Goal: Information Seeking & Learning: Check status

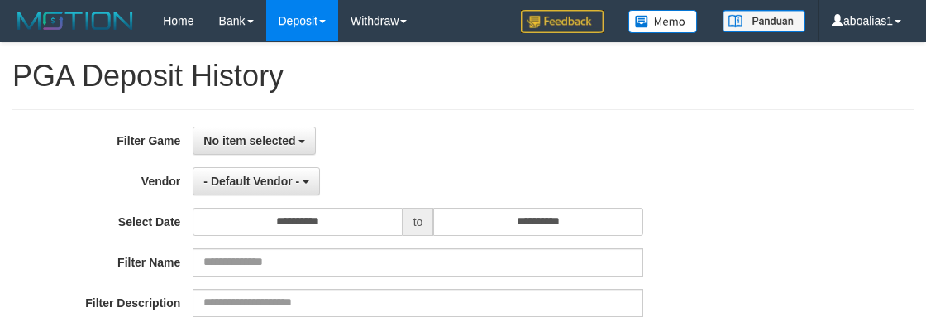
select select
select select "**"
drag, startPoint x: 257, startPoint y: 132, endPoint x: 256, endPoint y: 146, distance: 14.2
click at [257, 134] on span "No item selected" at bounding box center [249, 140] width 92 height 13
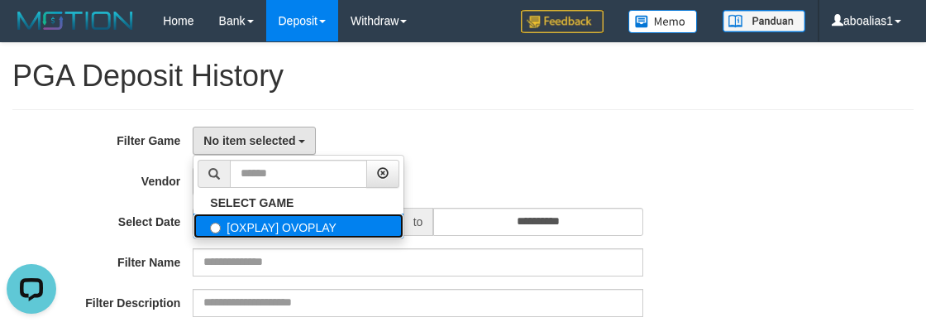
drag, startPoint x: 222, startPoint y: 225, endPoint x: 234, endPoint y: 172, distance: 54.4
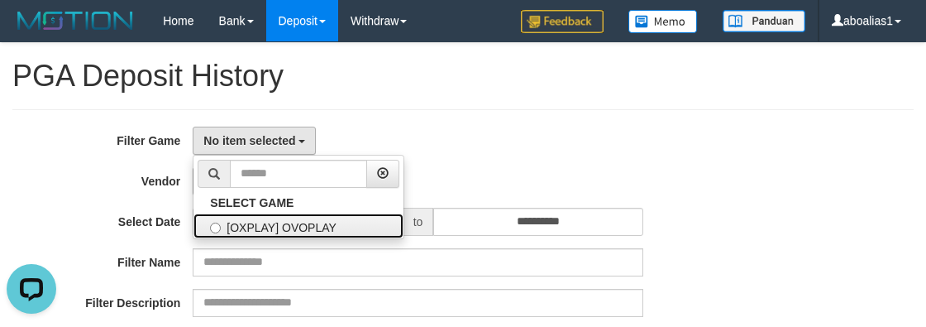
click at [222, 225] on label "[OXPLAY] OVOPLAY" at bounding box center [299, 225] width 210 height 25
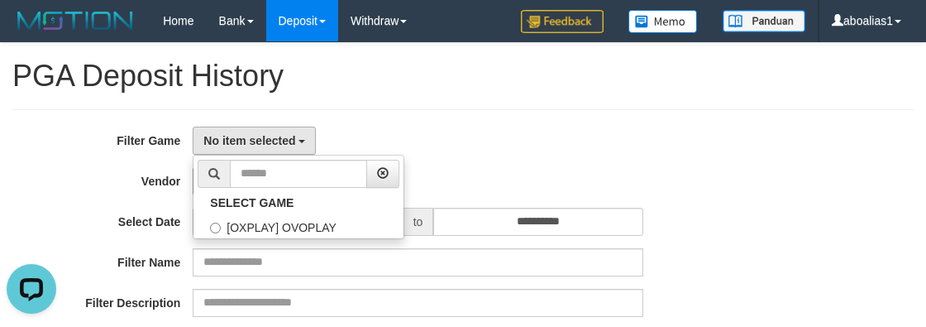
select select "****"
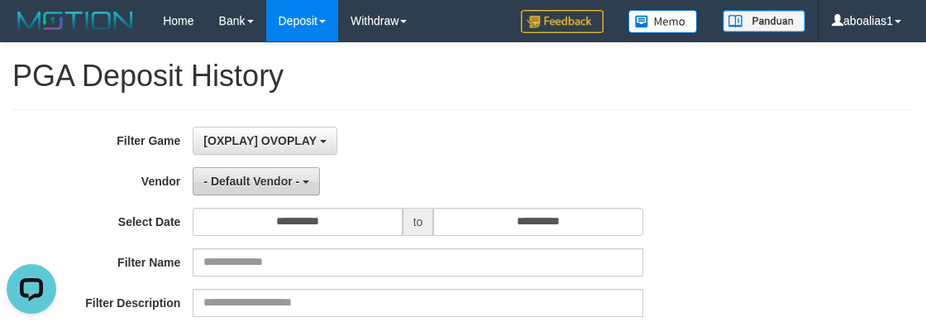
click at [234, 172] on button "- Default Vendor -" at bounding box center [256, 181] width 127 height 28
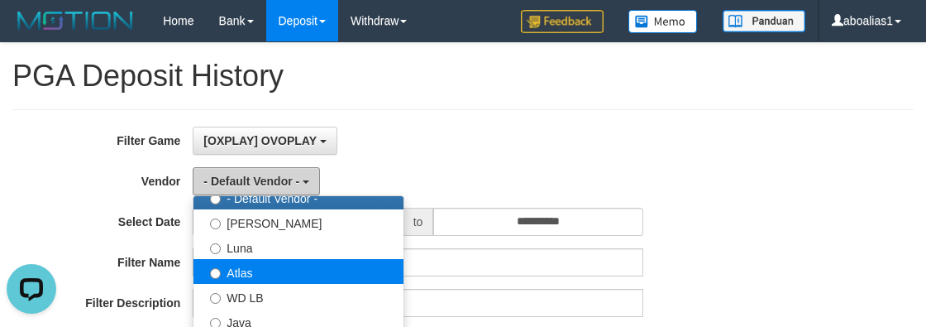
scroll to position [74, 0]
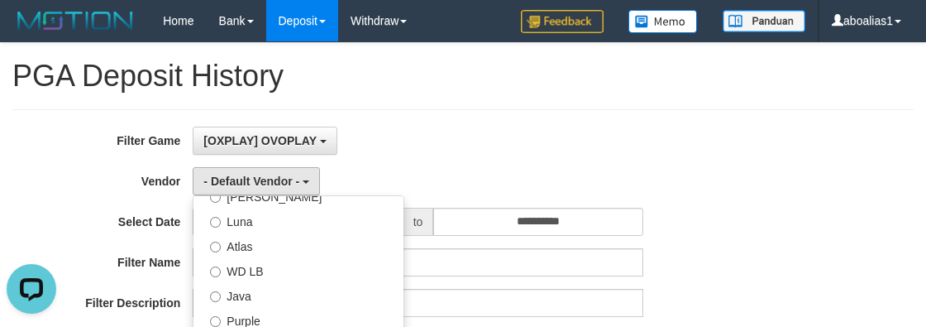
drag, startPoint x: 93, startPoint y: 223, endPoint x: 218, endPoint y: 213, distance: 125.3
click at [100, 223] on label "Select Date" at bounding box center [96, 219] width 193 height 22
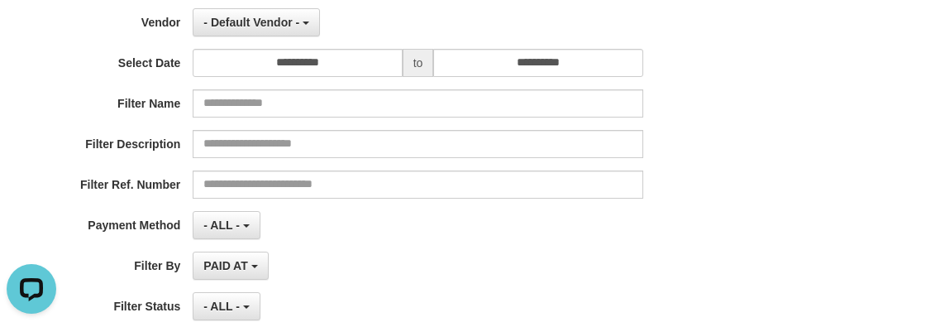
scroll to position [300, 0]
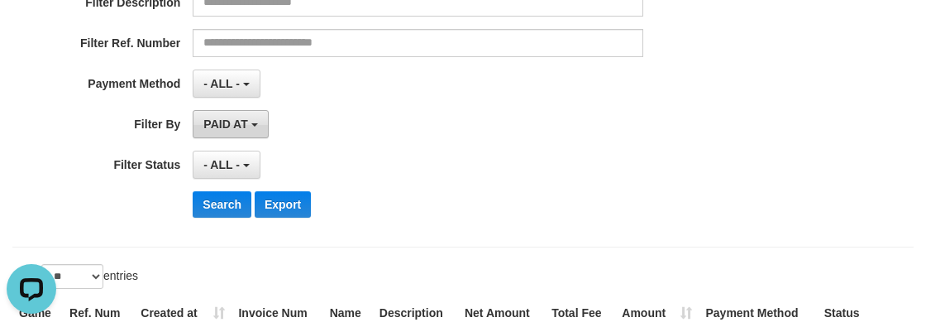
click at [246, 122] on span "PAID AT" at bounding box center [225, 123] width 44 height 13
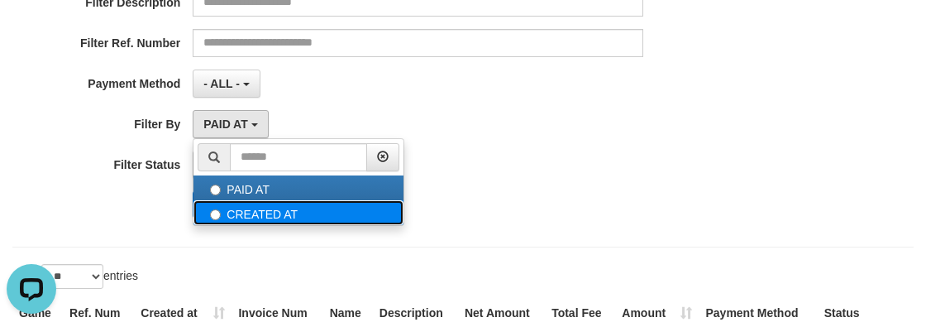
click at [245, 206] on label "CREATED AT" at bounding box center [299, 212] width 210 height 25
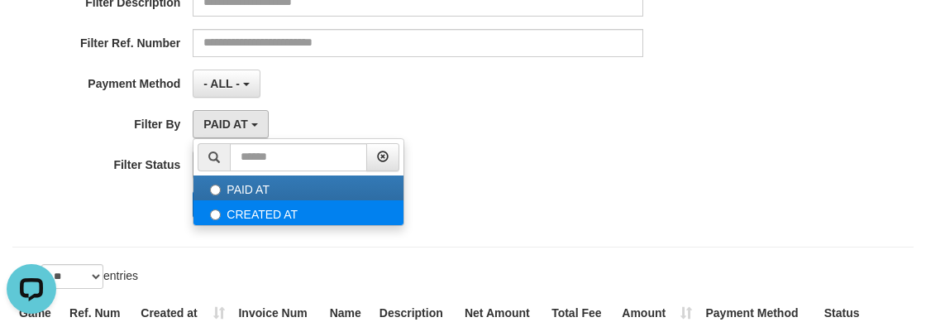
select select "*"
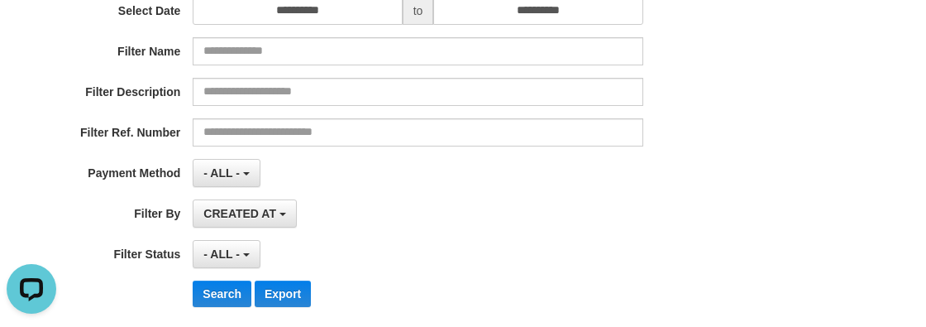
scroll to position [74, 0]
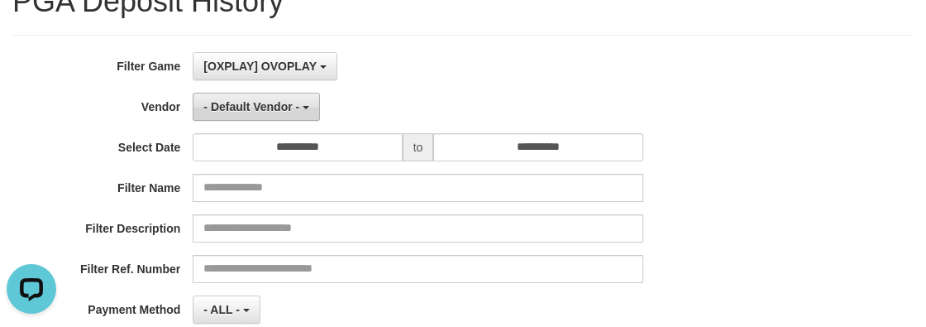
click at [272, 93] on button "- Default Vendor -" at bounding box center [256, 107] width 127 height 28
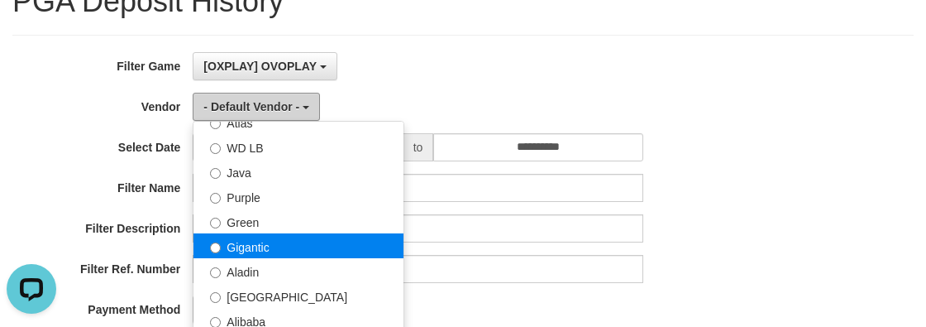
scroll to position [150, 0]
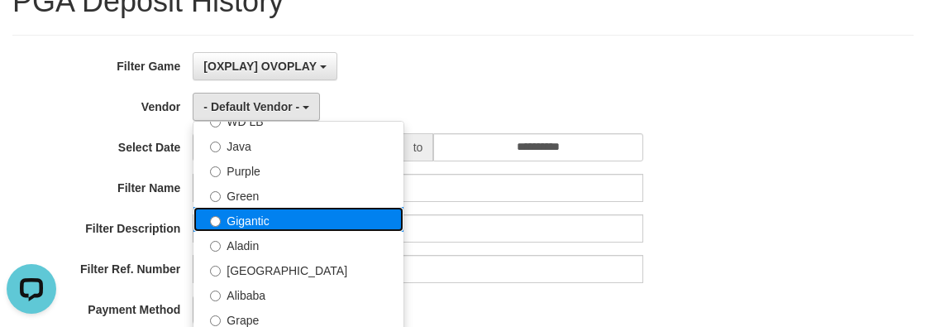
click at [282, 207] on label "Gigantic" at bounding box center [299, 219] width 210 height 25
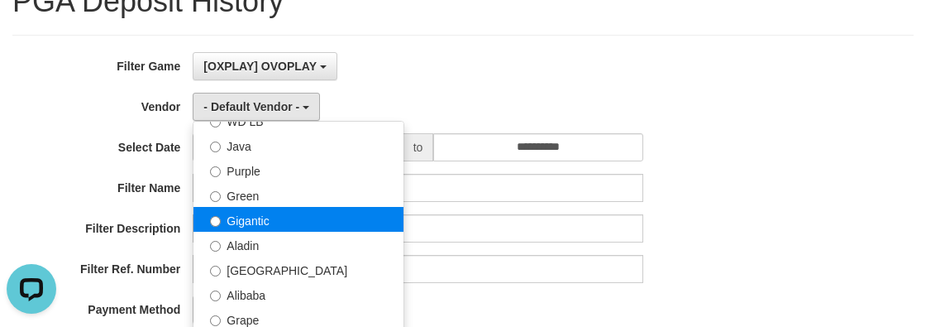
select select "**********"
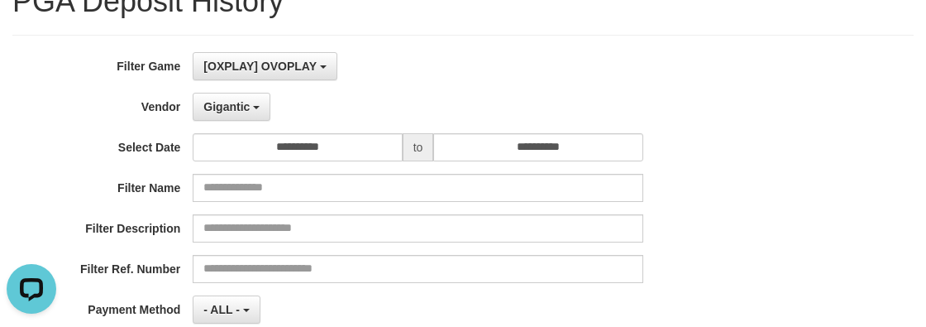
click at [246, 121] on div "**********" at bounding box center [386, 254] width 772 height 404
click at [239, 109] on span "Gigantic" at bounding box center [226, 106] width 46 height 13
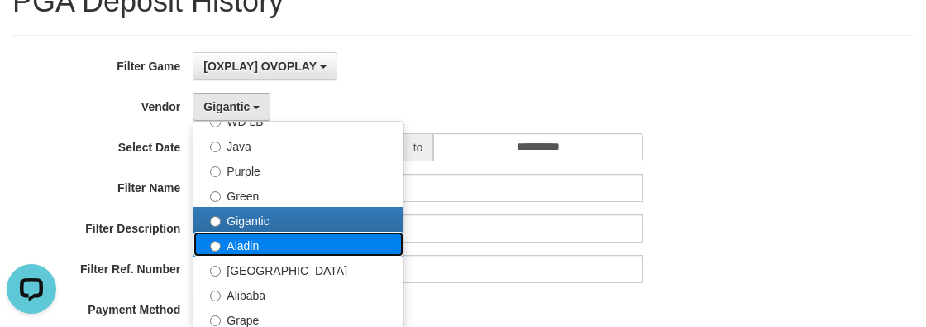
click at [283, 237] on label "Aladin" at bounding box center [299, 244] width 210 height 25
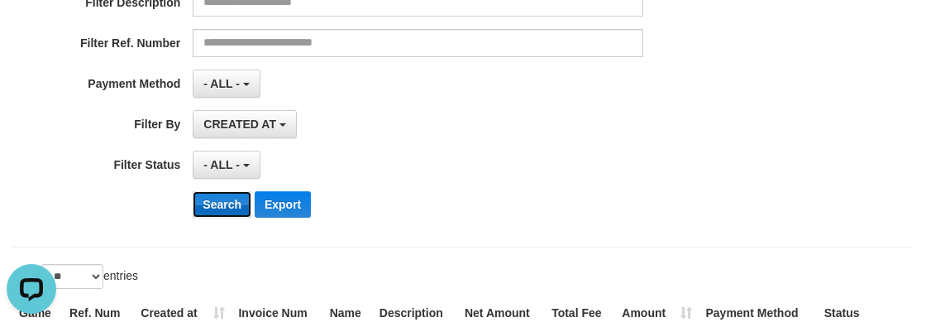
click at [222, 195] on button "Search" at bounding box center [222, 204] width 59 height 26
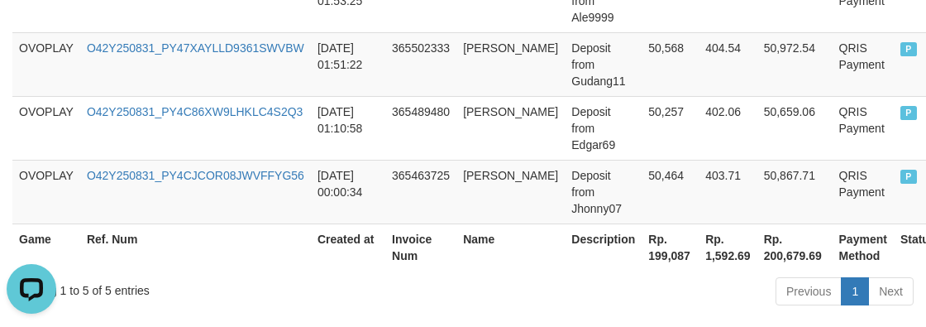
scroll to position [815, 0]
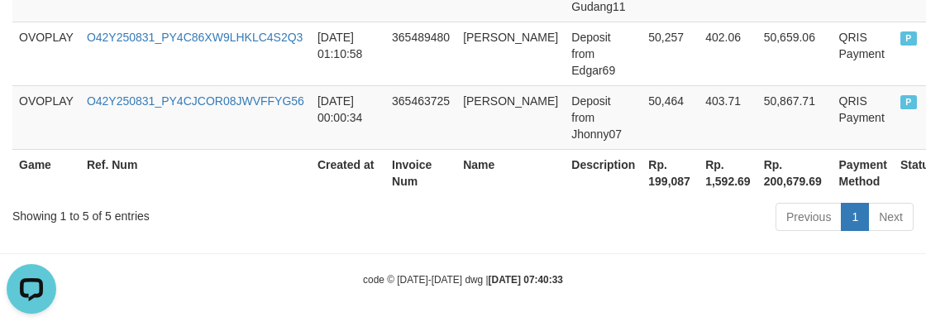
click at [642, 181] on th "Rp. 199,087" at bounding box center [670, 172] width 57 height 47
copy th "Rp. 199,087"
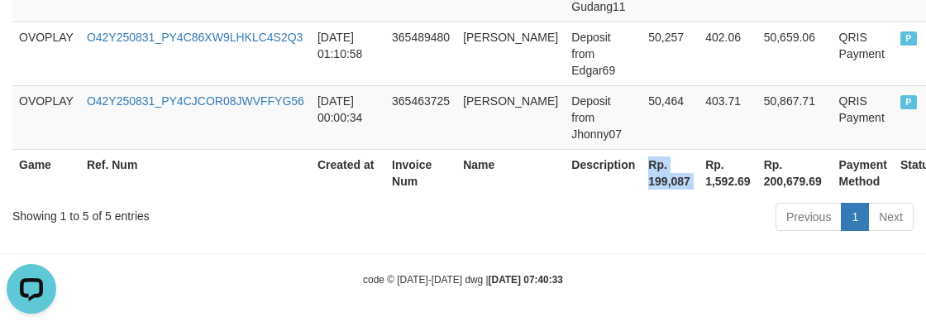
click at [642, 180] on th "Rp. 199,087" at bounding box center [670, 172] width 57 height 47
drag, startPoint x: 614, startPoint y: 180, endPoint x: 621, endPoint y: 189, distance: 11.1
click at [642, 188] on th "Rp. 199,087" at bounding box center [670, 172] width 57 height 47
drag, startPoint x: 319, startPoint y: 240, endPoint x: 288, endPoint y: 248, distance: 32.5
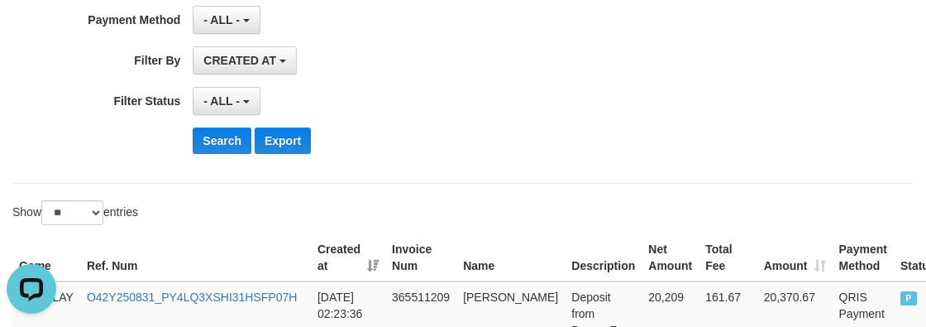
scroll to position [0, 0]
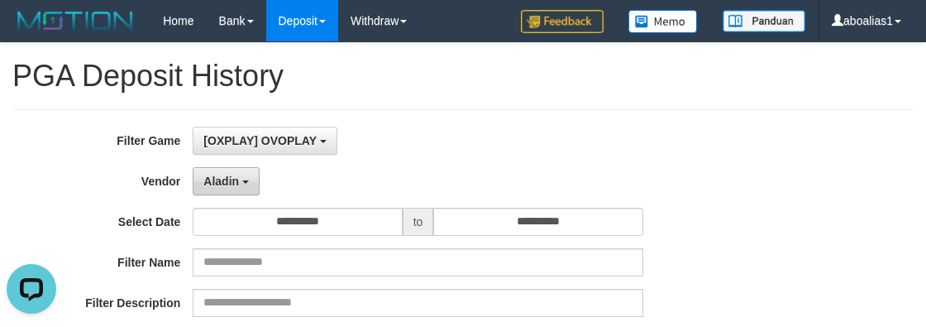
click at [232, 175] on span "Aladin" at bounding box center [221, 181] width 36 height 13
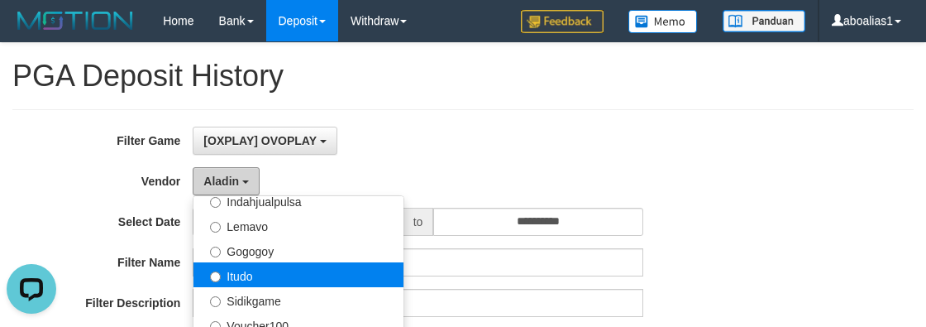
scroll to position [542, 0]
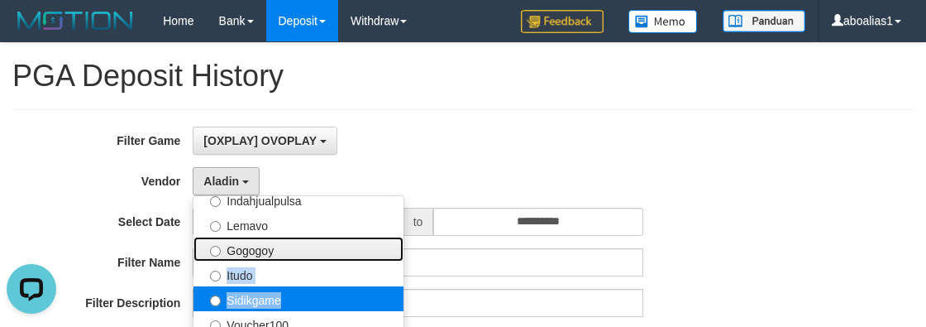
drag, startPoint x: 270, startPoint y: 256, endPoint x: 271, endPoint y: 288, distance: 31.5
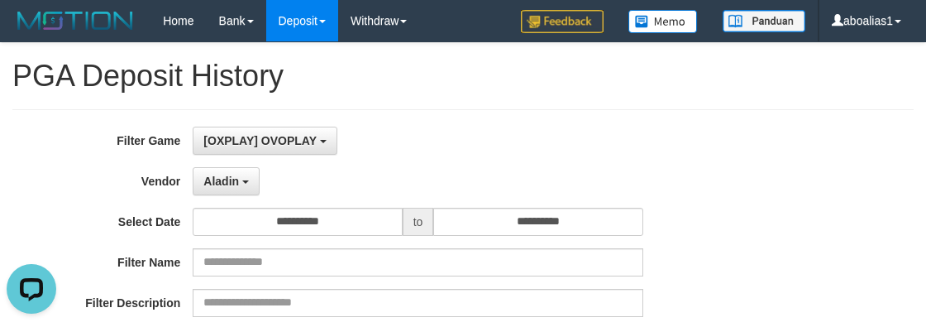
click at [246, 194] on div "**********" at bounding box center [386, 329] width 772 height 404
click at [244, 182] on b "button" at bounding box center [245, 181] width 7 height 3
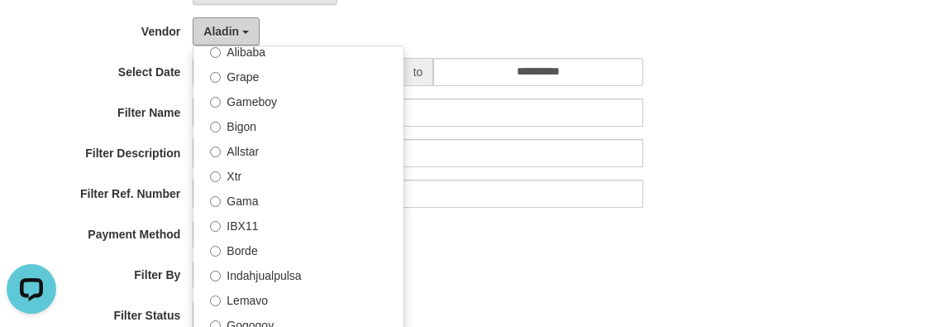
scroll to position [316, 0]
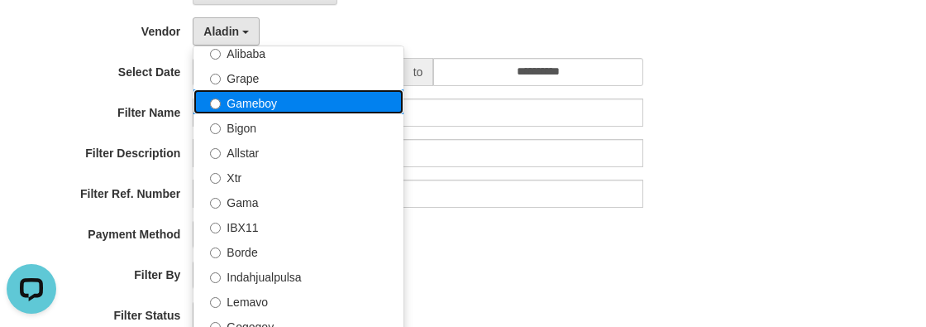
click at [280, 103] on label "Gameboy" at bounding box center [299, 101] width 210 height 25
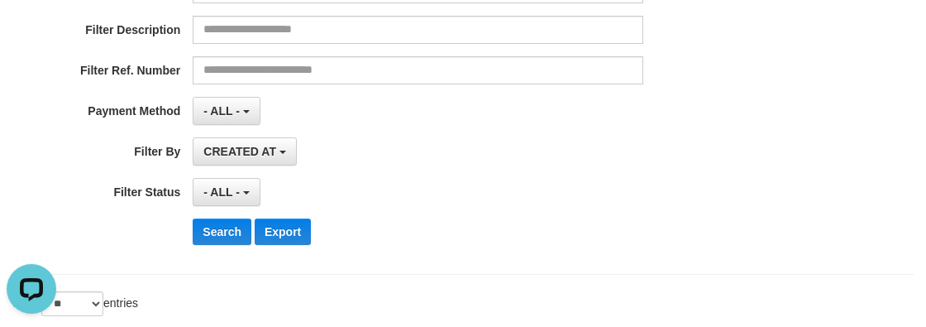
scroll to position [300, 0]
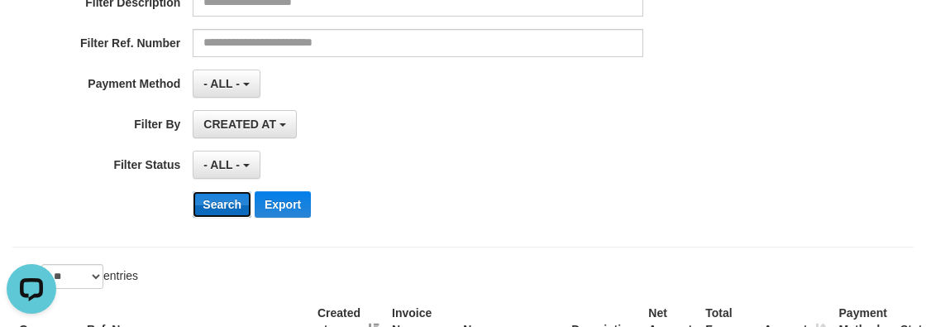
click at [208, 198] on button "Search" at bounding box center [222, 204] width 59 height 26
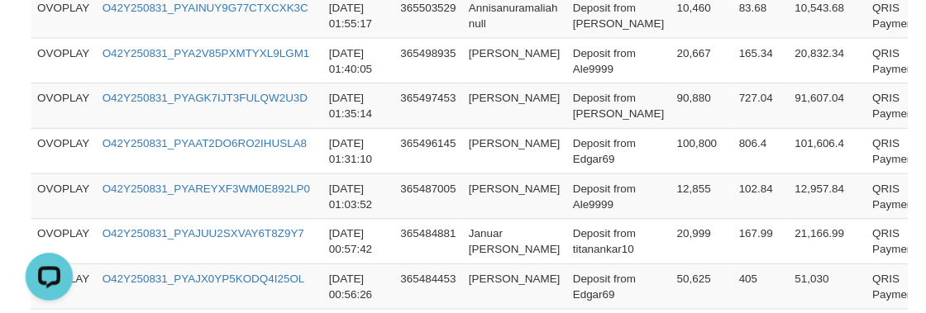
scroll to position [1274, 0]
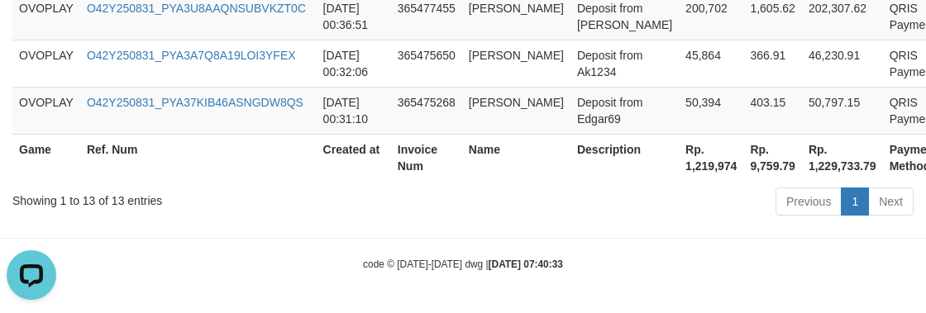
click at [679, 181] on th "Rp. 1,219,974" at bounding box center [711, 157] width 65 height 47
copy th "1,219,974"
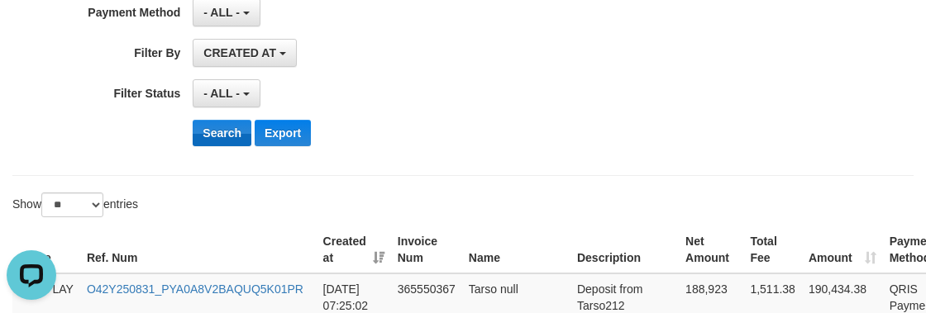
scroll to position [146, 0]
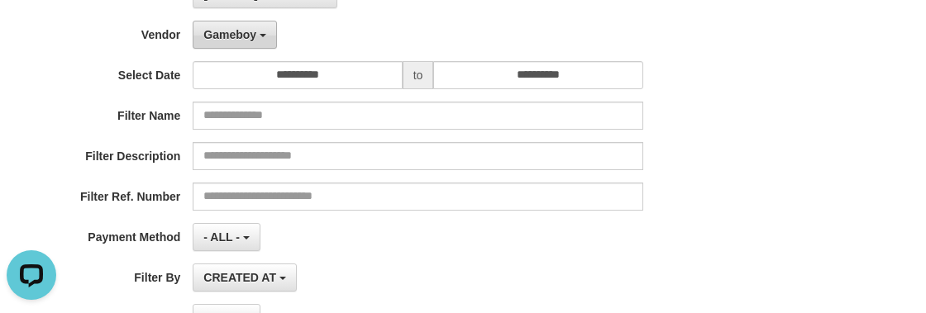
click at [227, 44] on button "Gameboy" at bounding box center [235, 35] width 84 height 28
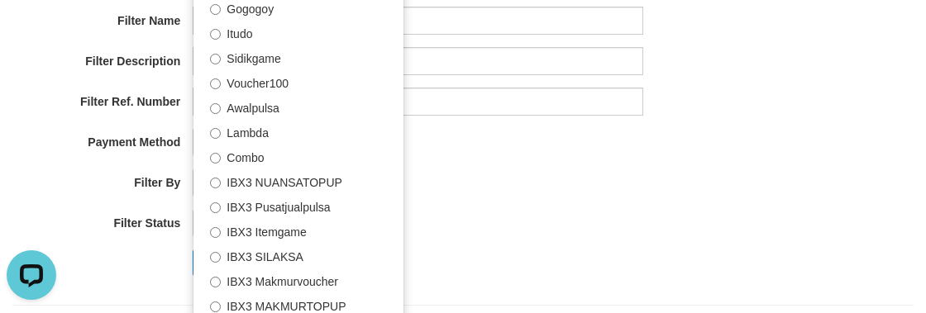
scroll to position [372, 0]
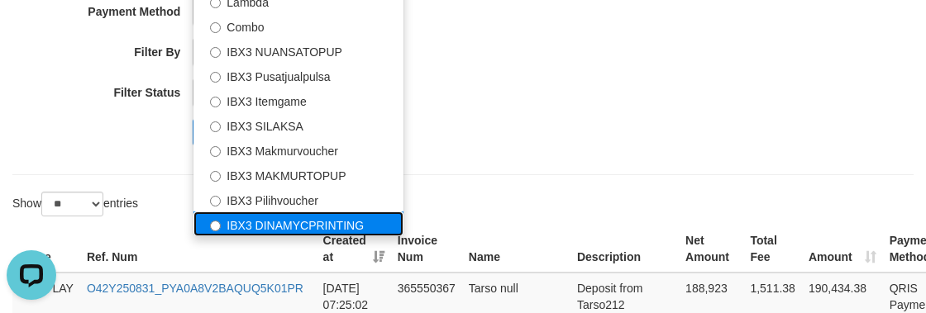
click at [273, 215] on label "IBX3 DINAMYCPRINTING" at bounding box center [299, 224] width 210 height 25
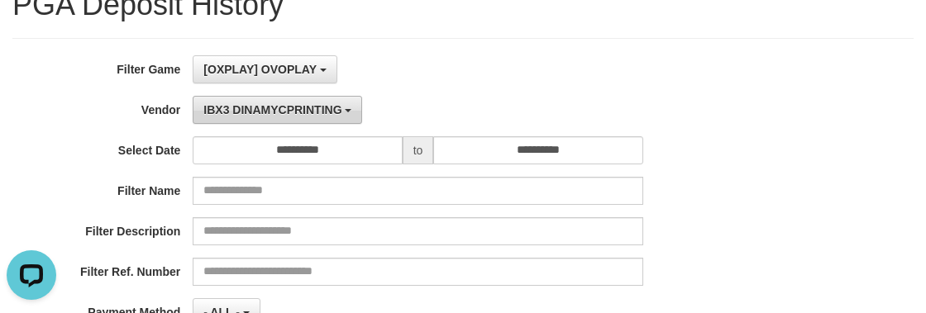
click at [237, 98] on button "IBX3 DINAMYCPRINTING" at bounding box center [278, 110] width 170 height 28
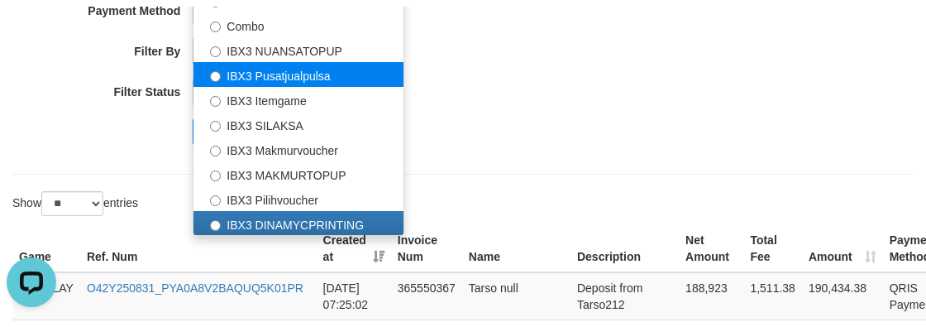
scroll to position [447, 0]
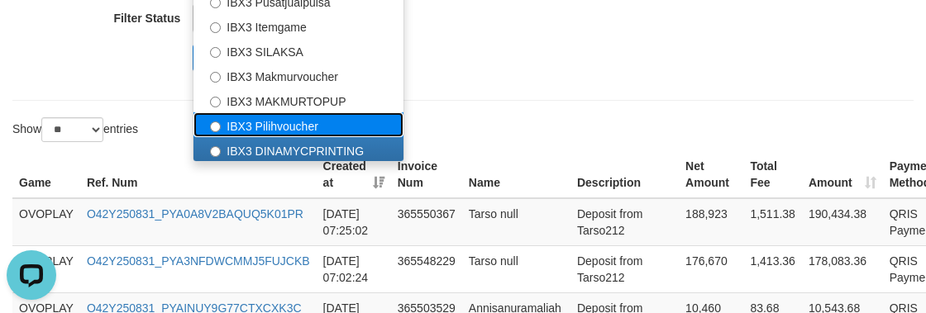
click at [262, 116] on label "IBX3 Pilihvoucher" at bounding box center [299, 124] width 210 height 25
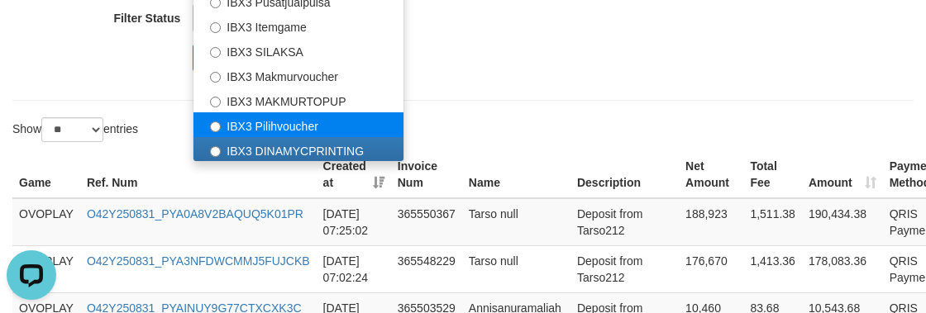
select select "**********"
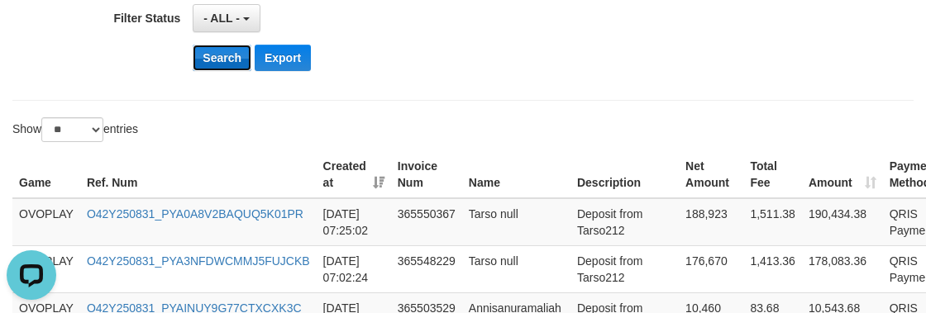
click at [218, 62] on button "Search" at bounding box center [222, 58] width 59 height 26
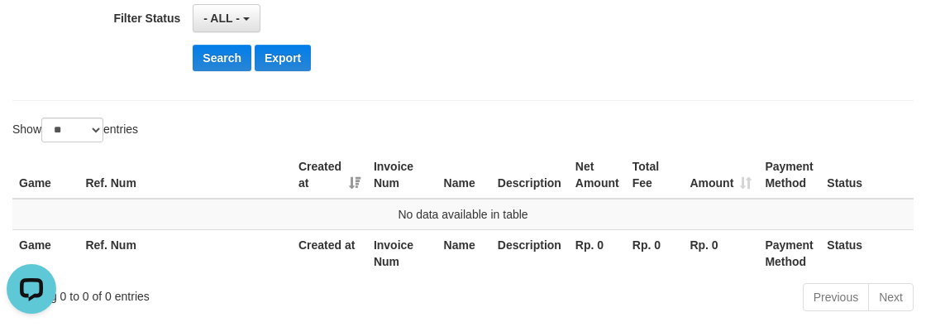
click at [148, 157] on th "Ref. Num" at bounding box center [185, 174] width 213 height 47
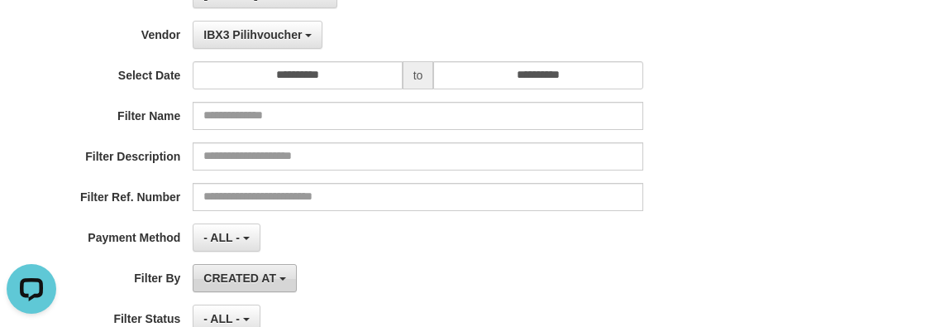
click at [234, 286] on button "CREATED AT" at bounding box center [245, 278] width 104 height 28
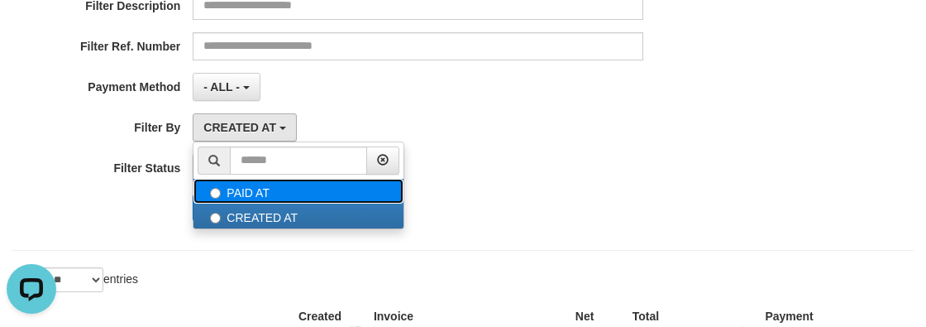
click at [253, 181] on label "PAID AT" at bounding box center [299, 191] width 210 height 25
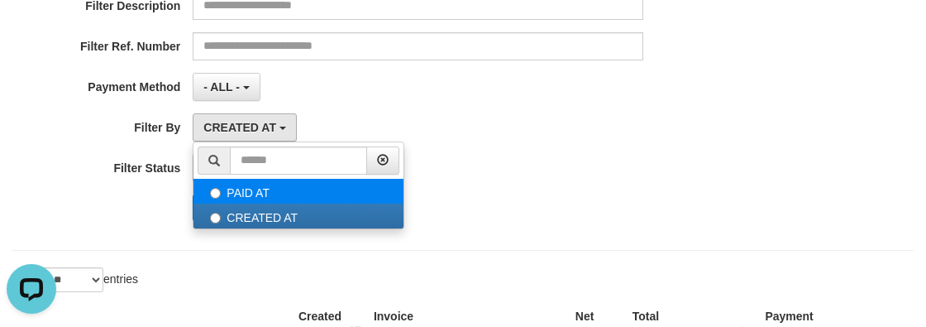
select select "*"
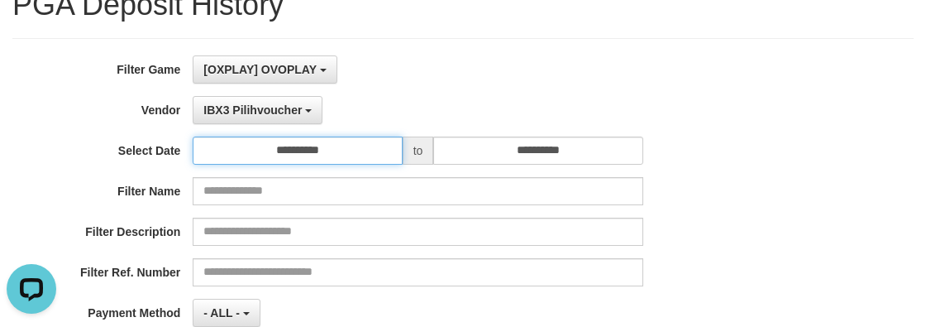
click at [304, 151] on input "**********" at bounding box center [297, 150] width 209 height 28
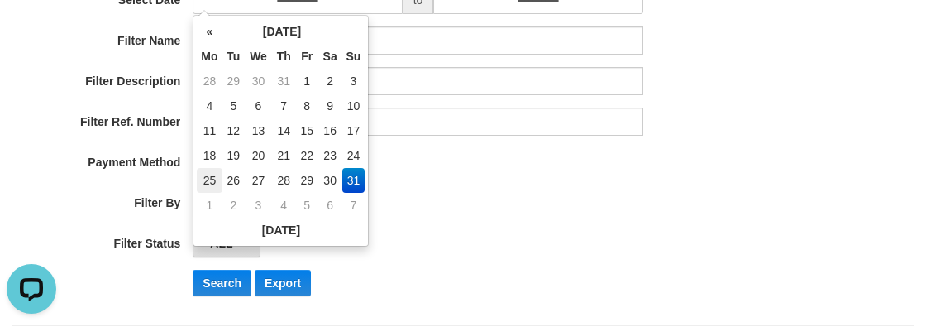
click at [209, 184] on td "25" at bounding box center [209, 180] width 25 height 25
type input "**********"
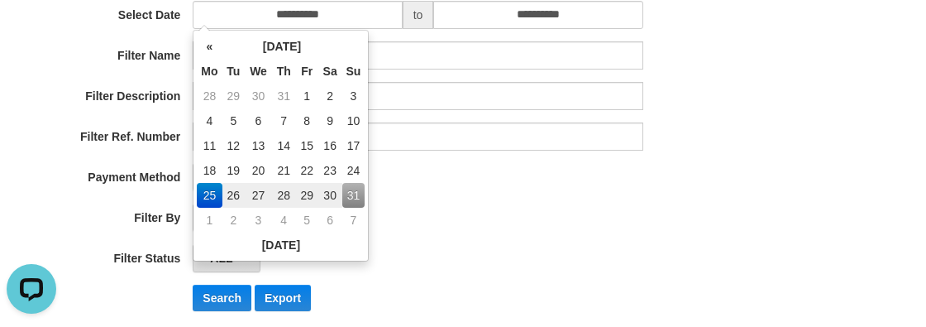
drag, startPoint x: 591, startPoint y: 234, endPoint x: 380, endPoint y: 268, distance: 213.6
click at [590, 235] on div "**********" at bounding box center [386, 122] width 772 height 404
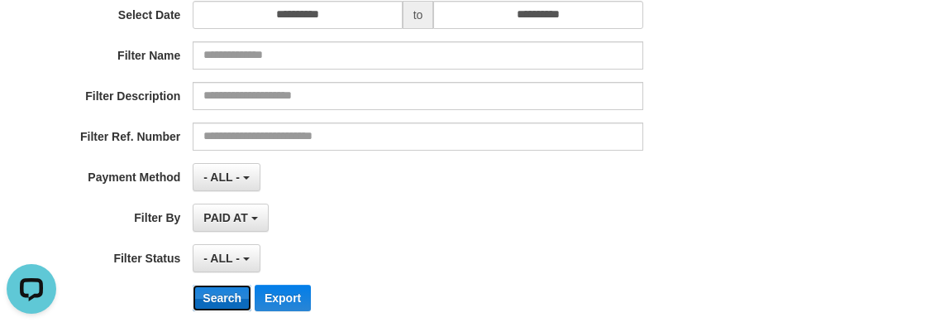
click at [215, 290] on button "Search" at bounding box center [222, 298] width 59 height 26
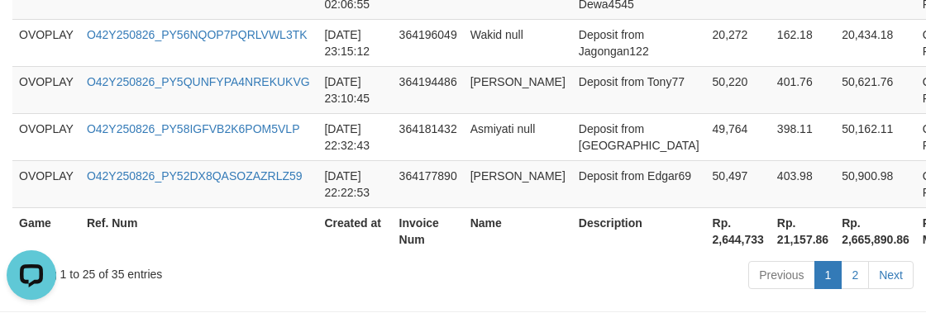
scroll to position [1686, 0]
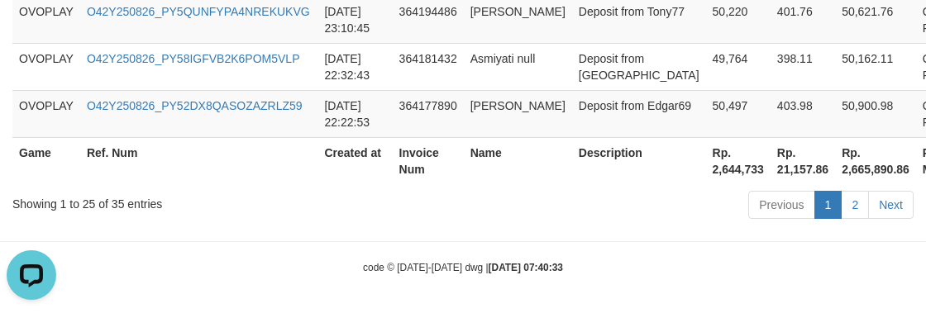
click at [706, 171] on th "Rp. 2,644,733" at bounding box center [738, 160] width 65 height 47
click at [706, 170] on th "Rp. 2,644,733" at bounding box center [738, 160] width 65 height 47
copy th "2,644,733"
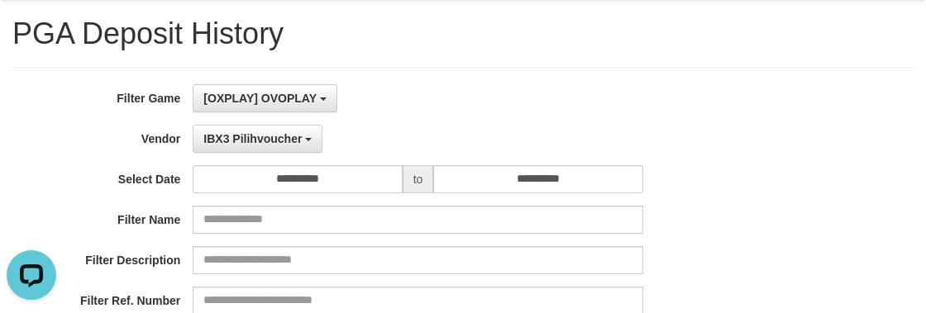
scroll to position [0, 0]
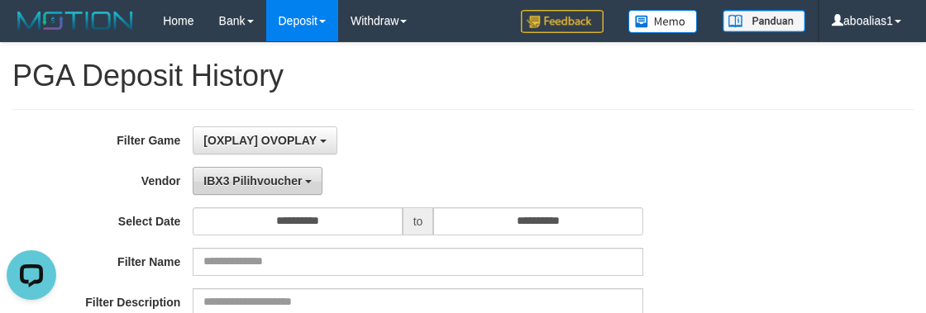
click at [226, 186] on span "IBX3 Pilihvoucher" at bounding box center [252, 181] width 98 height 13
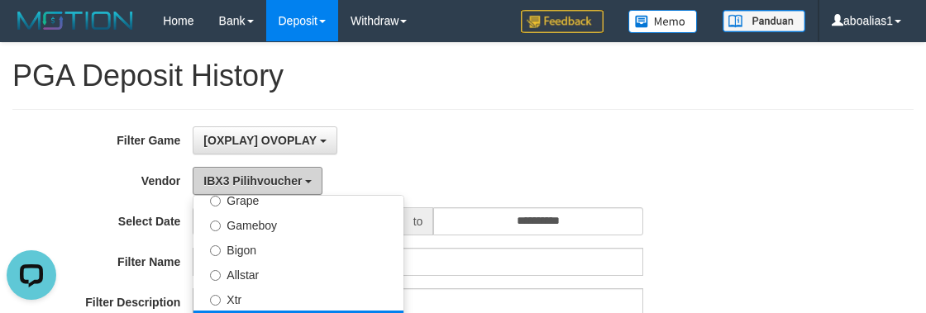
scroll to position [316, 0]
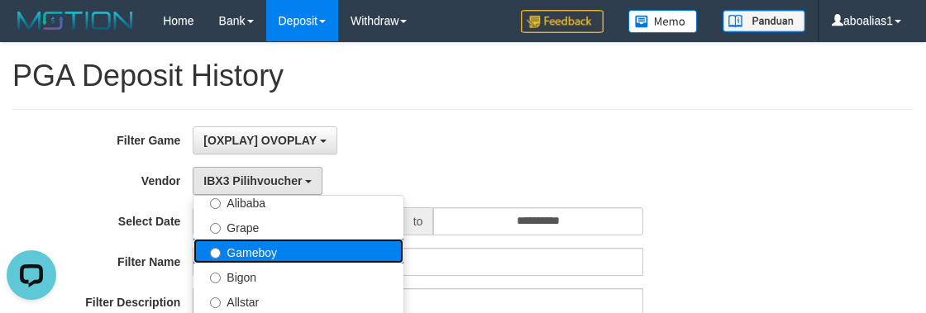
click at [242, 258] on label "Gameboy" at bounding box center [299, 251] width 210 height 25
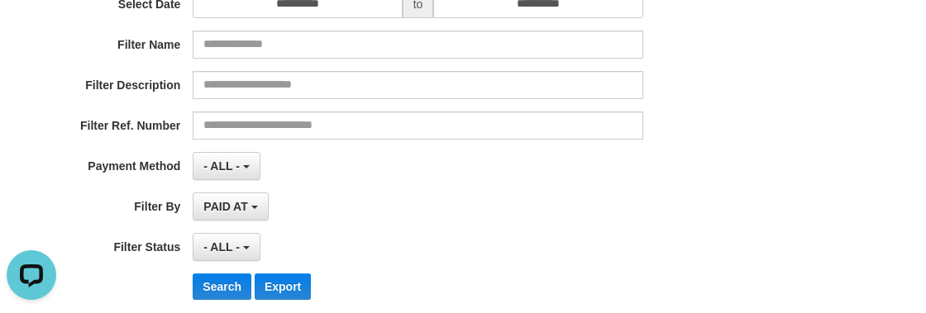
scroll to position [375, 0]
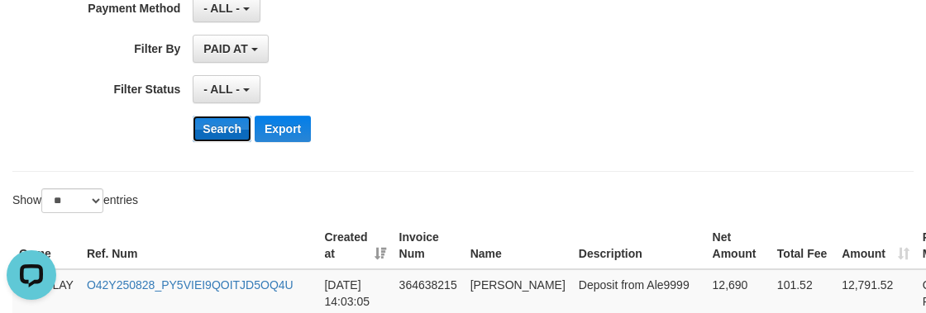
click at [232, 137] on button "Search" at bounding box center [222, 129] width 59 height 26
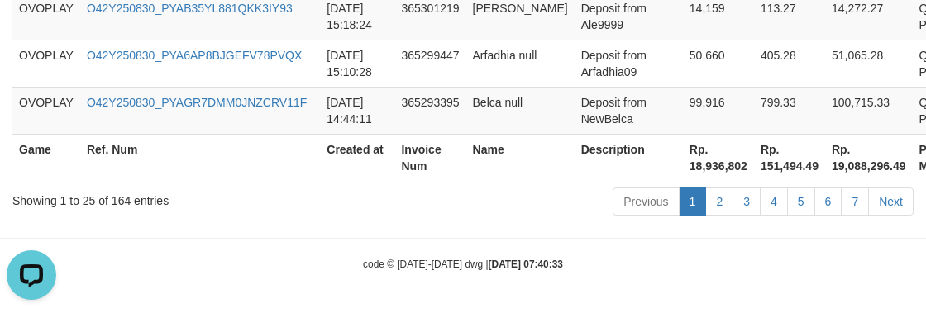
scroll to position [2050, 0]
click at [683, 174] on th "Rp. 18,936,802" at bounding box center [718, 157] width 71 height 47
copy th "18,936,802"
drag, startPoint x: 413, startPoint y: 183, endPoint x: 256, endPoint y: 238, distance: 165.8
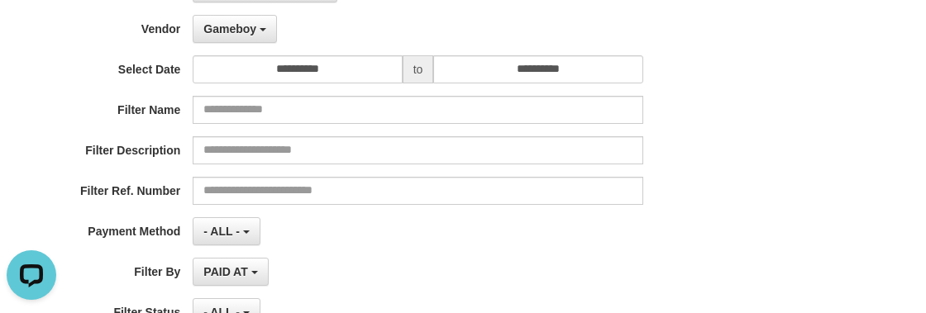
scroll to position [95, 0]
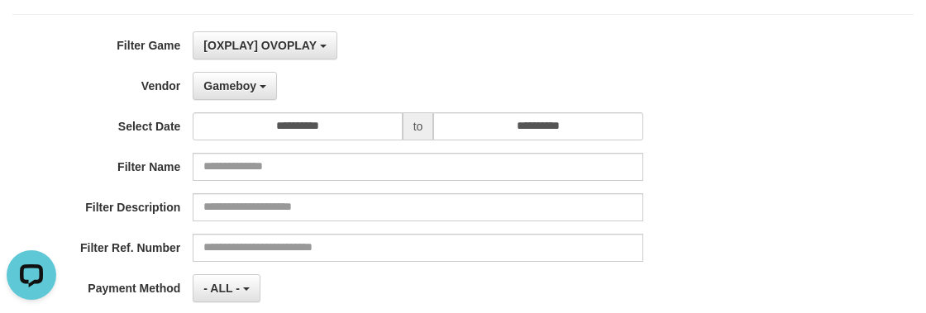
drag, startPoint x: 232, startPoint y: 60, endPoint x: 234, endPoint y: 99, distance: 39.7
click at [232, 60] on div "**********" at bounding box center [386, 233] width 772 height 404
drag, startPoint x: 224, startPoint y: 87, endPoint x: 232, endPoint y: 141, distance: 55.1
click at [224, 85] on span "Gameboy" at bounding box center [229, 85] width 53 height 13
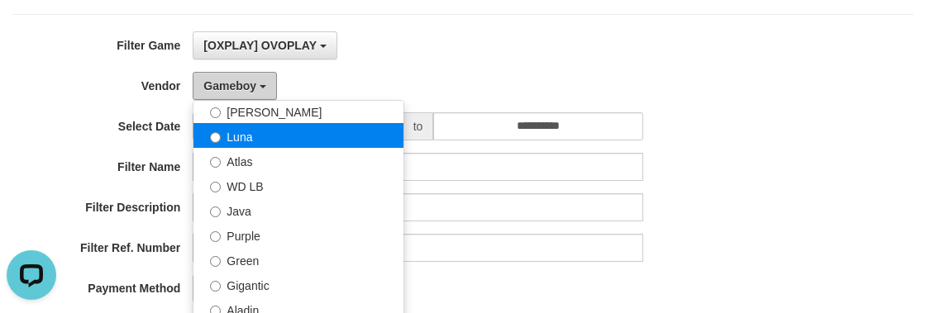
scroll to position [91, 0]
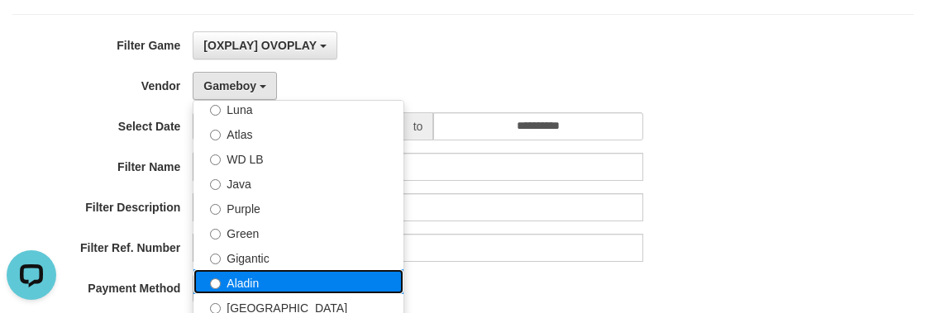
click at [256, 278] on label "Aladin" at bounding box center [299, 282] width 210 height 25
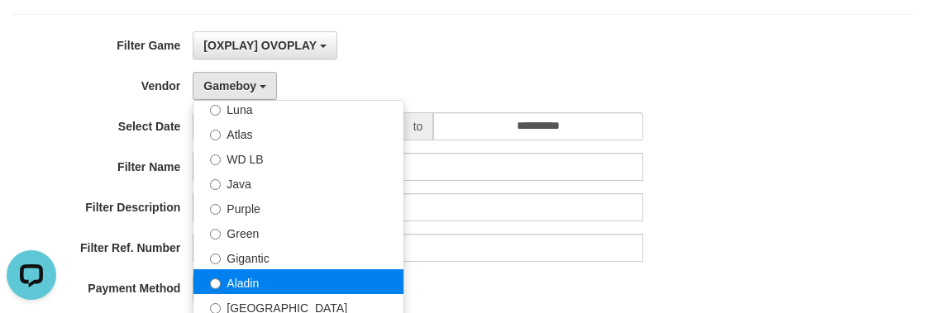
select select "**********"
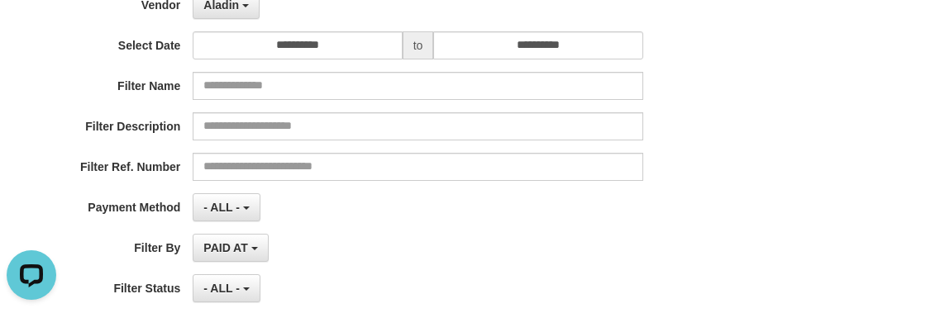
scroll to position [321, 0]
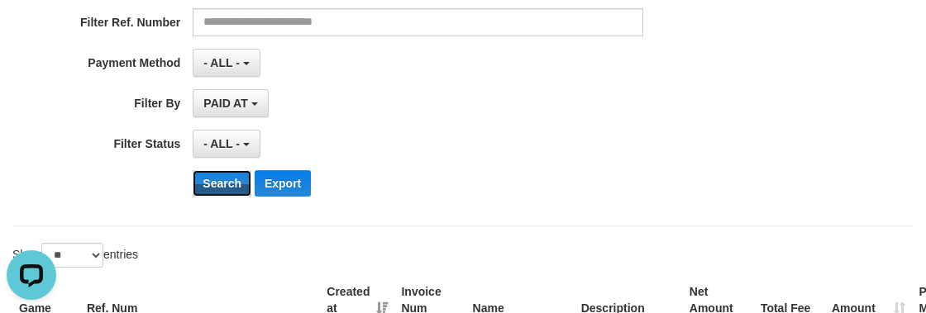
click at [222, 204] on div "**********" at bounding box center [386, 8] width 772 height 404
click at [222, 188] on button "Search" at bounding box center [222, 183] width 59 height 26
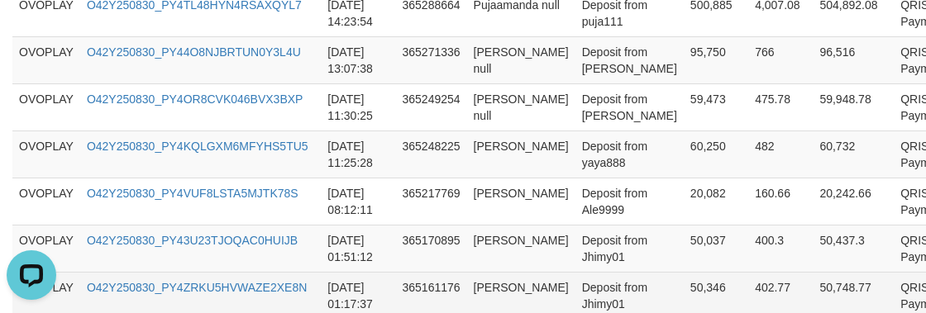
scroll to position [1674, 0]
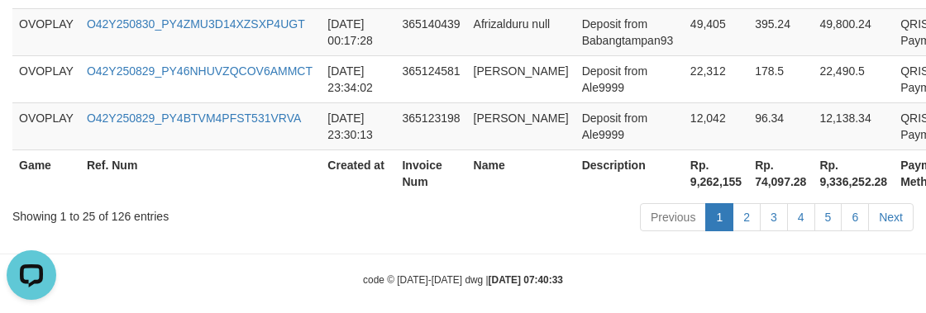
click at [684, 189] on th "Rp. 9,262,155" at bounding box center [716, 173] width 65 height 47
click at [684, 188] on th "Rp. 9,262,155" at bounding box center [716, 173] width 65 height 47
copy th "9,262,155"
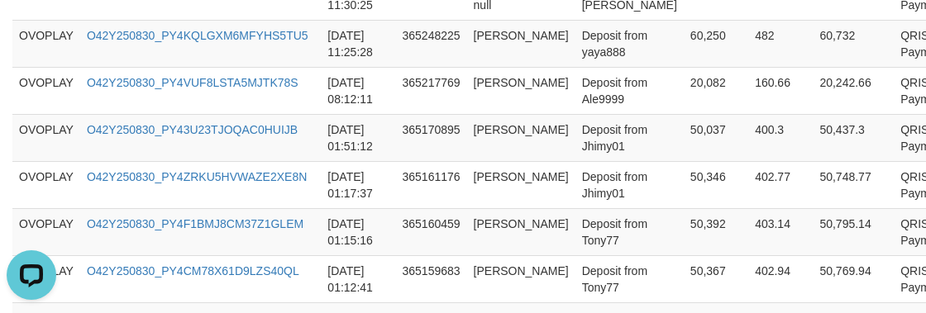
scroll to position [997, 0]
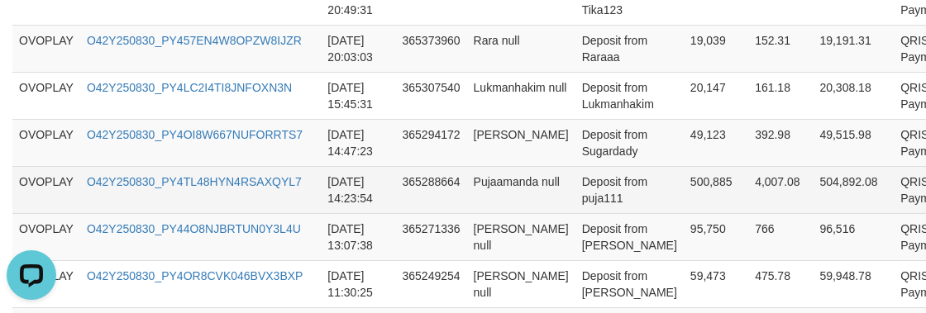
click at [380, 192] on td "[DATE] 14:23:54" at bounding box center [358, 189] width 74 height 47
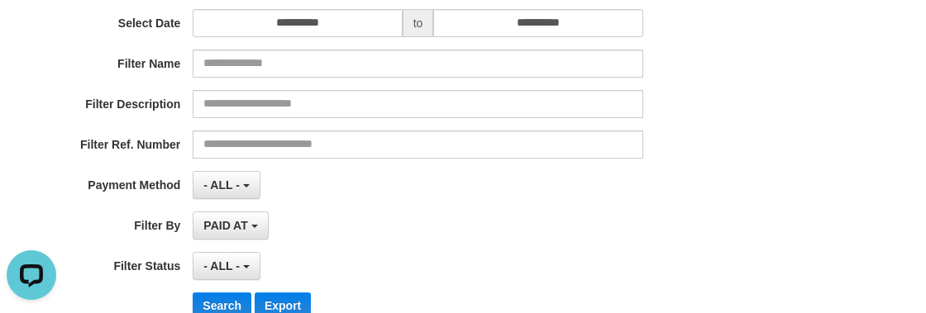
scroll to position [225, 0]
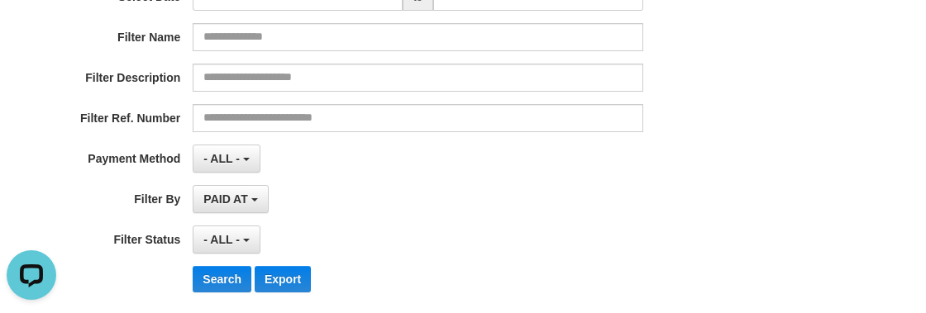
click at [743, 223] on div "**********" at bounding box center [386, 104] width 772 height 404
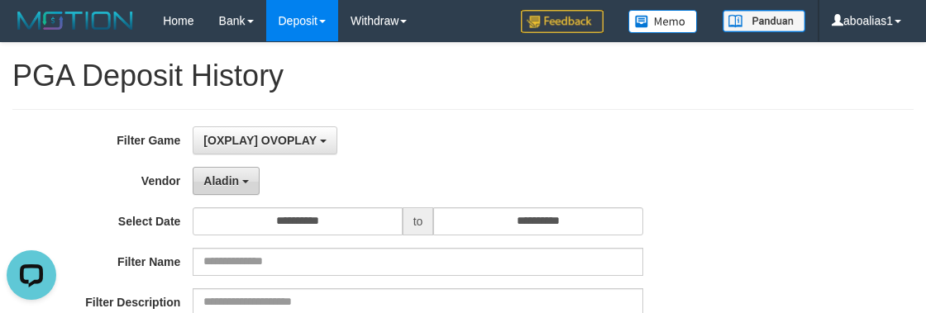
click at [221, 189] on button "Aladin" at bounding box center [226, 181] width 67 height 28
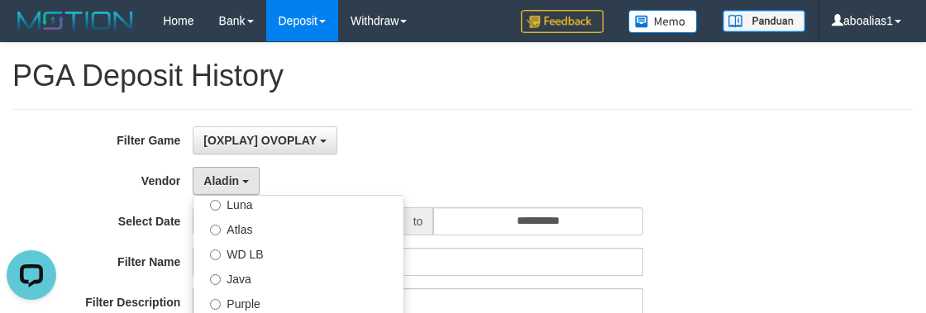
drag, startPoint x: 25, startPoint y: 217, endPoint x: 192, endPoint y: 213, distance: 167.1
click at [28, 217] on label "Select Date" at bounding box center [96, 219] width 193 height 22
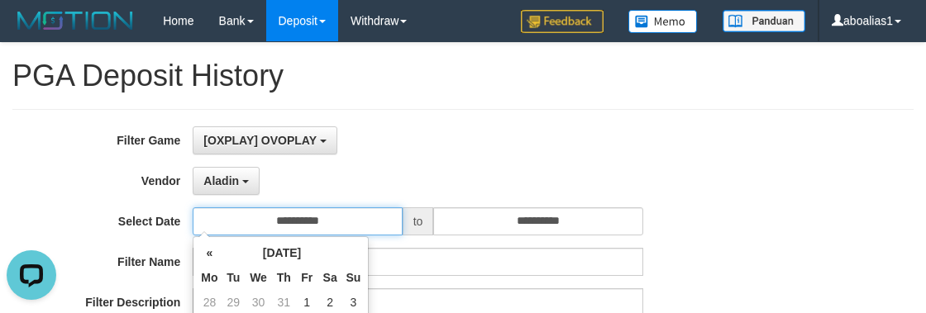
click at [312, 225] on input "**********" at bounding box center [297, 222] width 209 height 28
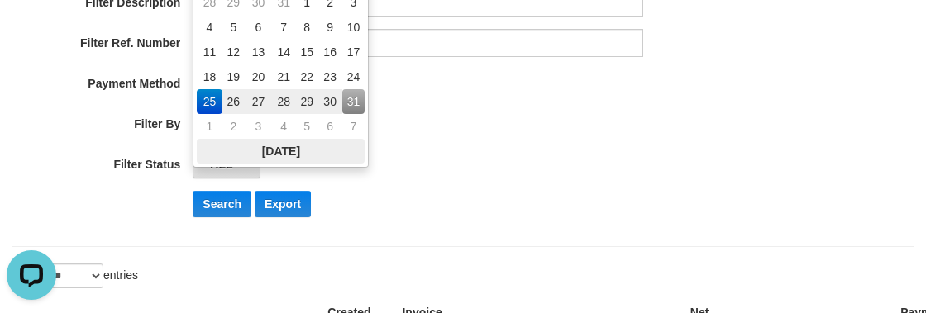
click at [283, 144] on th "[DATE]" at bounding box center [281, 151] width 168 height 25
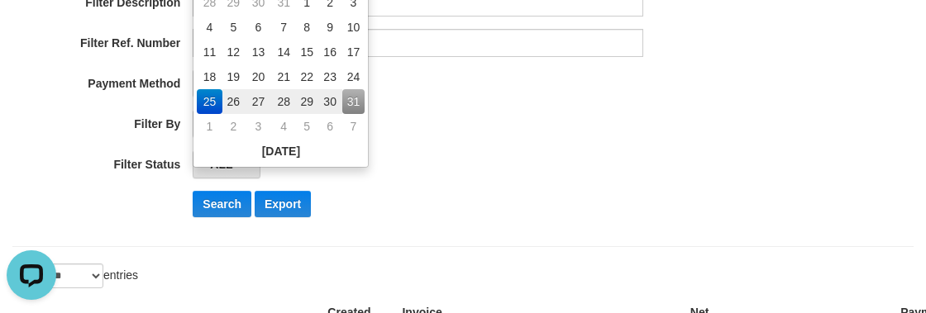
type input "**********"
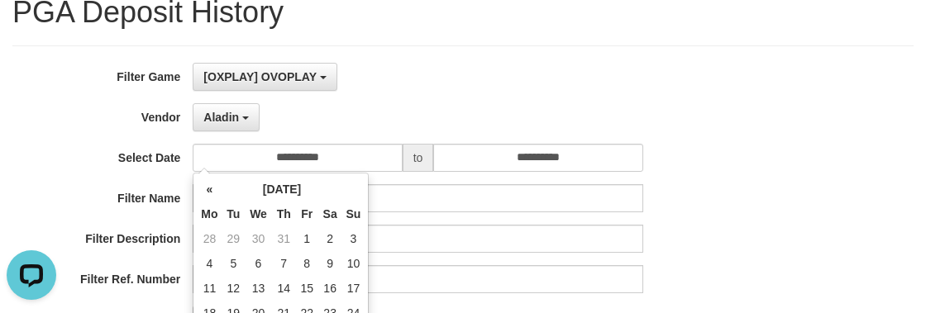
click at [463, 139] on div "**********" at bounding box center [386, 265] width 772 height 404
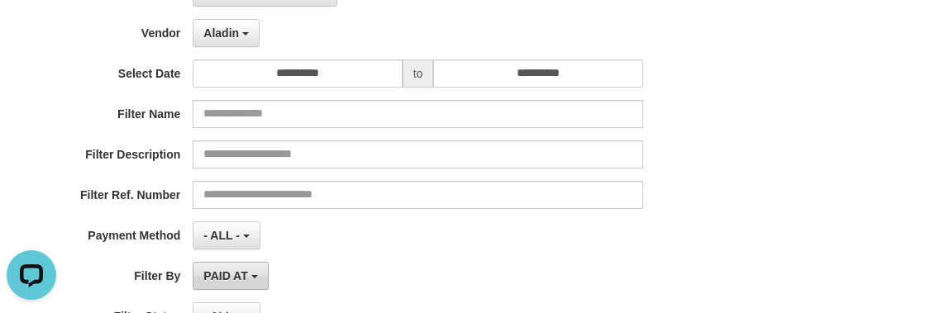
scroll to position [214, 0]
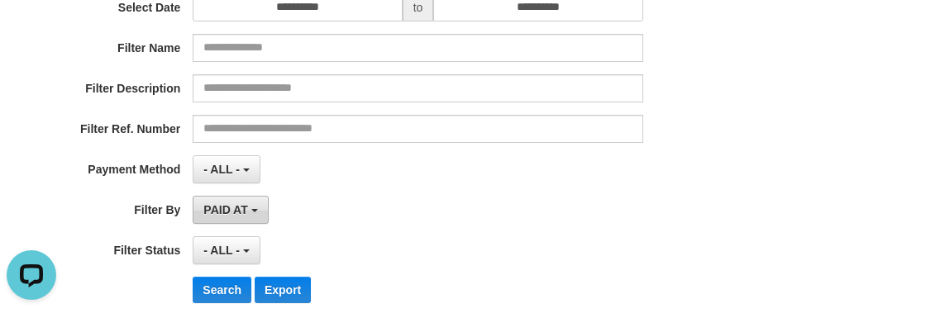
click at [238, 213] on span "PAID AT" at bounding box center [225, 209] width 44 height 13
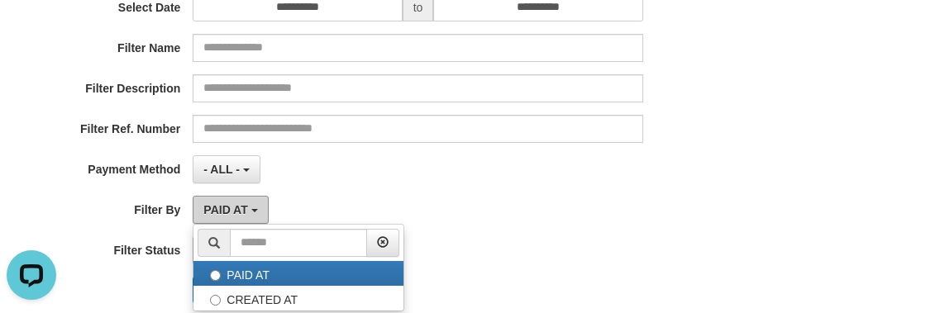
scroll to position [364, 0]
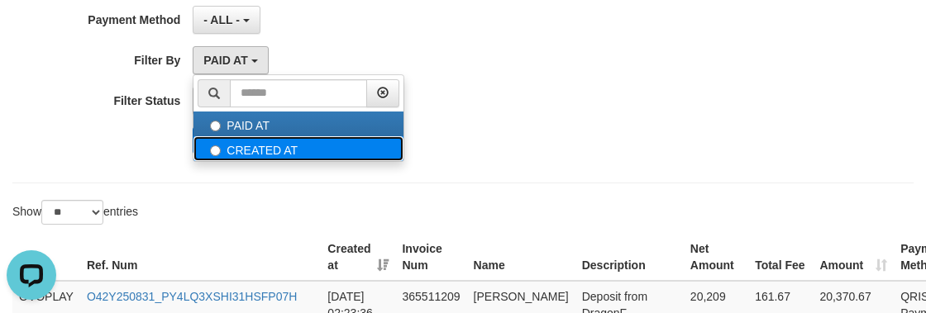
click at [240, 149] on label "CREATED AT" at bounding box center [299, 148] width 210 height 25
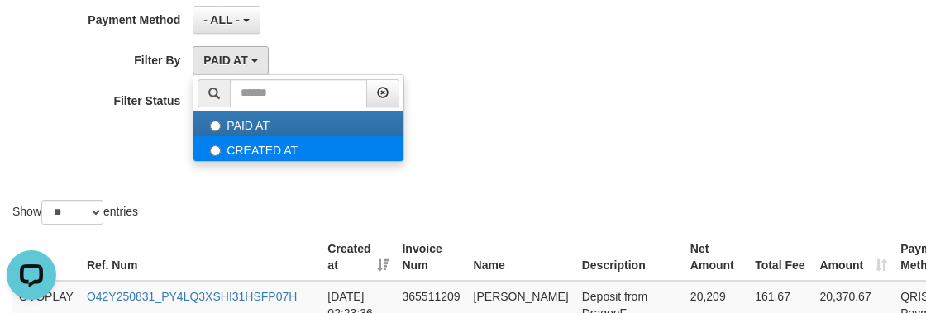
select select "*"
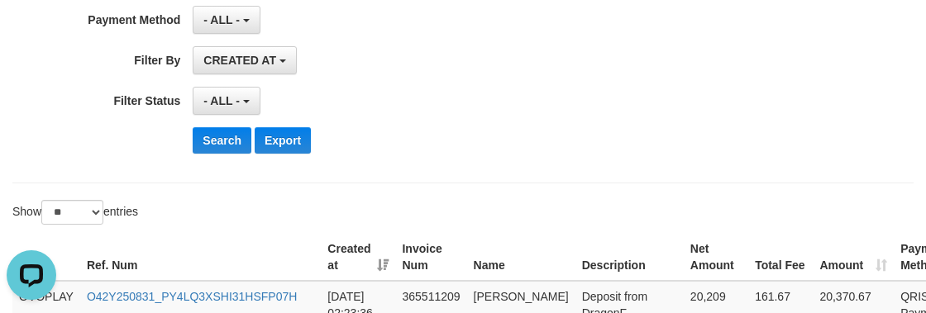
click at [217, 132] on button "Search" at bounding box center [222, 140] width 59 height 26
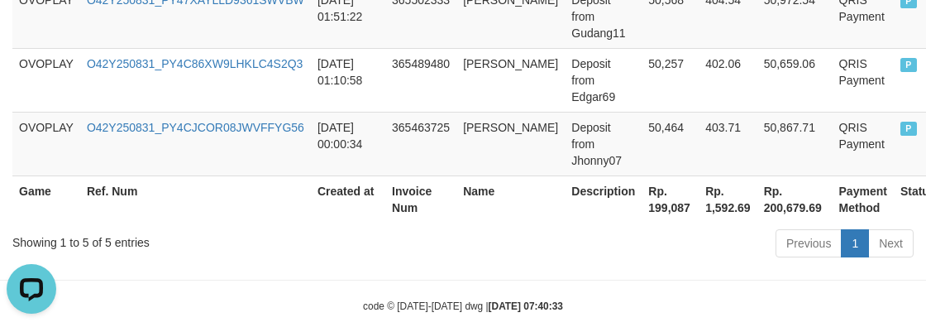
scroll to position [815, 0]
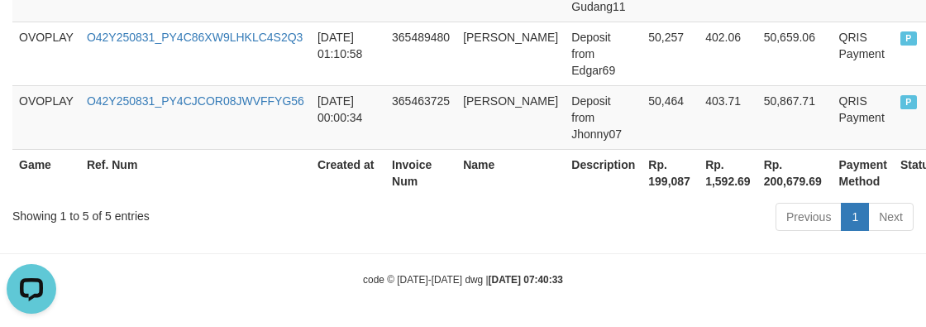
click at [642, 181] on th "Rp. 199,087" at bounding box center [670, 172] width 57 height 47
copy th "199,087"
click at [464, 270] on div "code © [DATE]-[DATE] dwg | [DATE] 07:40:33" at bounding box center [463, 278] width 926 height 17
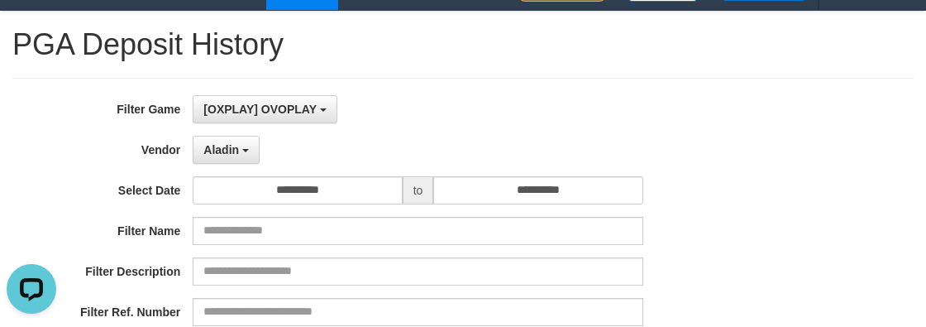
scroll to position [0, 0]
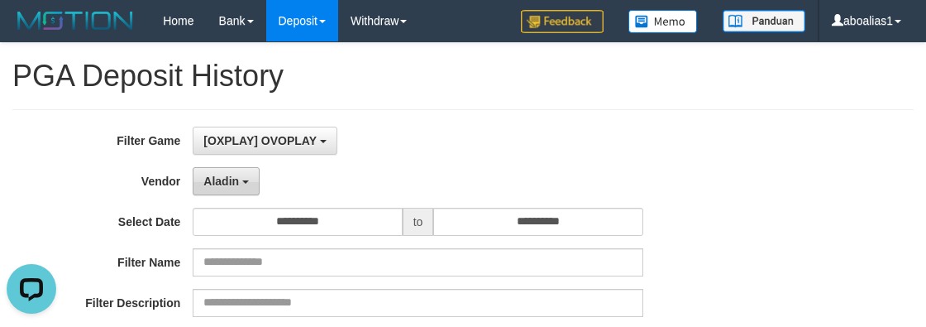
click at [222, 194] on button "Aladin" at bounding box center [226, 181] width 67 height 28
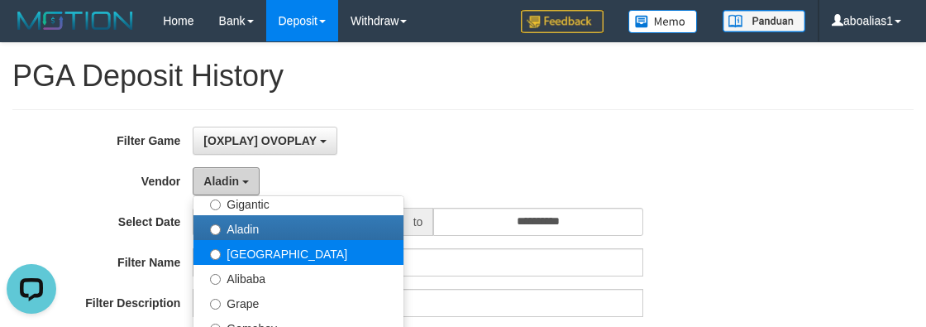
scroll to position [316, 0]
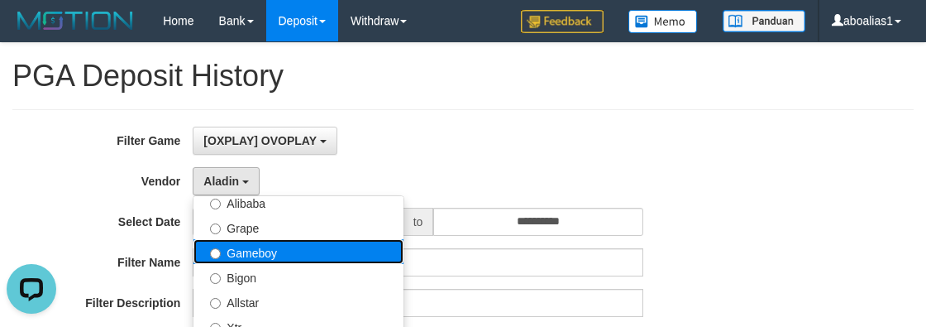
click at [245, 256] on label "Gameboy" at bounding box center [299, 251] width 210 height 25
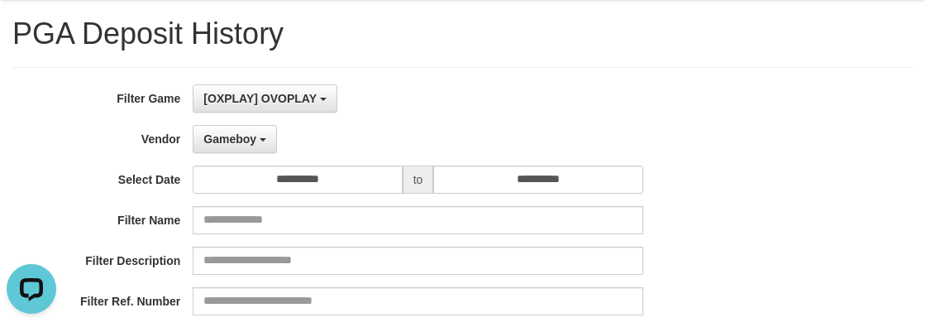
scroll to position [225, 0]
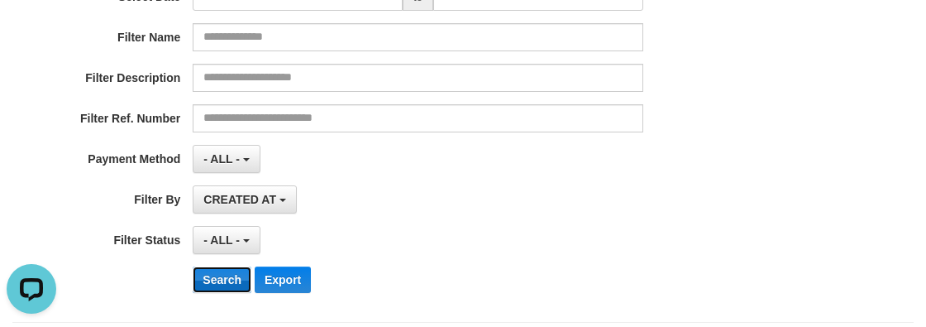
click at [204, 273] on button "Search" at bounding box center [222, 279] width 59 height 26
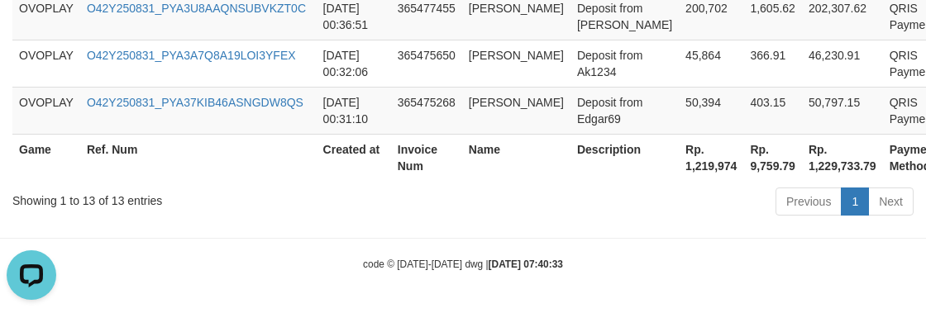
scroll to position [1287, 0]
click at [696, 167] on th "Rp. 1,219,974" at bounding box center [711, 157] width 65 height 47
copy th "1,219,974"
click at [353, 262] on div "code © [DATE]-[DATE] dwg | [DATE] 07:40:33" at bounding box center [463, 264] width 926 height 17
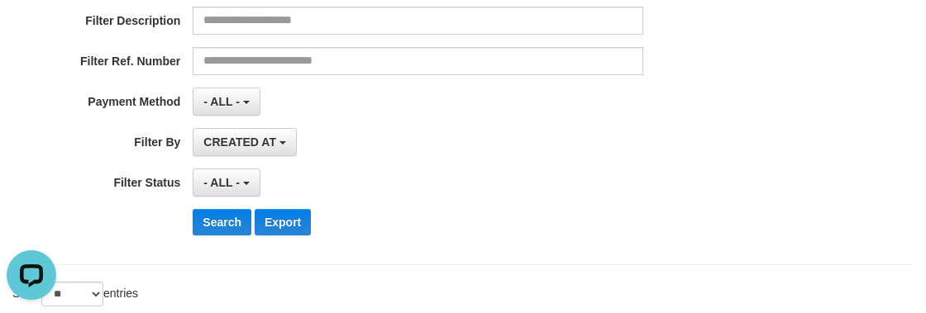
scroll to position [8, 0]
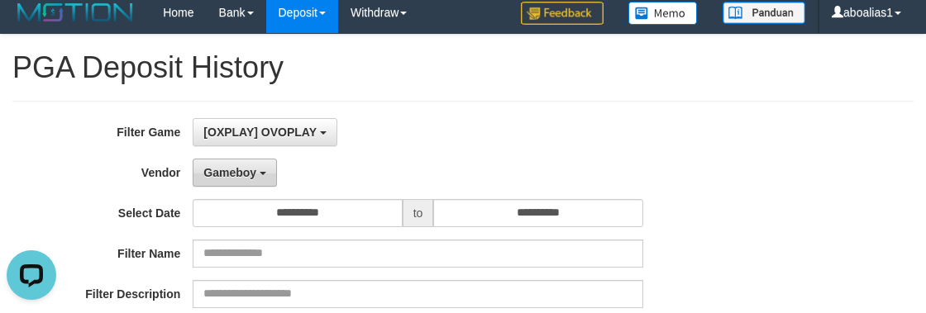
click at [247, 181] on button "Gameboy" at bounding box center [235, 173] width 84 height 28
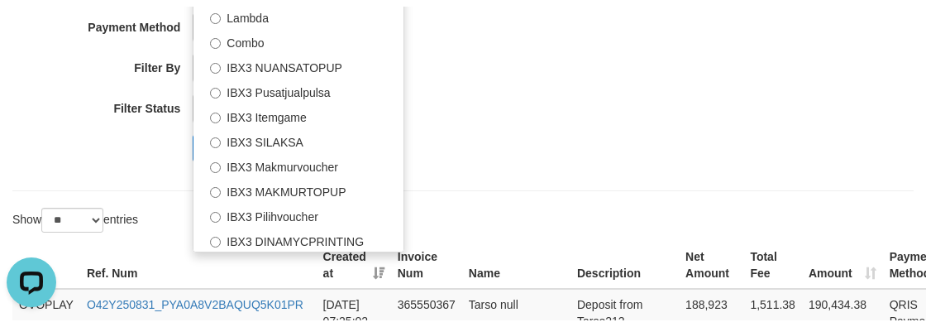
scroll to position [385, 0]
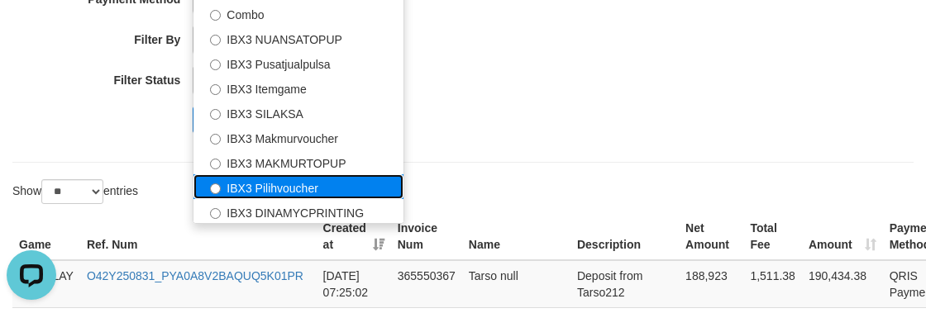
click at [295, 193] on label "IBX3 Pilihvoucher" at bounding box center [299, 187] width 210 height 25
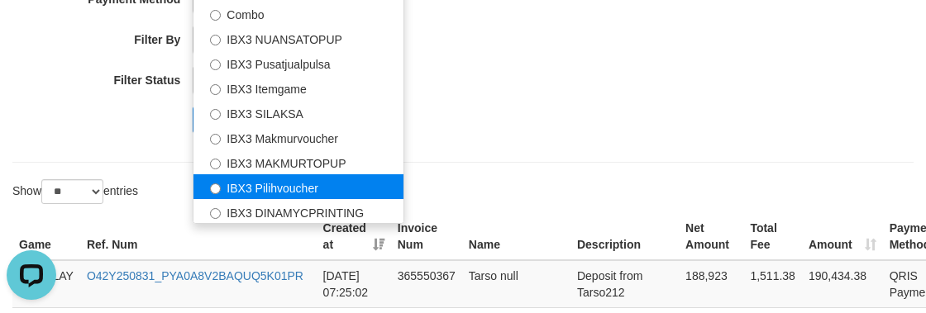
select select "**********"
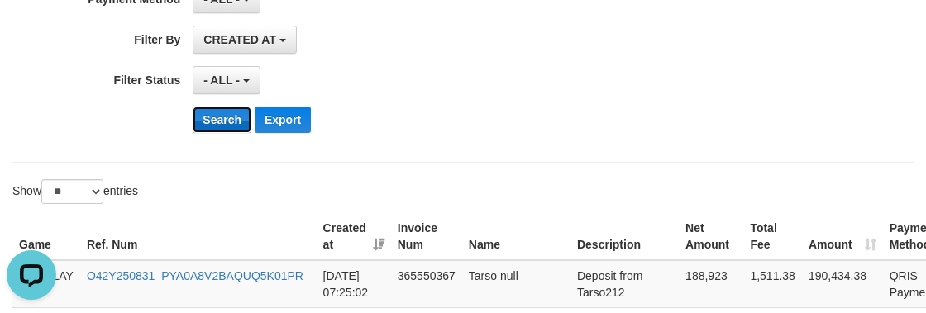
click at [218, 115] on button "Search" at bounding box center [222, 120] width 59 height 26
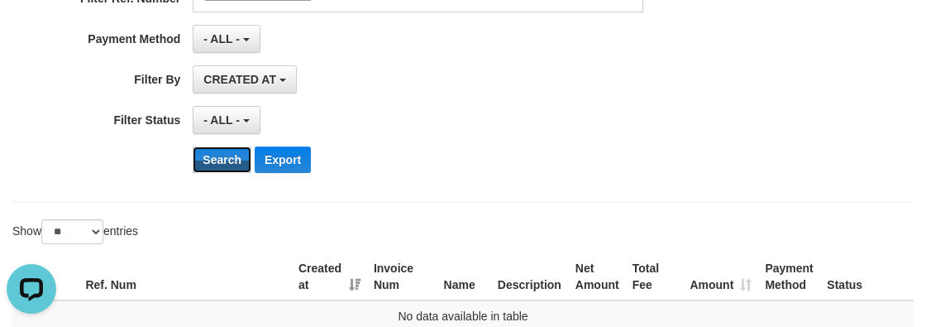
scroll to position [227, 0]
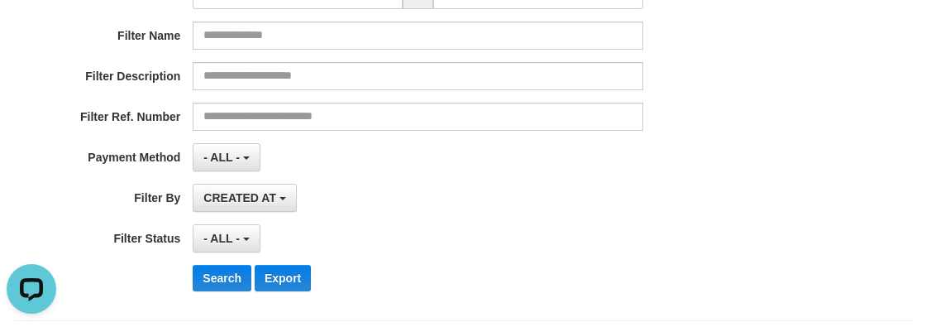
click at [481, 227] on div "- ALL - SELECT ALL - ALL - SELECT STATUS PENDING/UNPAID PAID CANCELED EXPIRED" at bounding box center [418, 238] width 450 height 28
click at [491, 225] on div "- ALL - SELECT ALL - ALL - SELECT STATUS PENDING/UNPAID PAID CANCELED EXPIRED" at bounding box center [418, 238] width 450 height 28
click at [270, 194] on span "CREATED AT" at bounding box center [239, 197] width 73 height 13
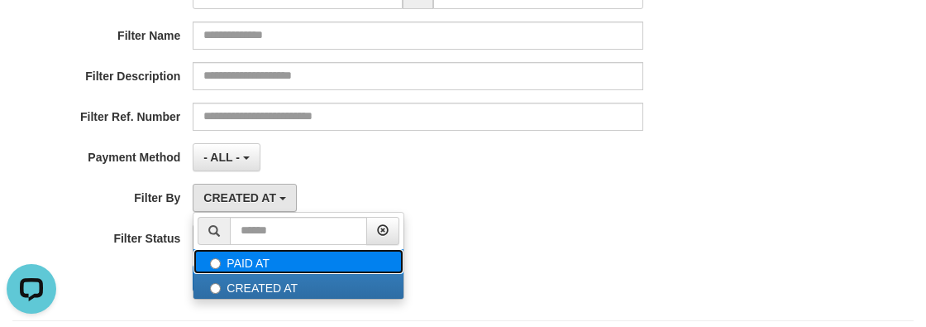
click at [251, 254] on label "PAID AT" at bounding box center [299, 261] width 210 height 25
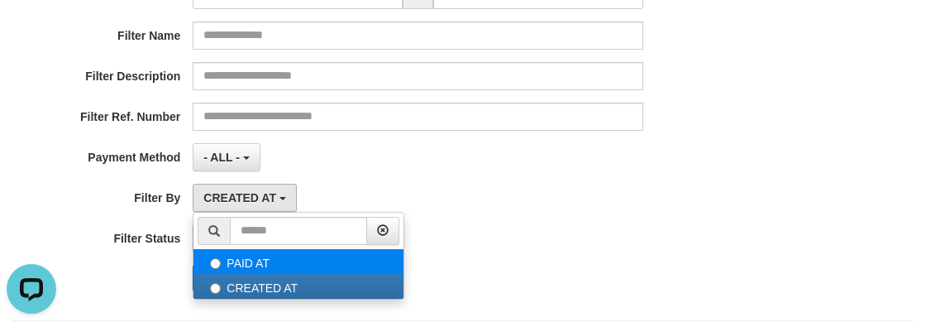
select select "*"
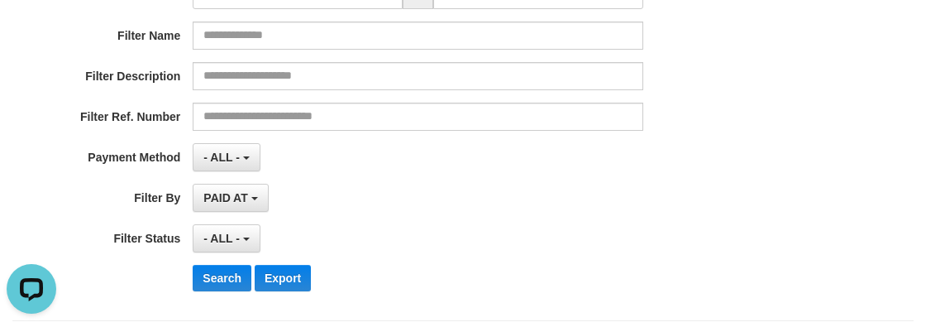
click at [604, 218] on div "**********" at bounding box center [386, 102] width 772 height 404
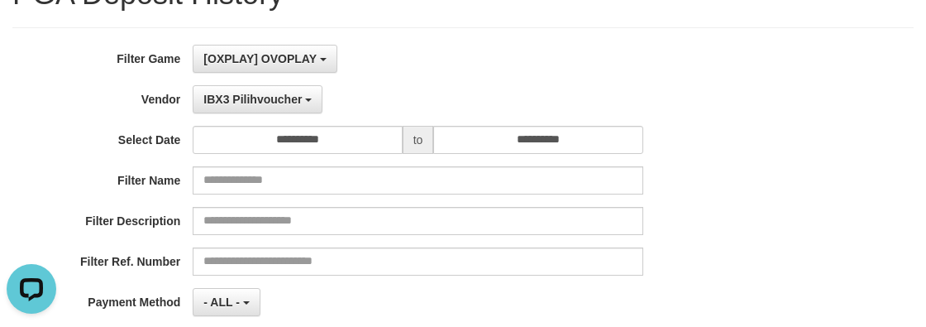
scroll to position [0, 0]
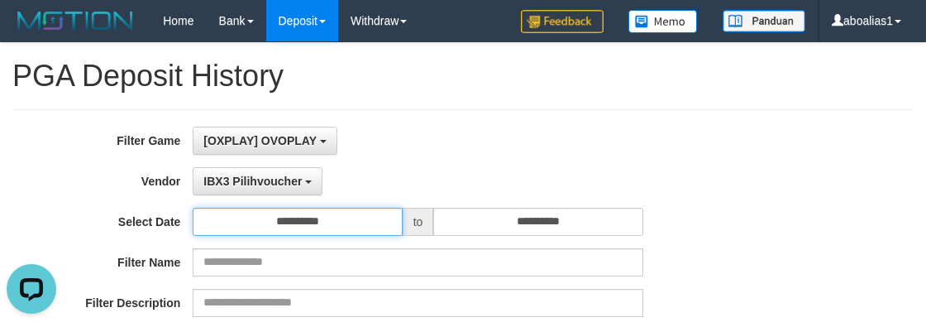
click at [270, 208] on input "**********" at bounding box center [297, 222] width 209 height 28
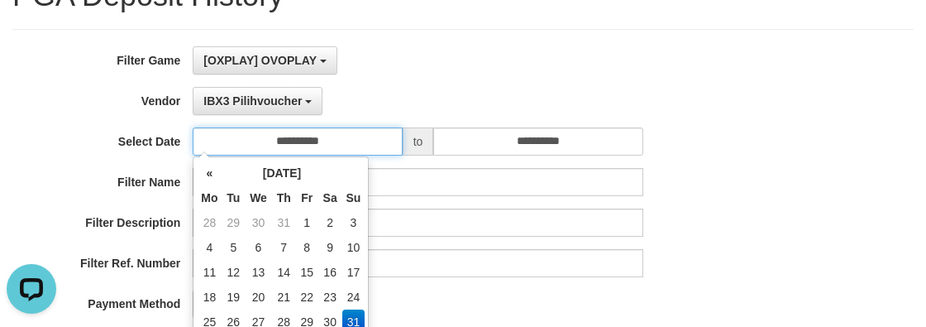
scroll to position [225, 0]
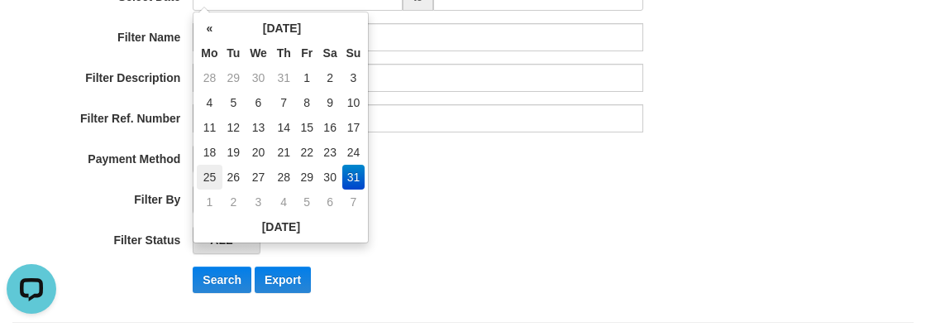
click at [214, 177] on td "25" at bounding box center [209, 177] width 25 height 25
type input "**********"
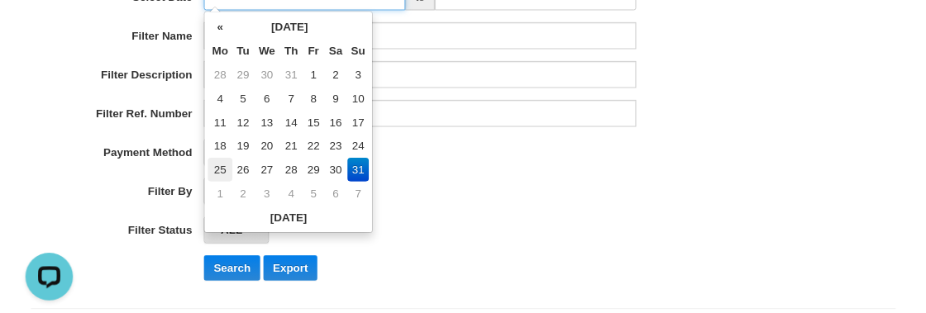
scroll to position [207, 0]
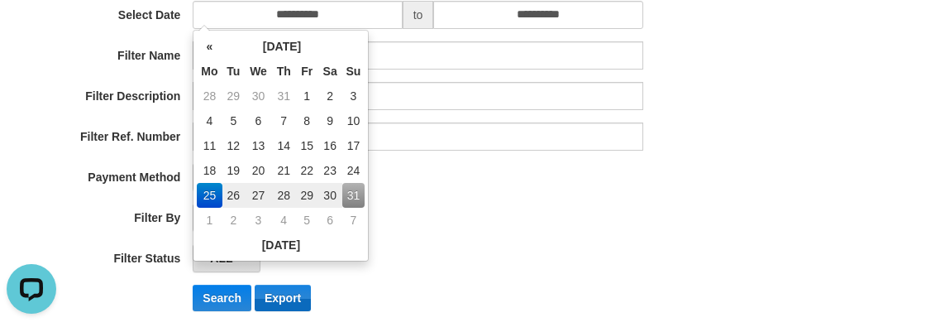
drag, startPoint x: 553, startPoint y: 286, endPoint x: 299, endPoint y: 300, distance: 254.3
click at [554, 287] on div "Search Export" at bounding box center [482, 298] width 579 height 26
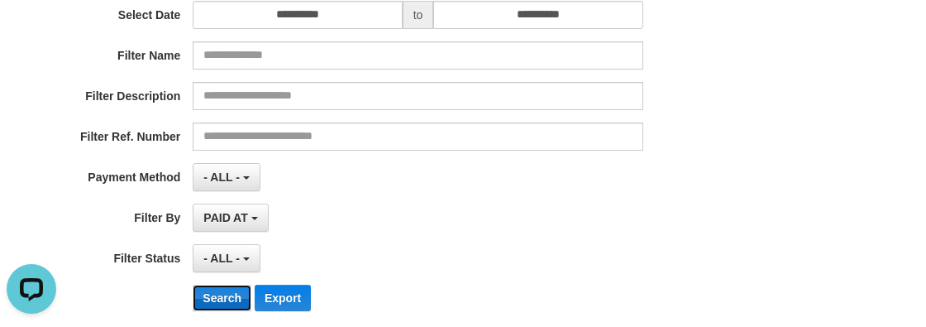
click at [198, 301] on button "Search" at bounding box center [222, 298] width 59 height 26
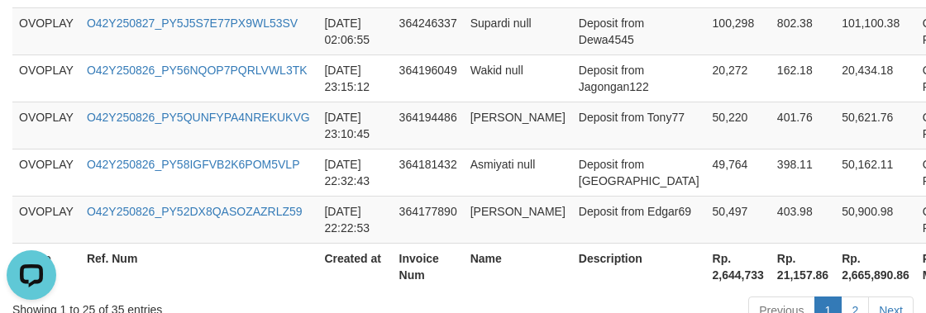
scroll to position [1686, 0]
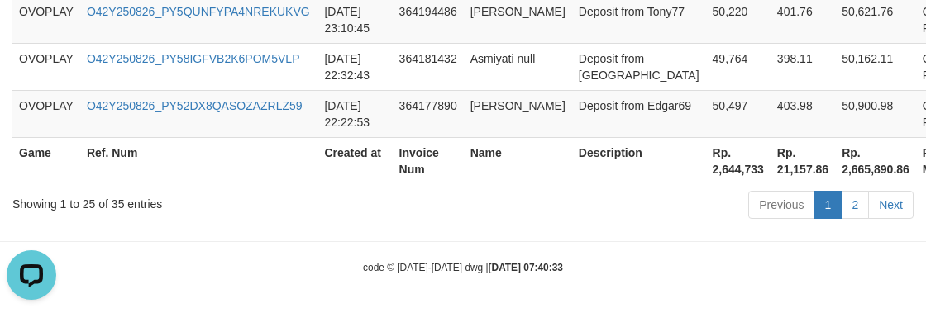
click at [706, 160] on th "Rp. 2,644,733" at bounding box center [738, 160] width 65 height 47
copy th "2,644,733"
drag, startPoint x: 576, startPoint y: 280, endPoint x: 548, endPoint y: 261, distance: 34.2
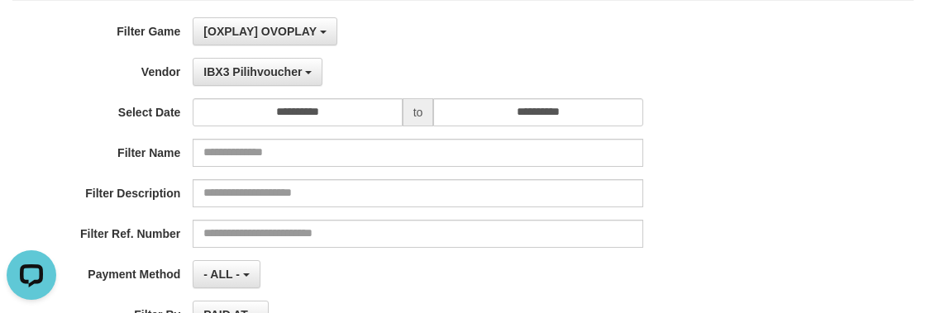
scroll to position [108, 0]
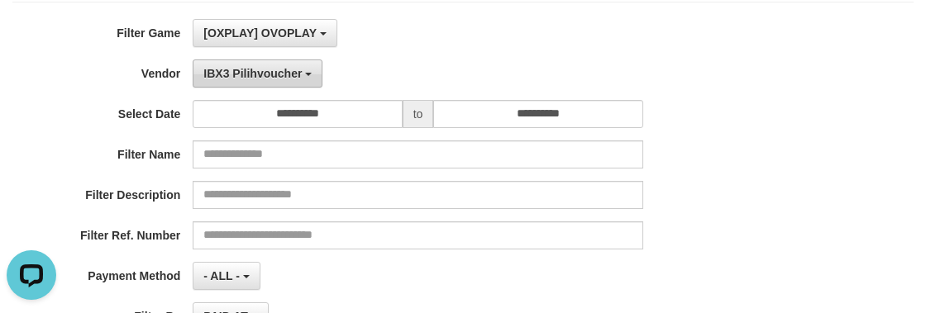
click at [242, 71] on span "IBX3 Pilihvoucher" at bounding box center [252, 73] width 98 height 13
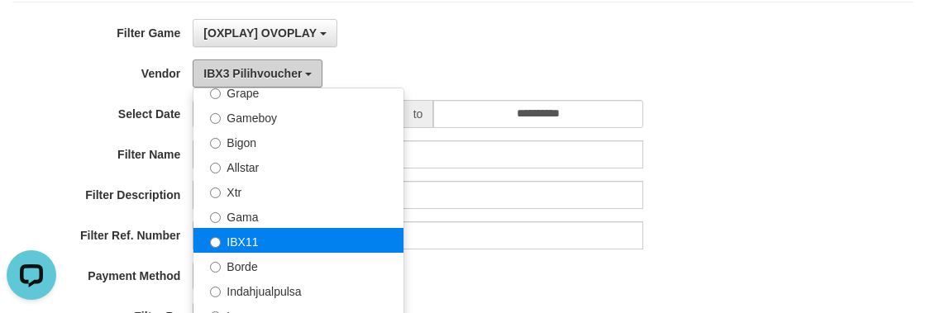
scroll to position [316, 0]
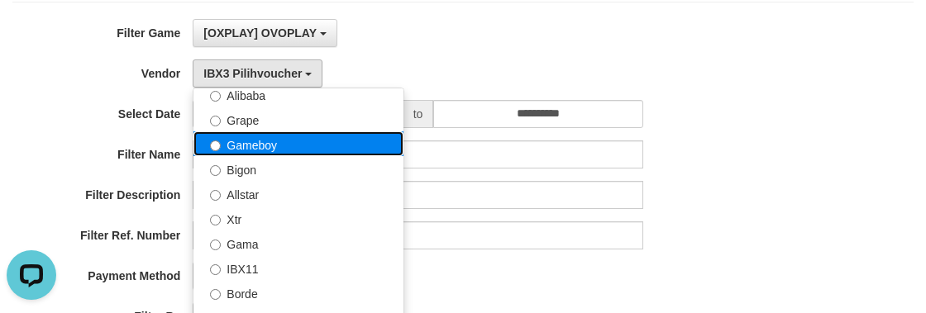
click at [255, 151] on label "Gameboy" at bounding box center [299, 144] width 210 height 25
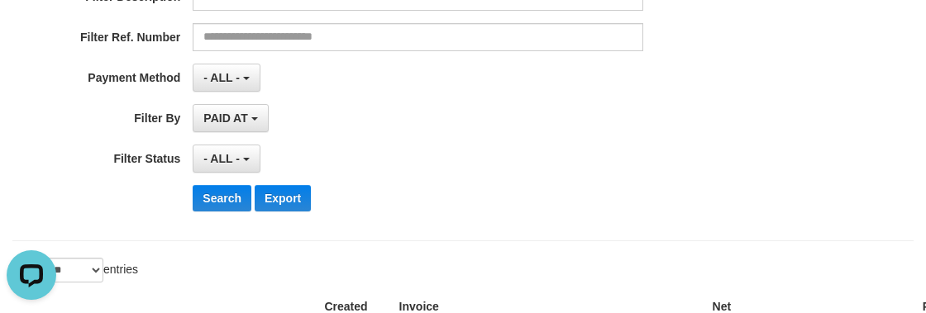
scroll to position [408, 0]
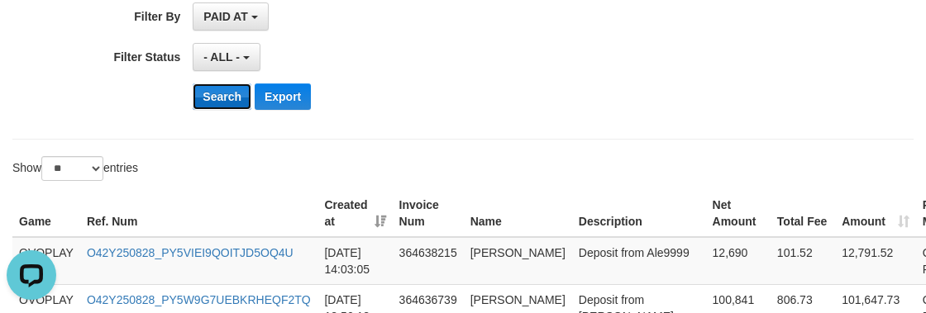
click at [239, 99] on button "Search" at bounding box center [222, 97] width 59 height 26
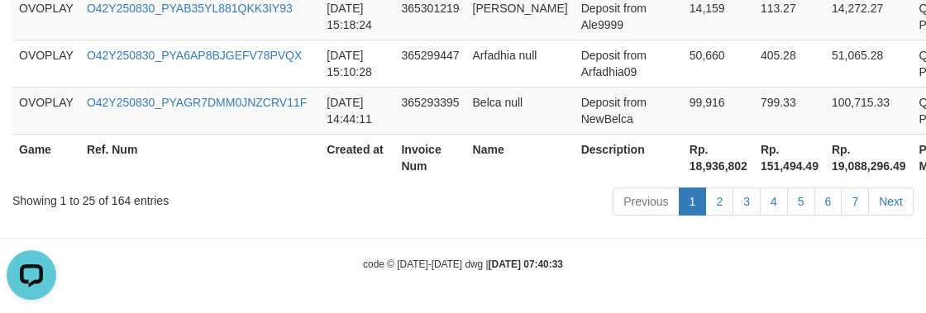
scroll to position [2050, 0]
click at [683, 153] on th "Rp. 18,936,802" at bounding box center [718, 157] width 71 height 47
click at [683, 162] on th "Rp. 18,936,802" at bounding box center [718, 157] width 71 height 47
copy th "18,936,802"
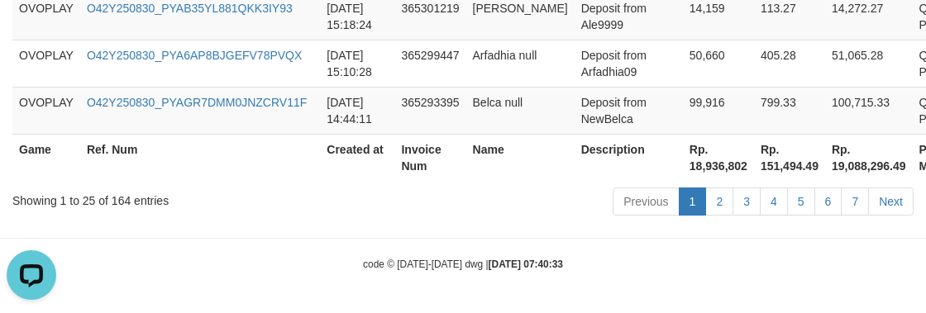
click at [218, 260] on div "code © [DATE]-[DATE] dwg | [DATE] 07:40:33" at bounding box center [463, 264] width 926 height 17
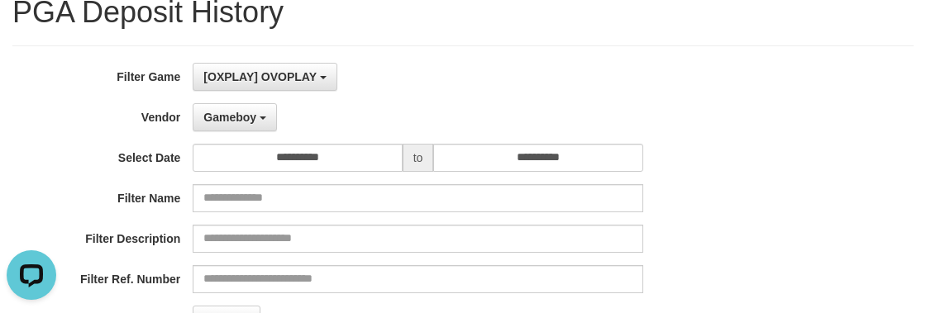
scroll to position [0, 0]
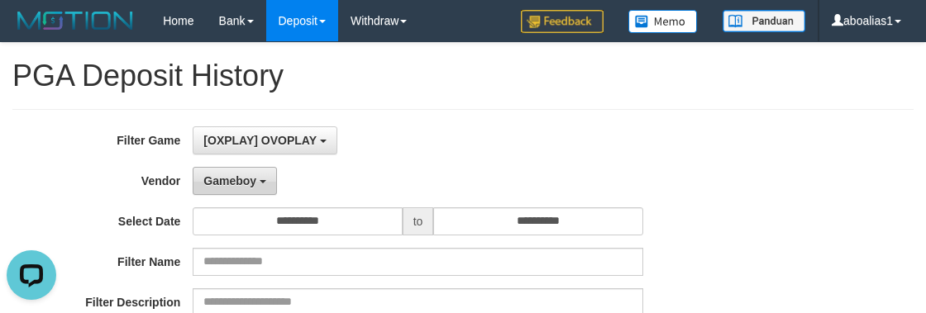
click at [196, 180] on button "Gameboy" at bounding box center [235, 181] width 84 height 28
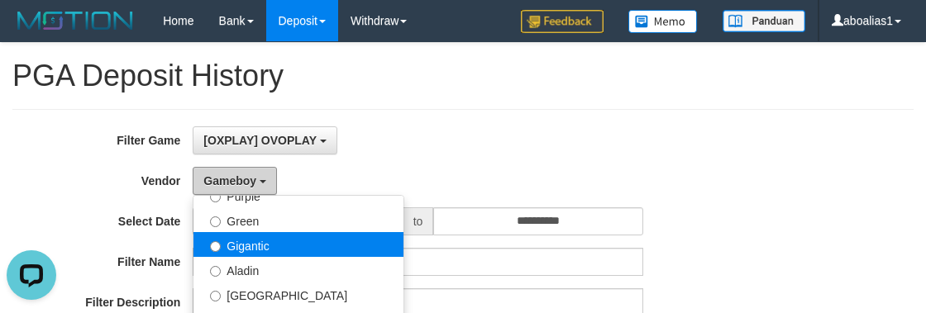
scroll to position [225, 0]
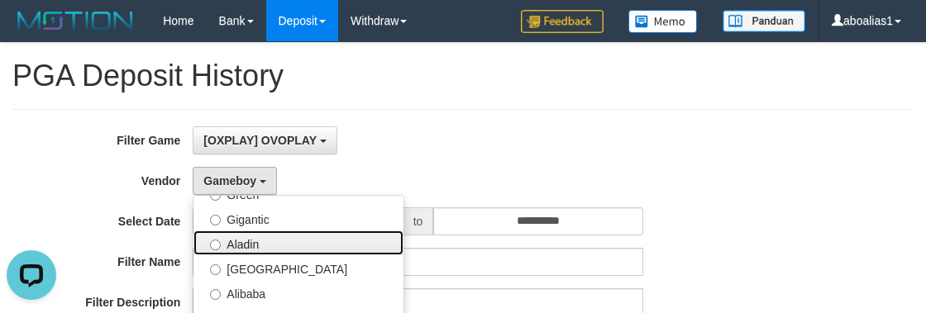
click at [265, 242] on label "Aladin" at bounding box center [299, 243] width 210 height 25
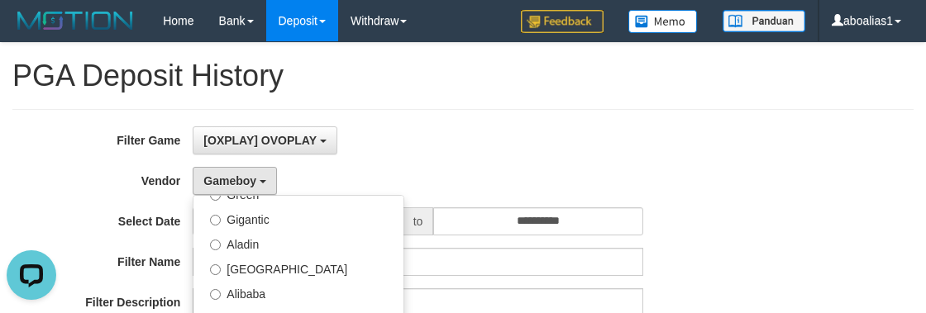
select select "**********"
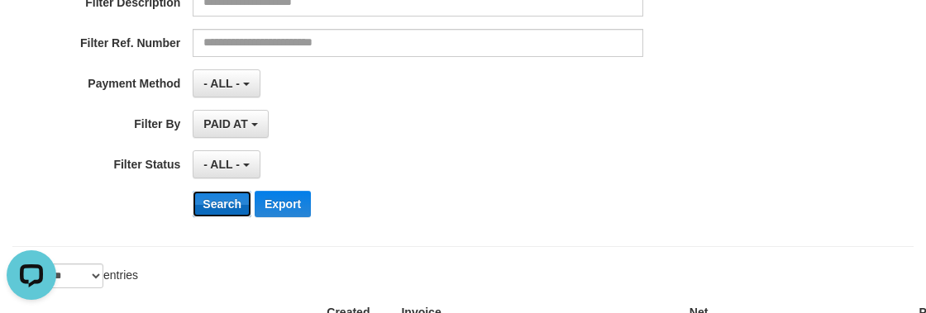
click at [214, 204] on button "Search" at bounding box center [222, 204] width 59 height 26
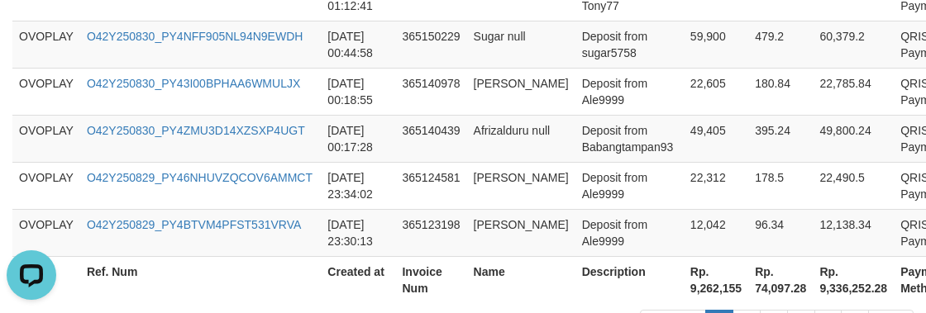
scroll to position [1686, 0]
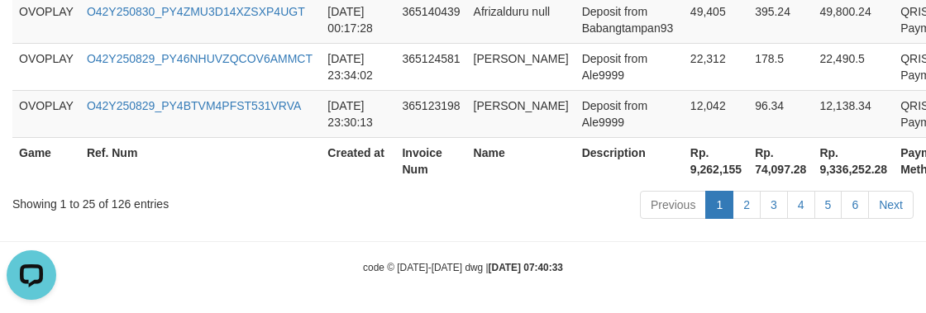
click at [684, 174] on th "Rp. 9,262,155" at bounding box center [716, 160] width 65 height 47
click at [684, 170] on th "Rp. 9,262,155" at bounding box center [716, 160] width 65 height 47
copy th "9,262,155"
click at [226, 260] on div "code © [DATE]-[DATE] dwg | [DATE] 07:40:33" at bounding box center [463, 267] width 926 height 17
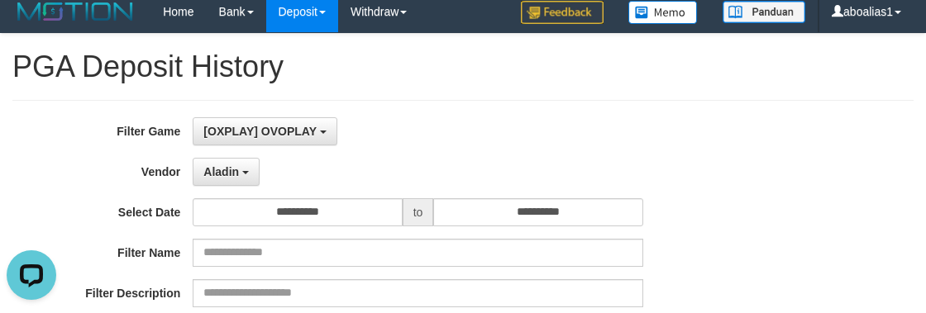
scroll to position [0, 0]
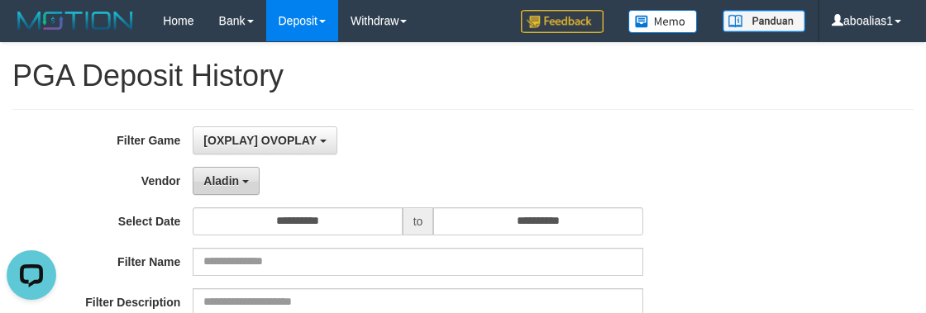
click at [235, 191] on button "Aladin" at bounding box center [226, 181] width 67 height 28
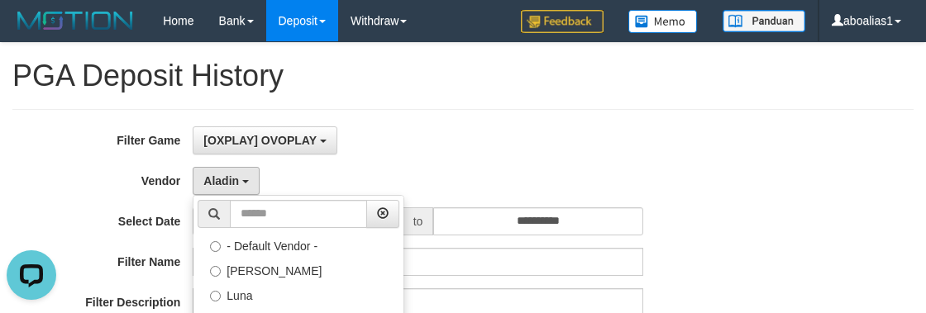
click at [146, 232] on div "**********" at bounding box center [386, 222] width 772 height 28
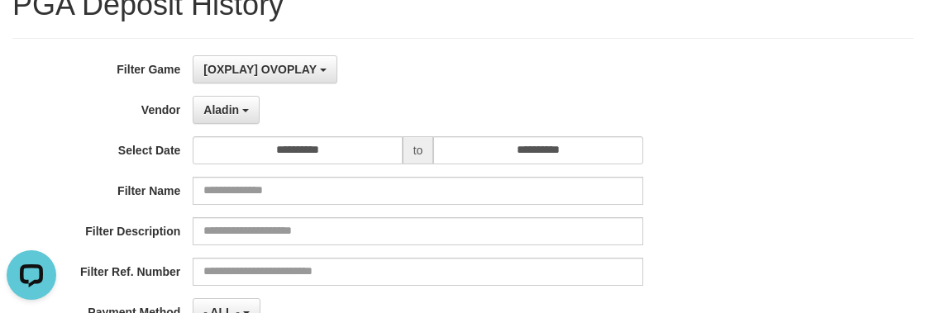
scroll to position [150, 0]
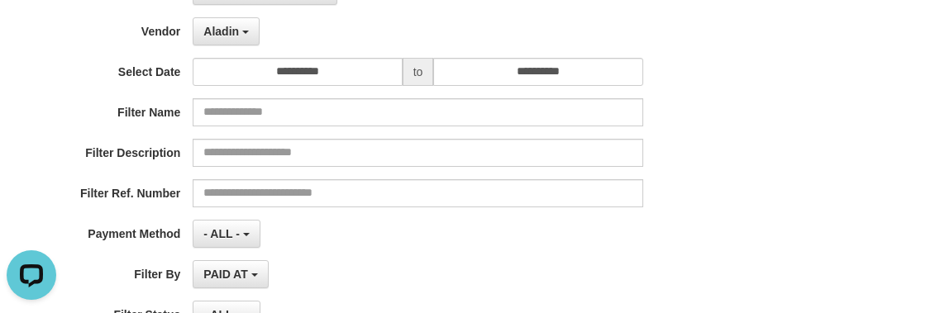
click at [447, 251] on div "**********" at bounding box center [386, 179] width 772 height 404
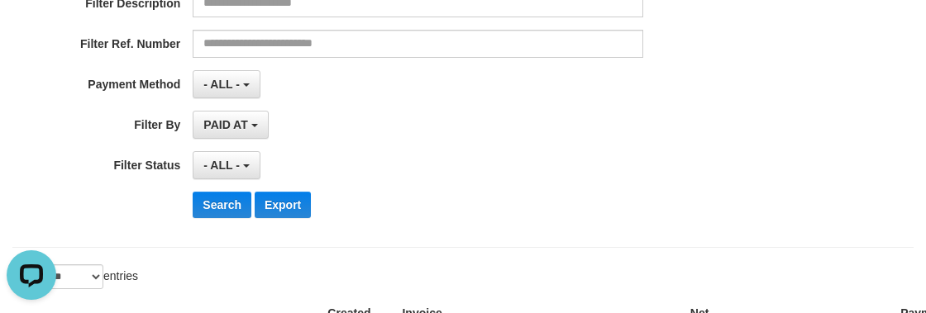
scroll to position [300, 0]
click at [228, 177] on div "**********" at bounding box center [386, 28] width 772 height 404
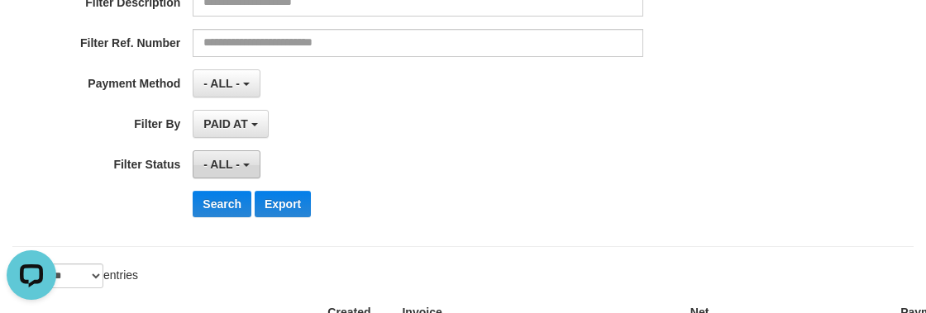
click at [228, 170] on button "- ALL -" at bounding box center [226, 165] width 67 height 28
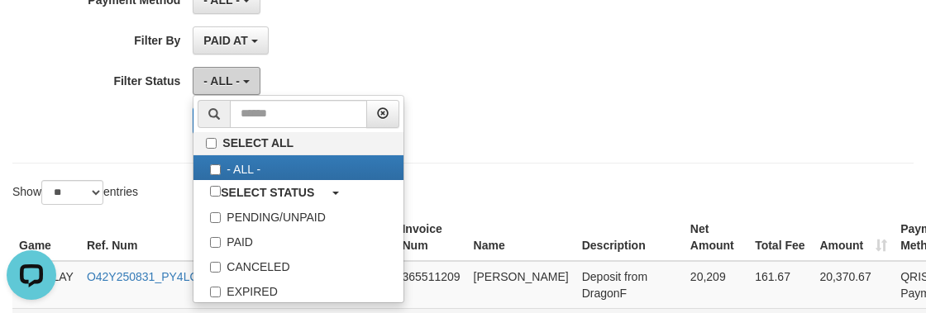
scroll to position [451, 0]
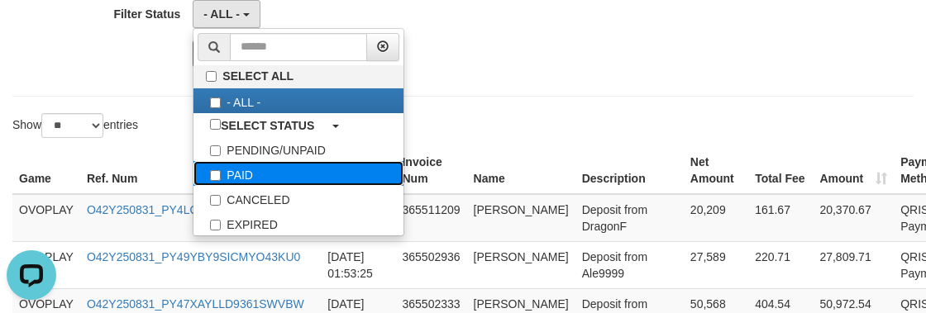
click at [263, 178] on label "PAID" at bounding box center [299, 173] width 210 height 25
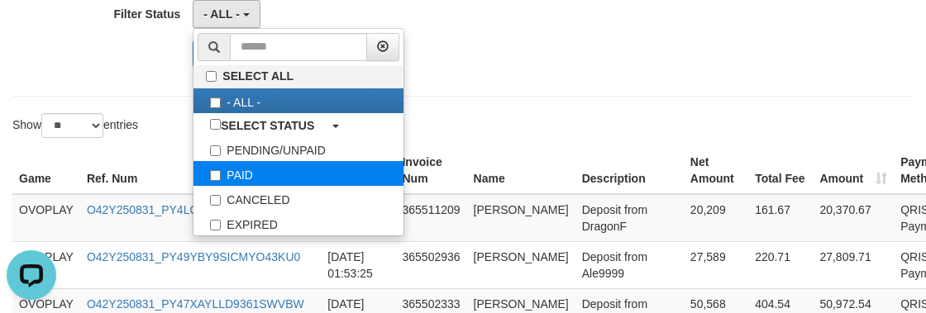
select select "*"
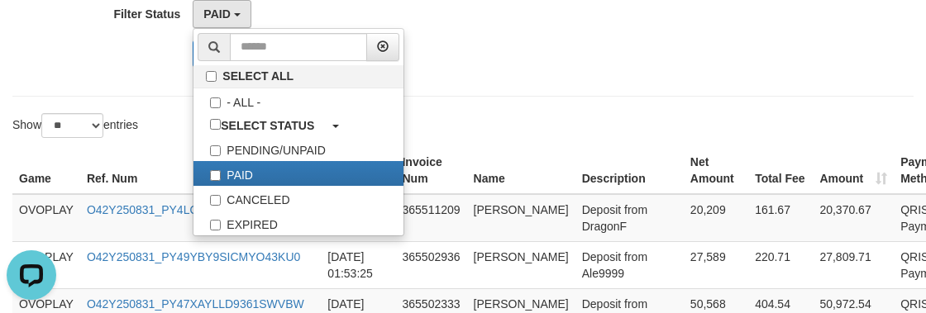
drag, startPoint x: 583, startPoint y: 49, endPoint x: 409, endPoint y: 74, distance: 175.6
click at [584, 49] on div "Search Export" at bounding box center [482, 54] width 579 height 26
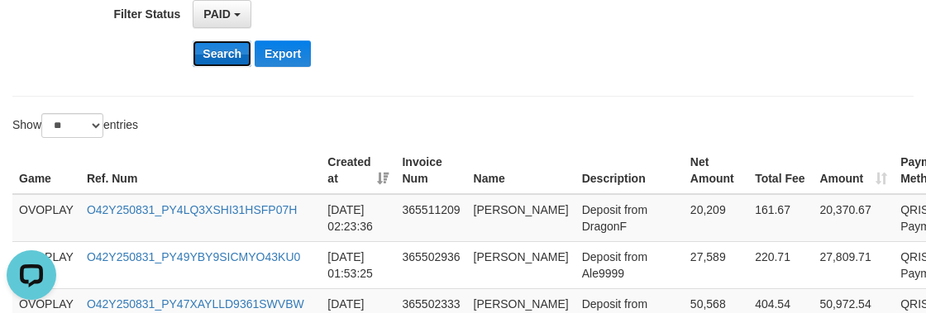
click at [203, 50] on button "Search" at bounding box center [222, 54] width 59 height 26
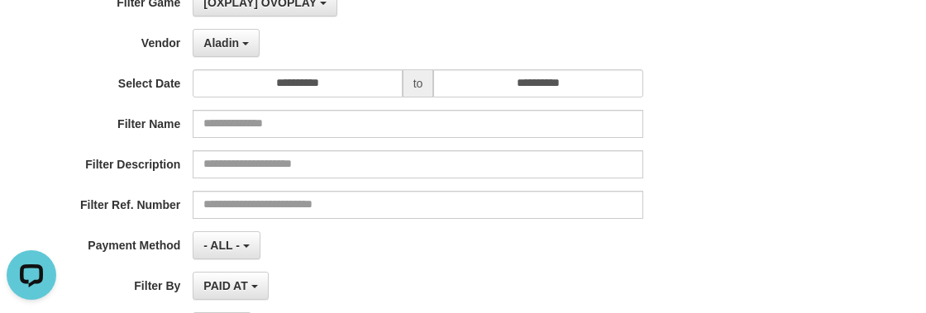
scroll to position [0, 0]
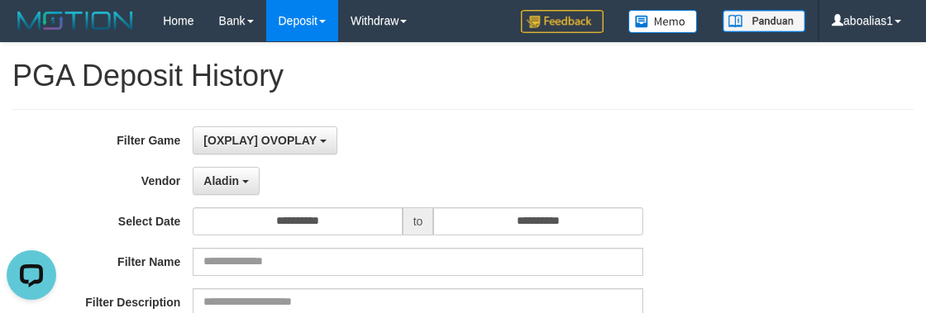
click at [752, 189] on div "**********" at bounding box center [386, 181] width 772 height 28
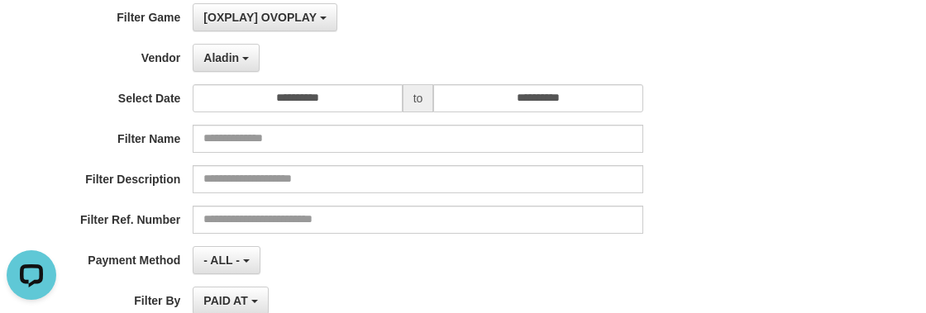
scroll to position [150, 0]
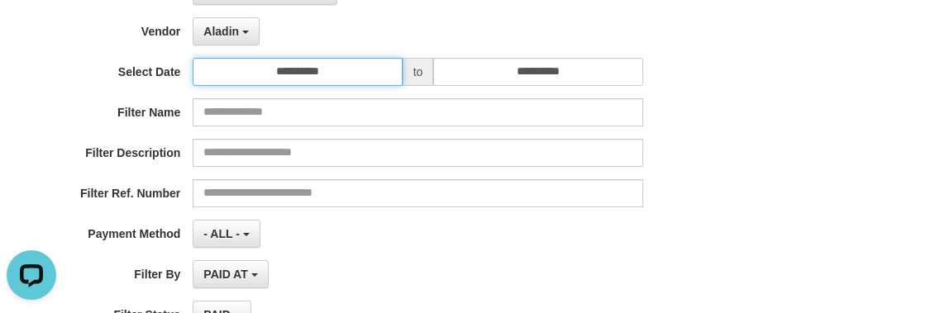
click at [356, 65] on input "**********" at bounding box center [297, 72] width 209 height 28
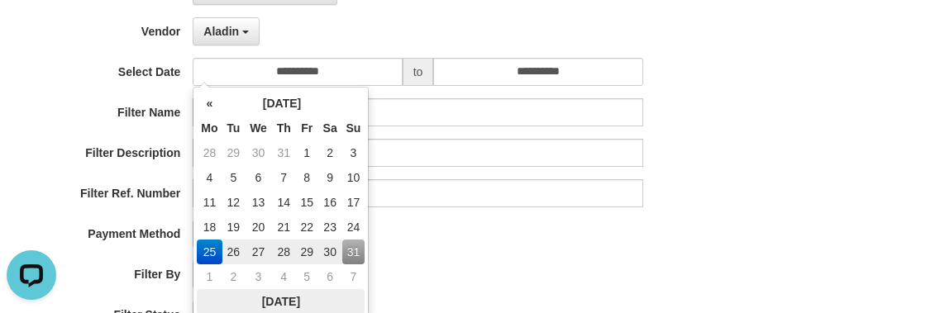
click at [287, 292] on th "[DATE]" at bounding box center [281, 301] width 168 height 25
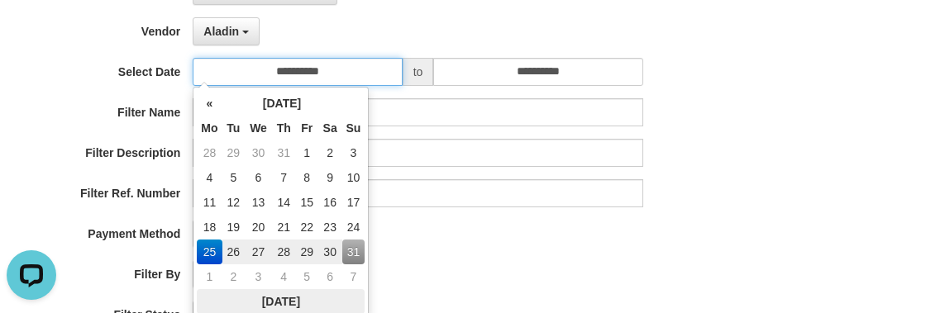
type input "**********"
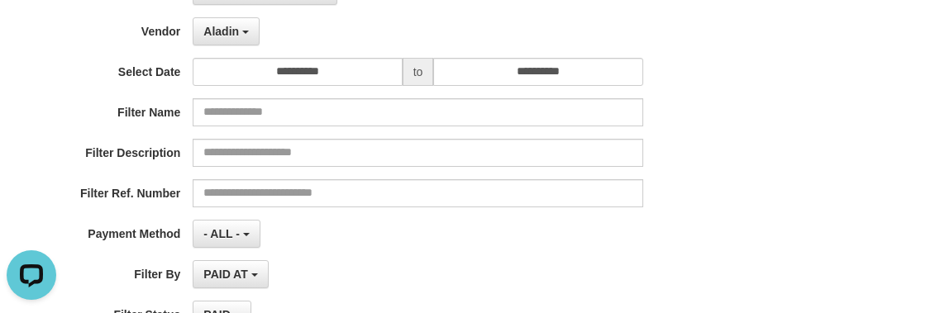
click at [787, 226] on div "**********" at bounding box center [463, 179] width 926 height 404
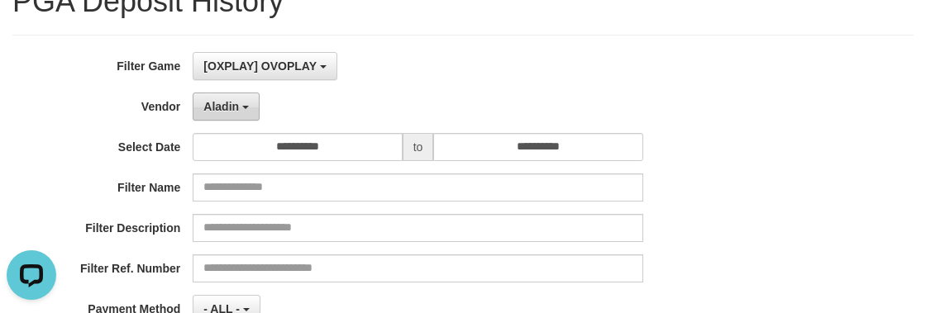
click at [251, 111] on button "Aladin" at bounding box center [226, 107] width 67 height 28
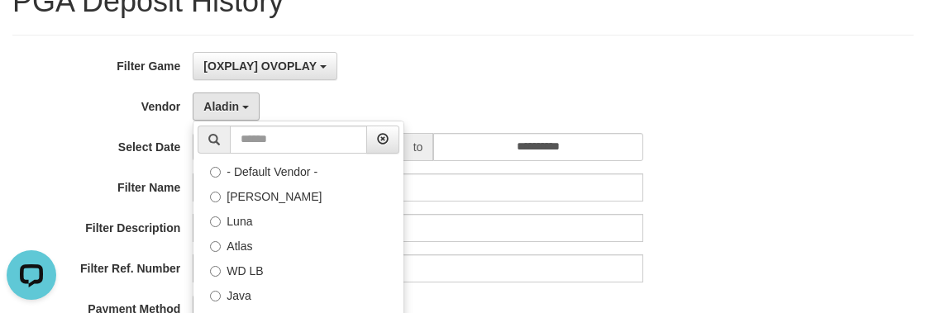
click at [462, 90] on div "**********" at bounding box center [386, 254] width 772 height 404
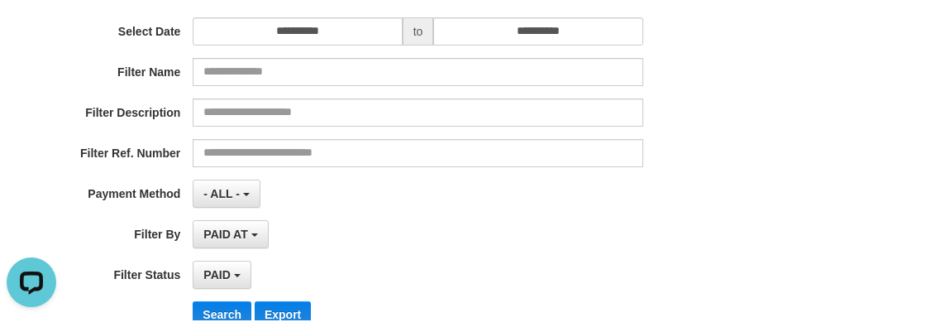
scroll to position [300, 0]
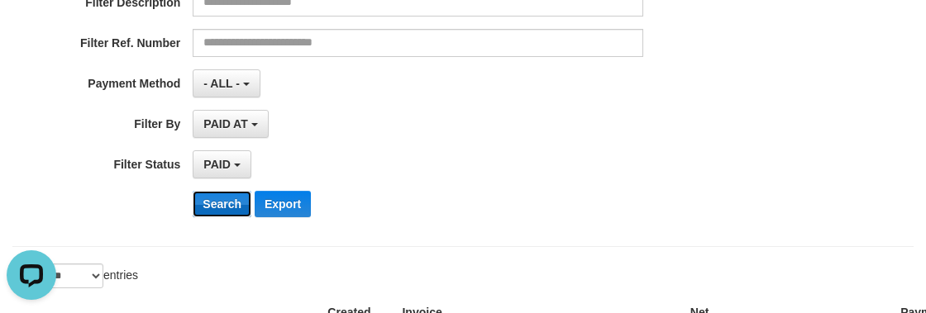
click at [224, 191] on button "Search" at bounding box center [222, 204] width 59 height 26
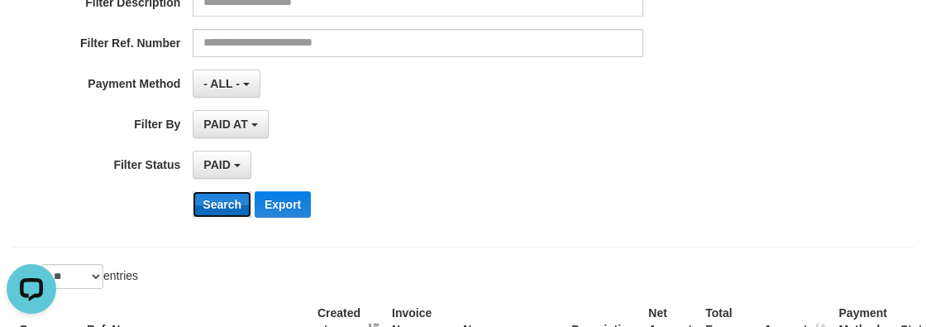
click at [219, 198] on button "Search" at bounding box center [222, 204] width 59 height 26
click at [533, 184] on div "**********" at bounding box center [386, 28] width 772 height 404
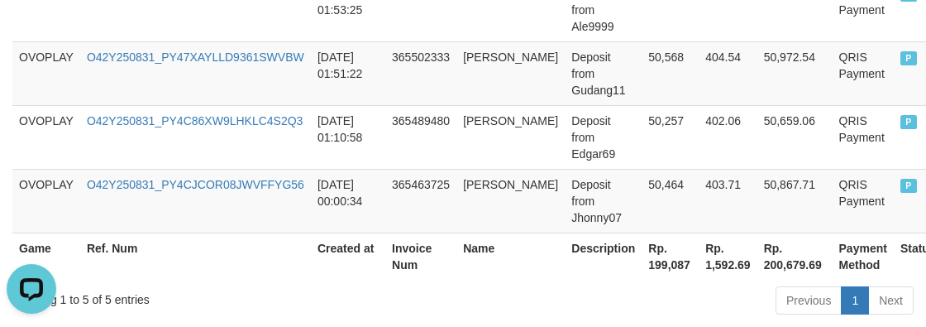
scroll to position [815, 0]
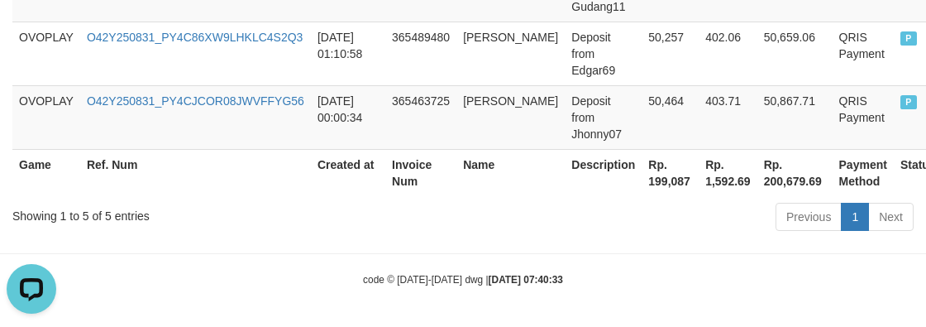
click at [642, 183] on th "Rp. 199,087" at bounding box center [670, 172] width 57 height 47
click at [298, 218] on div "Showing 1 to 5 of 5 entries" at bounding box center [192, 212] width 361 height 23
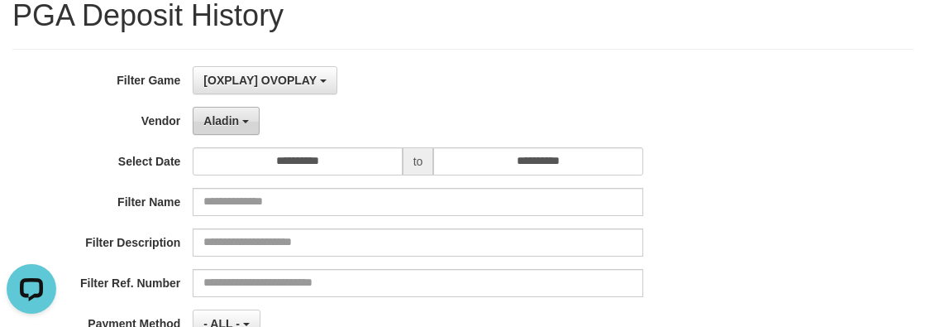
scroll to position [0, 0]
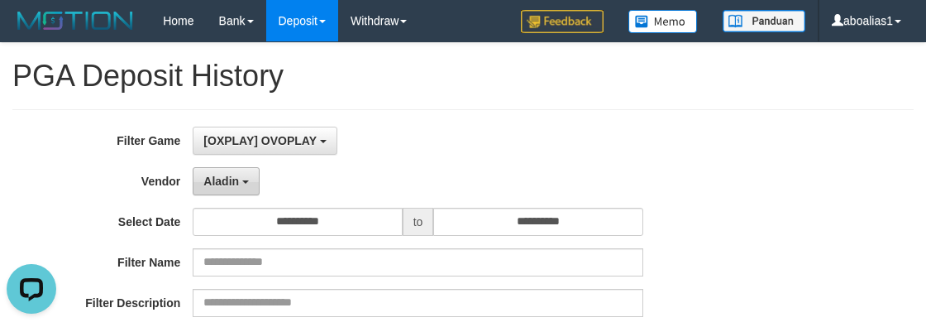
click at [246, 167] on button "Aladin" at bounding box center [226, 181] width 67 height 28
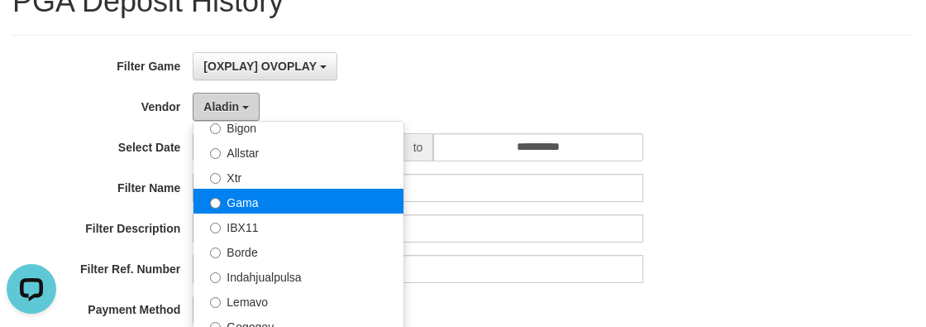
scroll to position [316, 0]
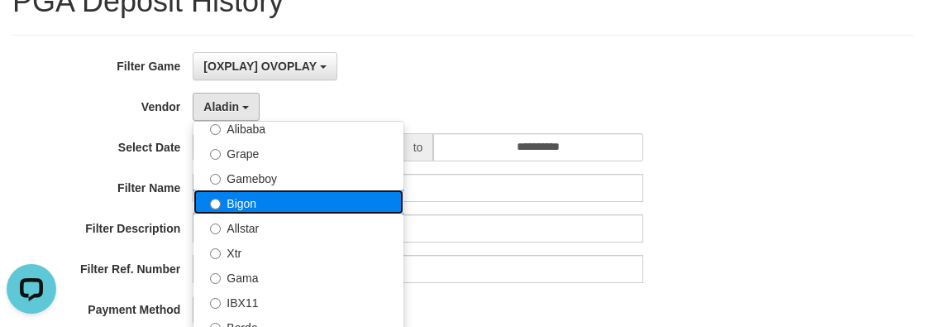
click at [265, 189] on label "Bigon" at bounding box center [299, 201] width 210 height 25
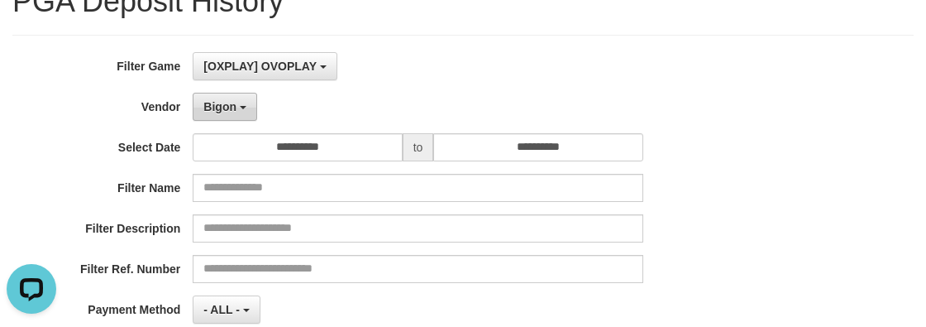
click at [239, 109] on button "Bigon" at bounding box center [225, 107] width 65 height 28
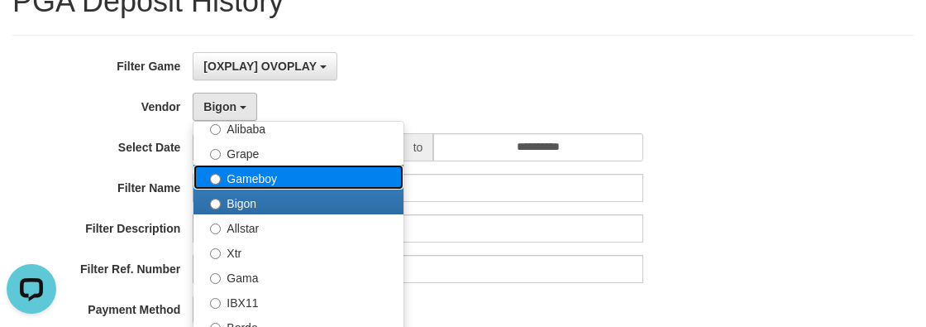
click at [282, 184] on label "Gameboy" at bounding box center [299, 177] width 210 height 25
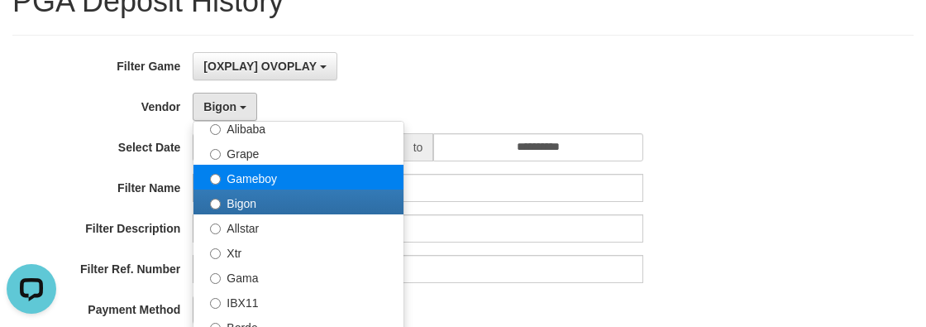
select select "**********"
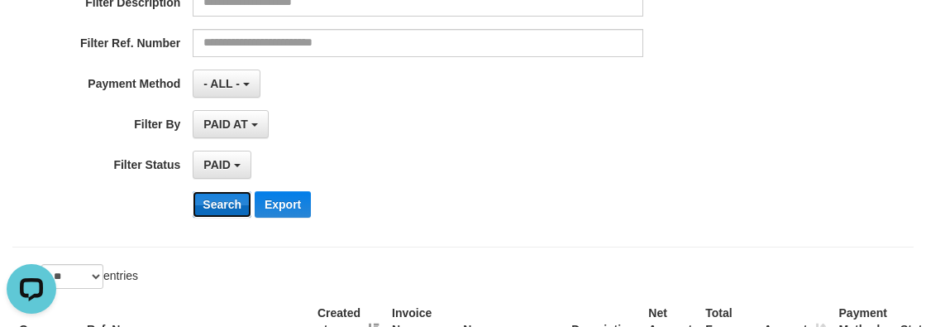
click at [217, 202] on button "Search" at bounding box center [222, 204] width 59 height 26
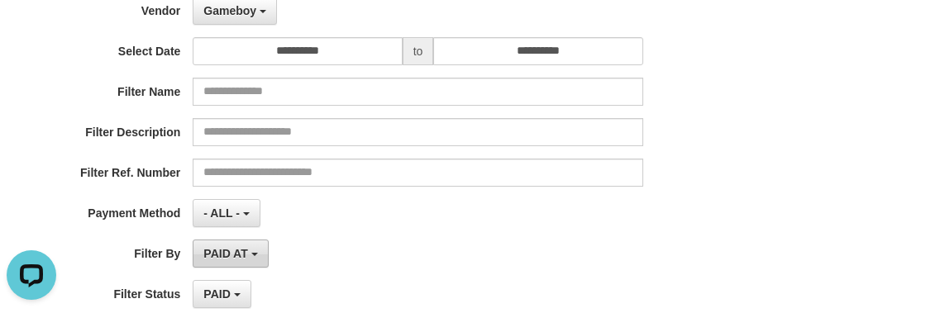
click at [225, 246] on button "PAID AT" at bounding box center [230, 254] width 75 height 28
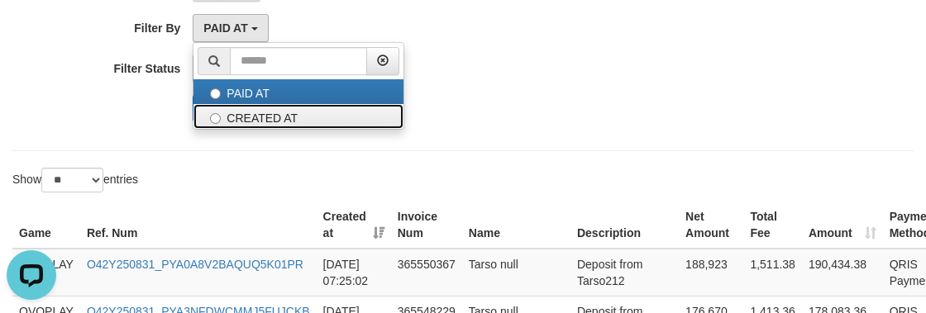
click at [256, 118] on label "CREATED AT" at bounding box center [299, 116] width 210 height 25
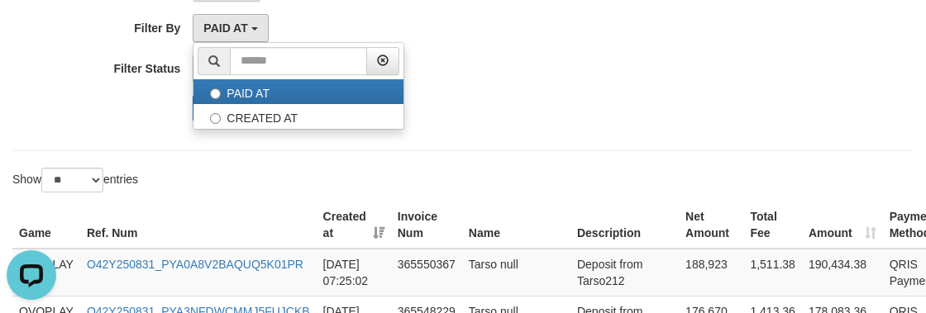
select select "*"
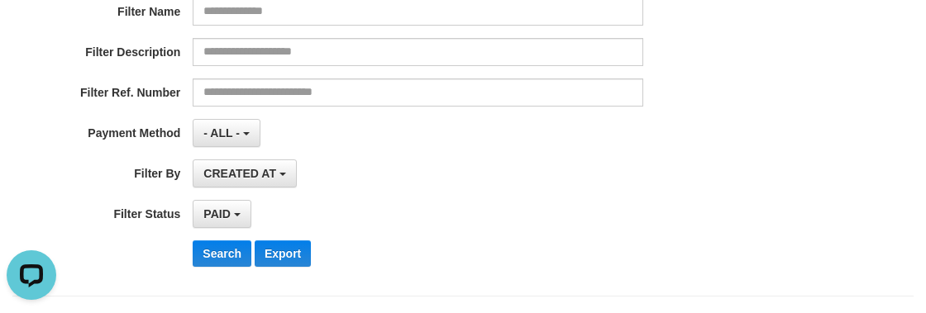
scroll to position [321, 0]
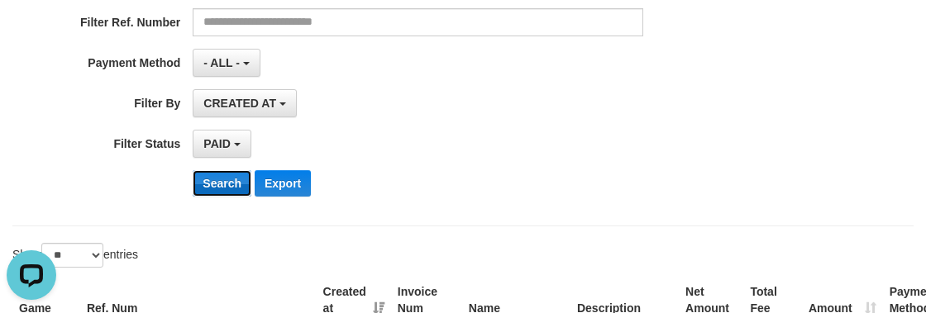
click at [221, 181] on button "Search" at bounding box center [222, 183] width 59 height 26
click at [591, 155] on div "PAID SELECT ALL - ALL - SELECT STATUS PENDING/UNPAID PAID CANCELED EXPIRED" at bounding box center [418, 144] width 450 height 28
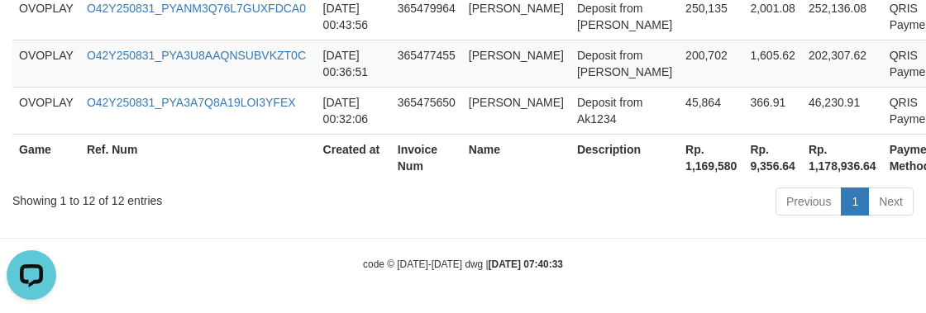
scroll to position [1223, 0]
click at [701, 169] on th "Rp. 1,169,580" at bounding box center [711, 157] width 65 height 47
click at [701, 170] on th "Rp. 1,169,580" at bounding box center [711, 157] width 65 height 47
click at [698, 170] on th "Rp. 1,169,580" at bounding box center [711, 157] width 65 height 47
click at [701, 170] on th "Rp. 1,169,580" at bounding box center [711, 157] width 65 height 47
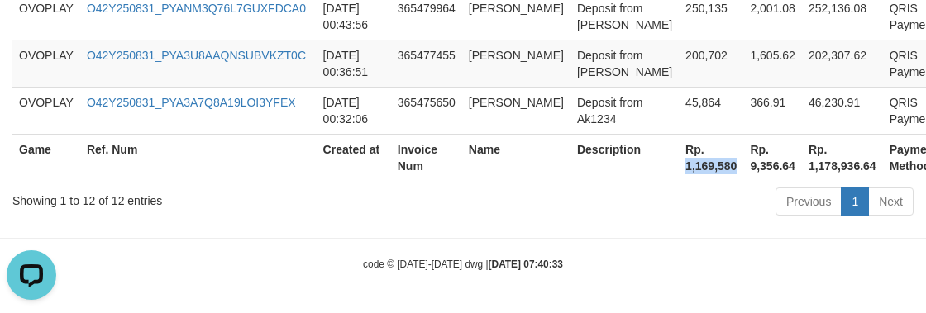
scroll to position [772, 0]
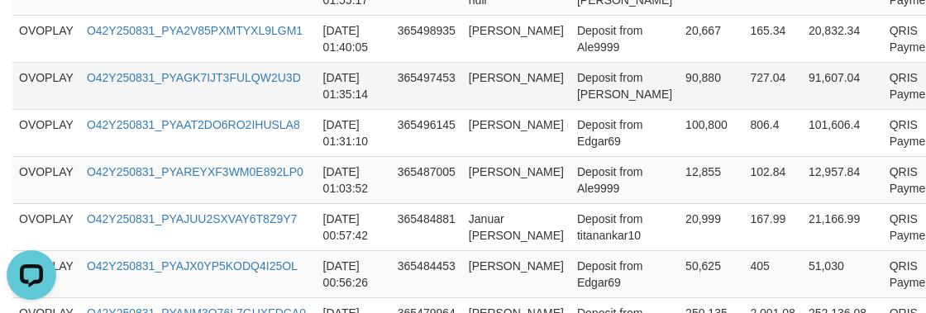
click at [413, 109] on td "365497453" at bounding box center [426, 85] width 71 height 47
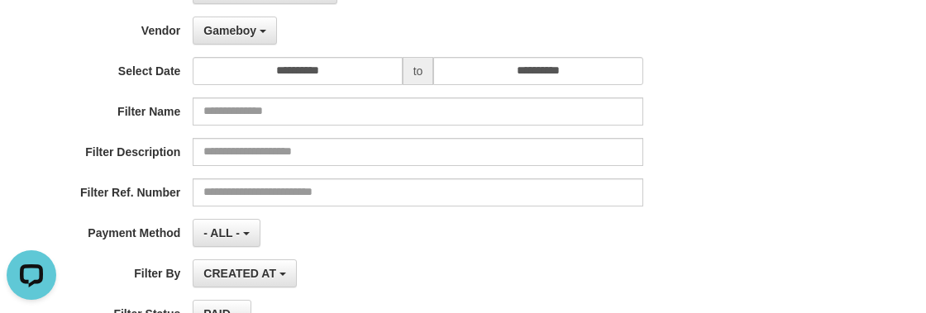
scroll to position [150, 0]
click at [251, 38] on button "Gameboy" at bounding box center [235, 31] width 84 height 28
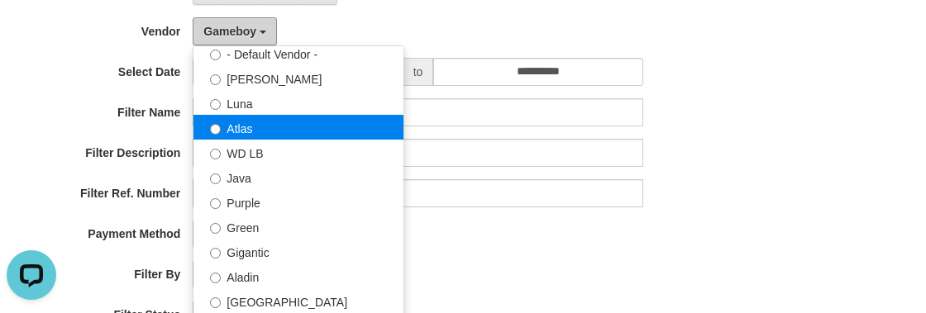
scroll to position [16, 0]
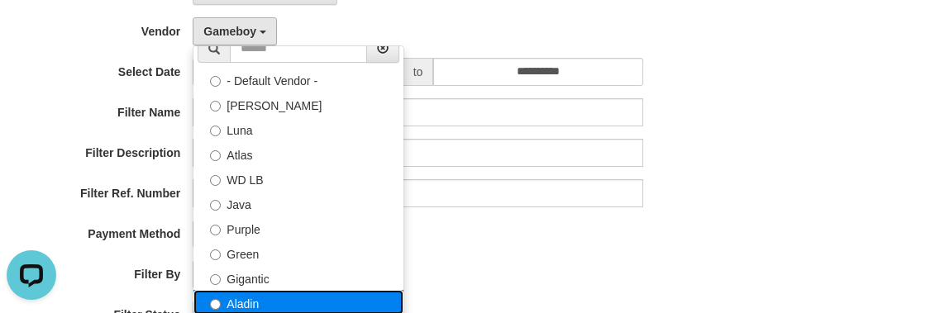
click at [251, 296] on label "Aladin" at bounding box center [299, 302] width 210 height 25
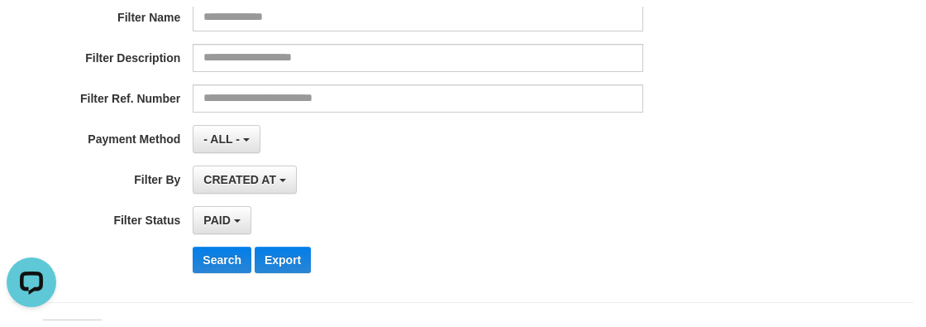
scroll to position [375, 0]
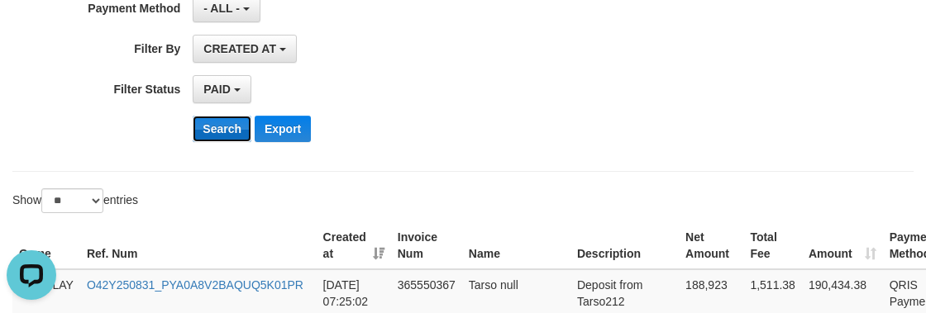
click at [224, 132] on button "Search" at bounding box center [222, 129] width 59 height 26
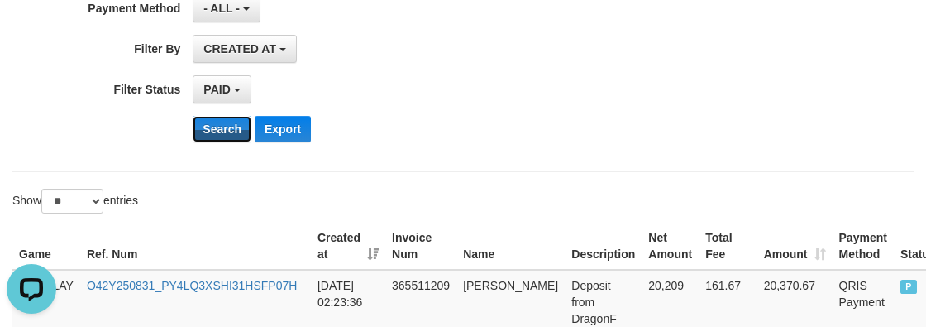
scroll to position [815, 0]
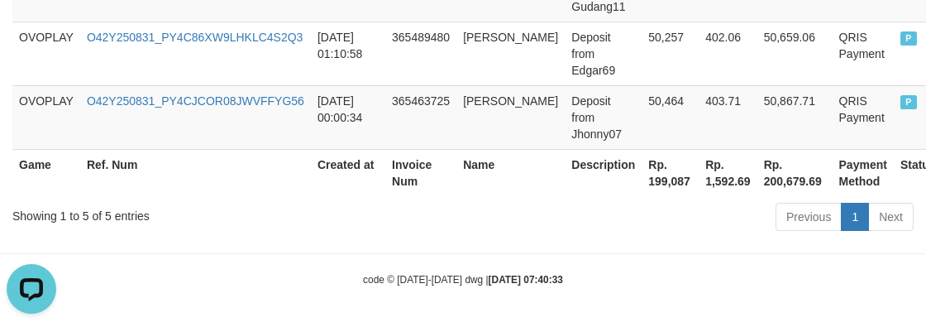
click at [642, 174] on th "Rp. 199,087" at bounding box center [670, 172] width 57 height 47
click at [642, 175] on th "Rp. 199,087" at bounding box center [670, 172] width 57 height 47
click at [491, 232] on div "Previous 1 Next" at bounding box center [656, 219] width 515 height 36
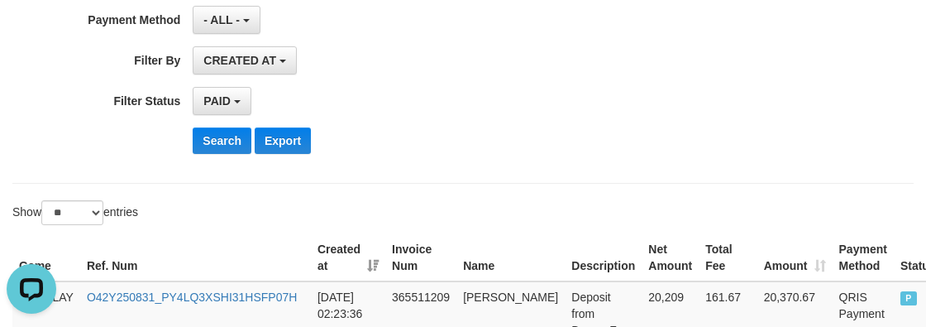
scroll to position [0, 0]
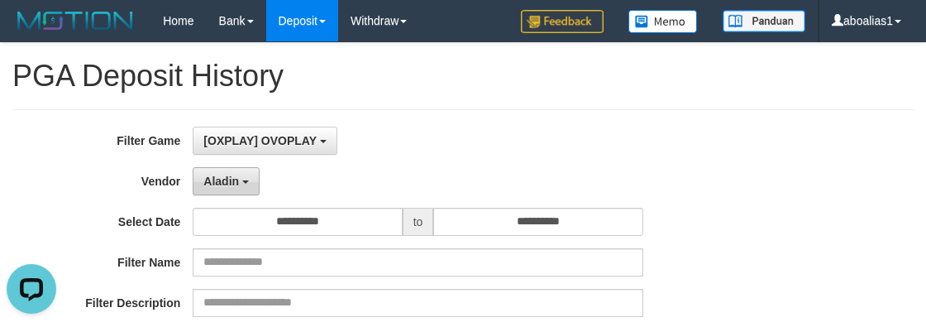
click at [222, 179] on span "Aladin" at bounding box center [221, 181] width 36 height 13
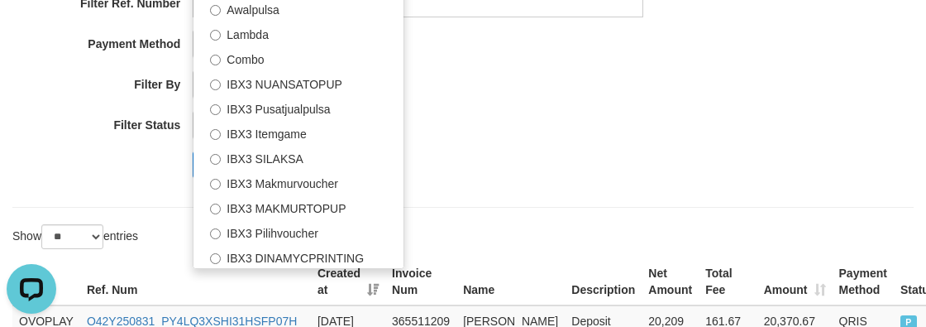
scroll to position [451, 0]
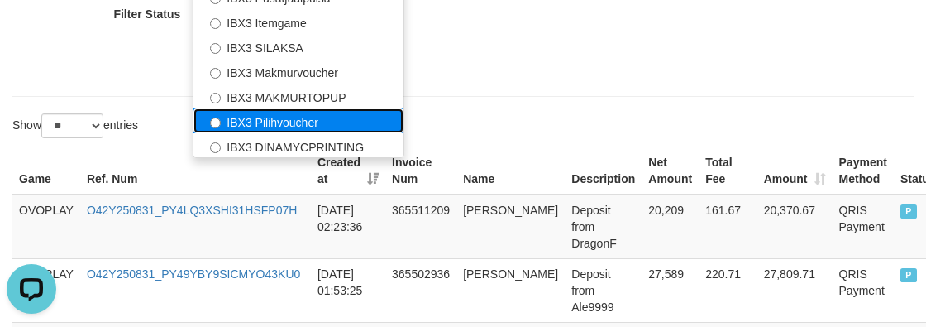
click at [306, 130] on label "IBX3 Pilihvoucher" at bounding box center [299, 120] width 210 height 25
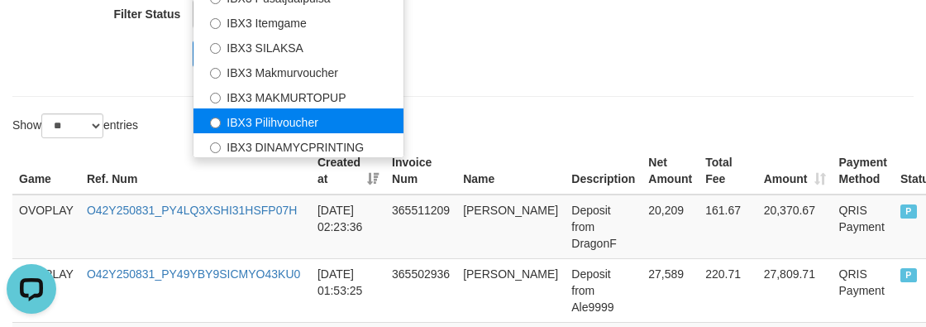
select select "**********"
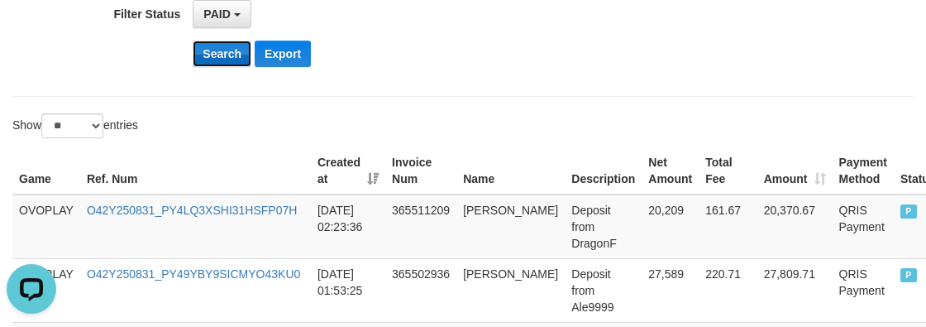
click at [232, 58] on button "Search" at bounding box center [222, 54] width 59 height 26
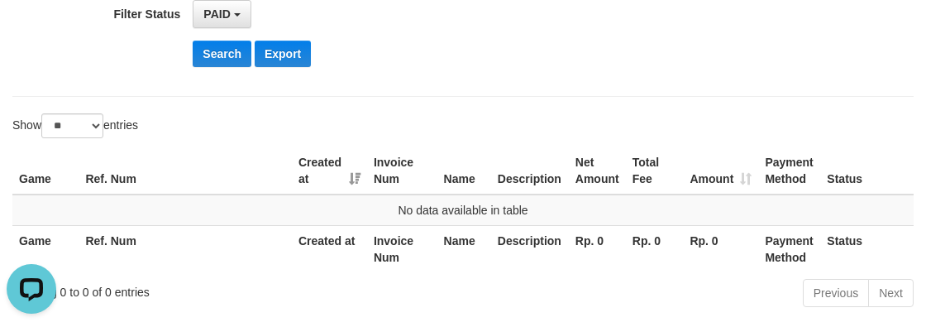
click at [322, 261] on th "Created at" at bounding box center [329, 248] width 75 height 47
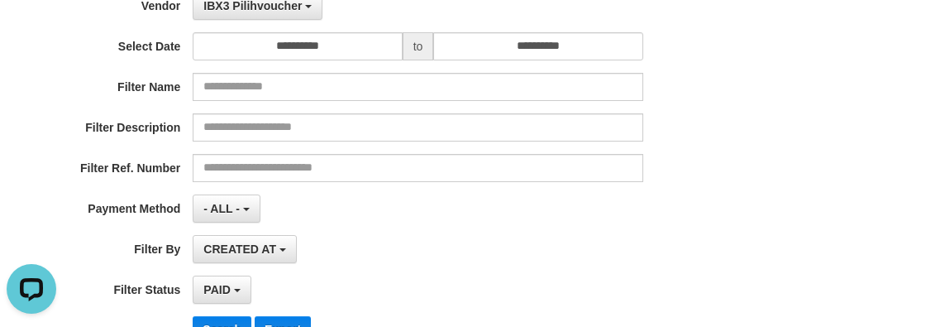
scroll to position [74, 0]
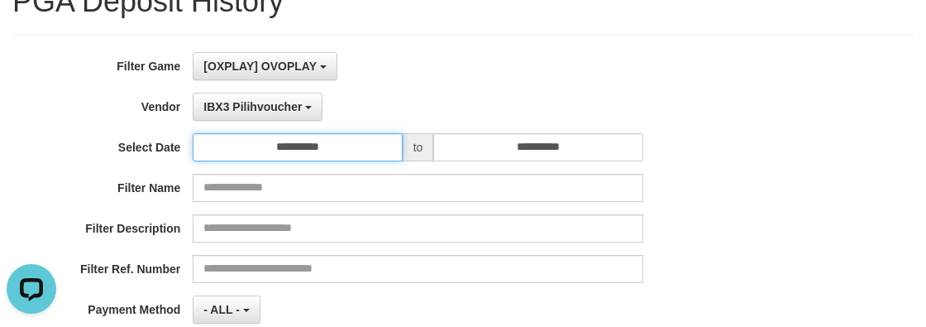
click at [280, 141] on input "**********" at bounding box center [297, 147] width 209 height 28
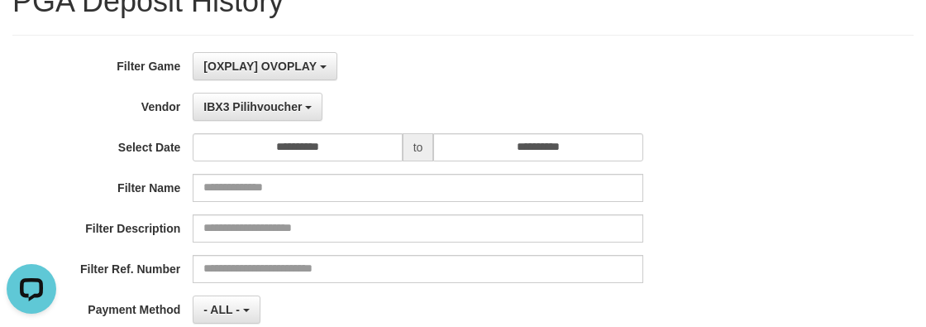
click at [410, 118] on div "IBX3 Pilihvoucher - Default Vendor - [PERSON_NAME] Atlas WD LB Java Purple Gree…" at bounding box center [418, 107] width 450 height 28
click at [281, 108] on span "IBX3 Pilihvoucher" at bounding box center [252, 106] width 98 height 13
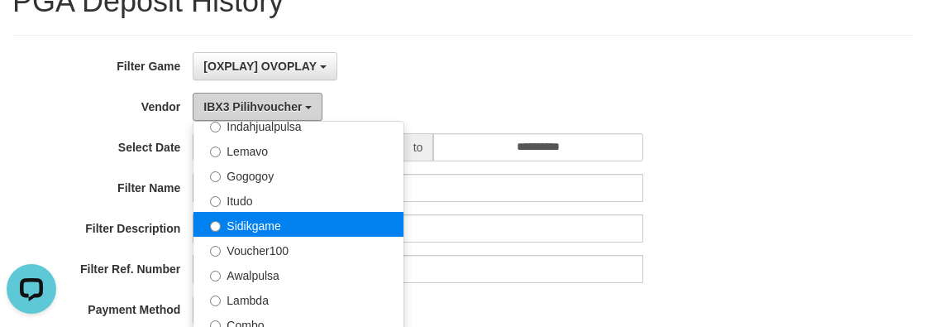
scroll to position [375, 0]
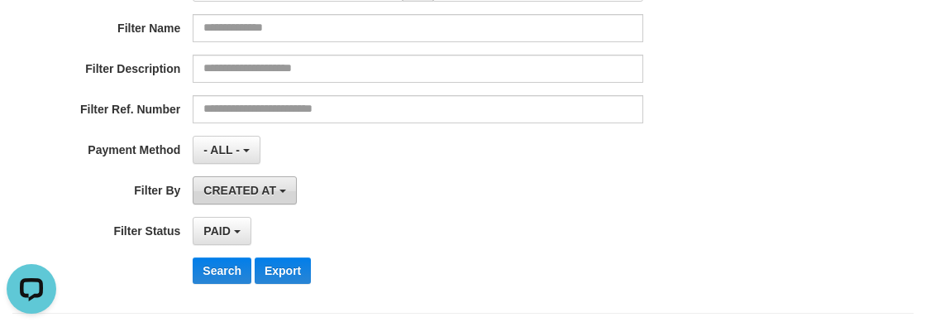
scroll to position [225, 0]
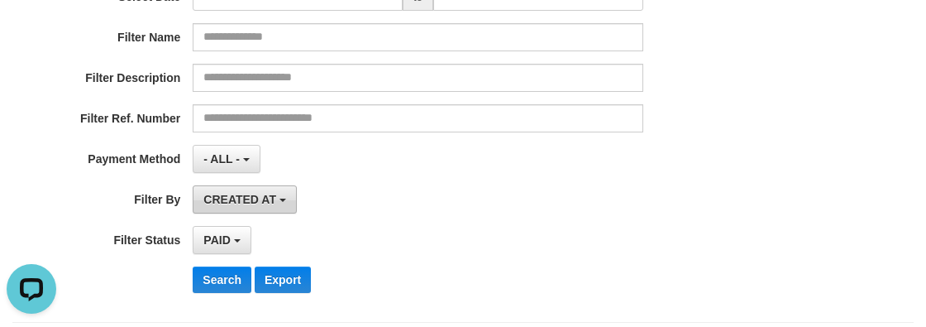
click at [240, 206] on button "CREATED AT" at bounding box center [245, 199] width 104 height 28
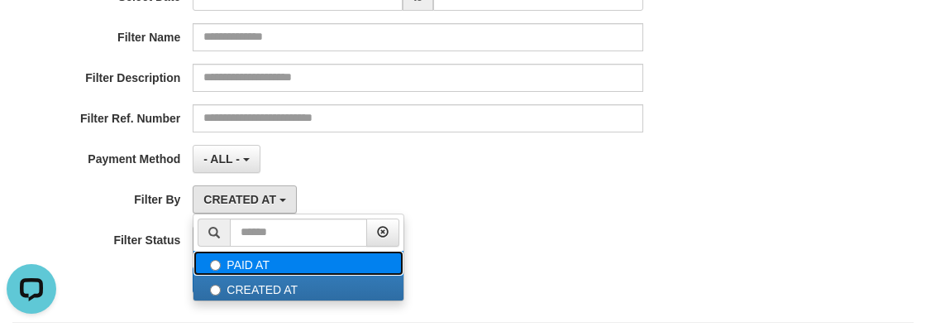
click at [232, 271] on label "PAID AT" at bounding box center [299, 263] width 210 height 25
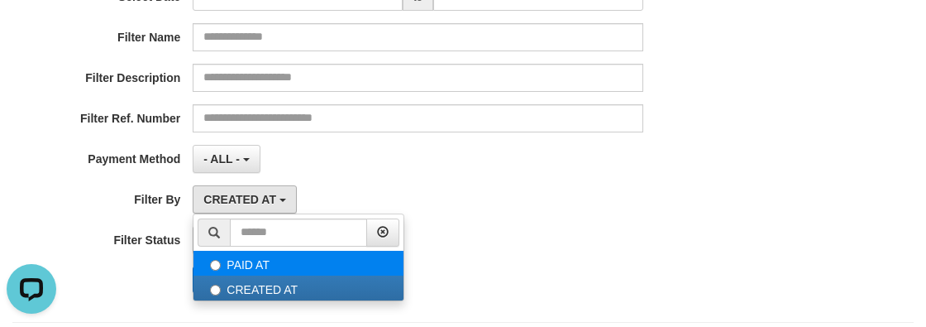
select select "*"
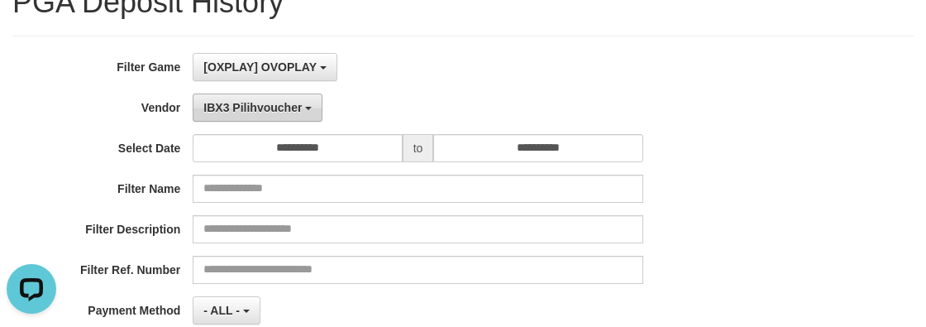
scroll to position [0, 0]
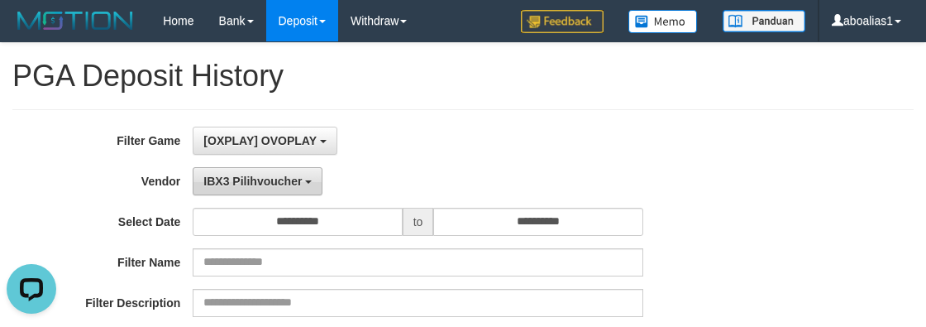
click at [273, 179] on span "IBX3 Pilihvoucher" at bounding box center [252, 181] width 98 height 13
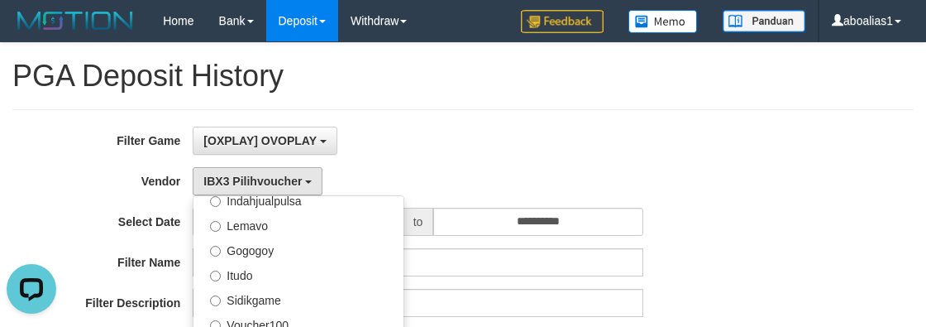
click at [82, 240] on div "**********" at bounding box center [386, 329] width 772 height 404
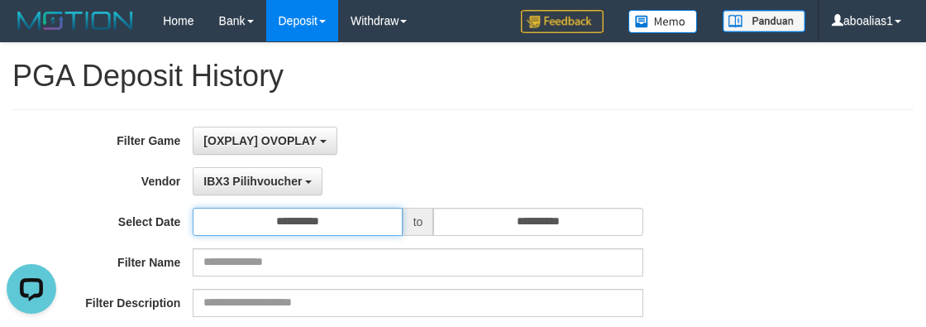
click at [299, 219] on input "**********" at bounding box center [297, 222] width 209 height 28
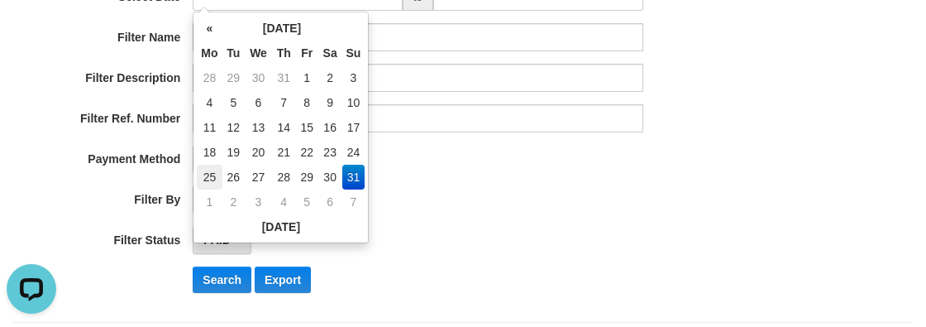
click at [208, 177] on td "25" at bounding box center [209, 177] width 25 height 25
type input "**********"
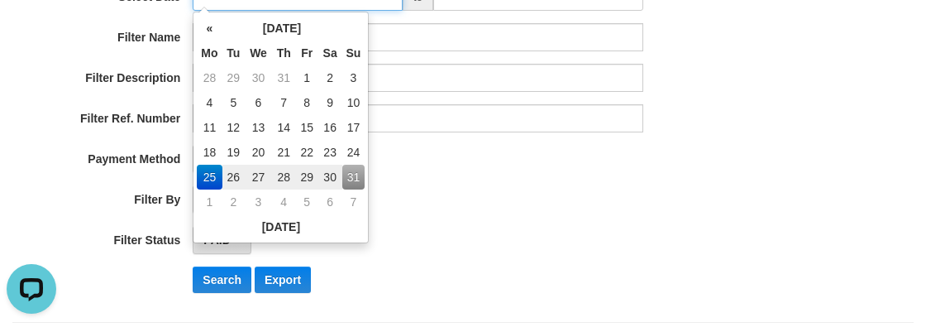
scroll to position [207, 0]
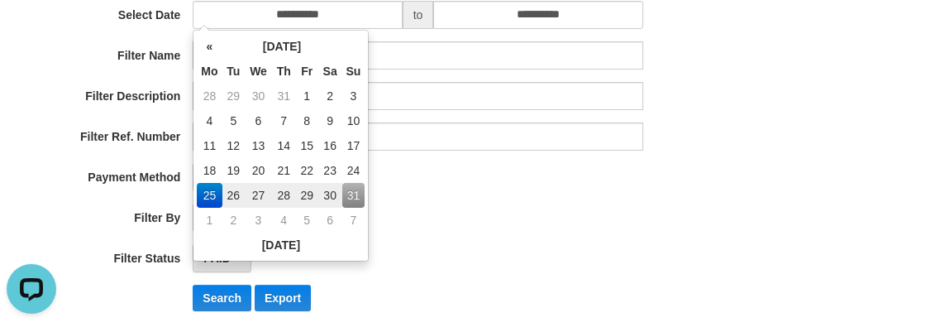
drag, startPoint x: 621, startPoint y: 253, endPoint x: 601, endPoint y: 256, distance: 20.0
click at [601, 256] on div "PAID SELECT ALL - ALL - SELECT STATUS PENDING/UNPAID PAID CANCELED EXPIRED" at bounding box center [418, 258] width 450 height 28
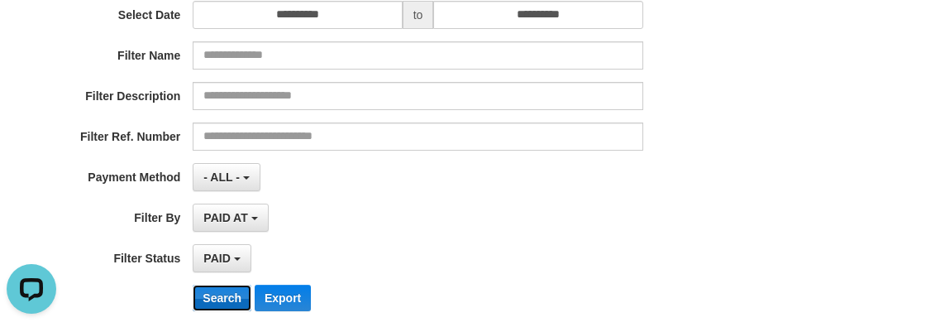
click at [213, 285] on button "Search" at bounding box center [222, 298] width 59 height 26
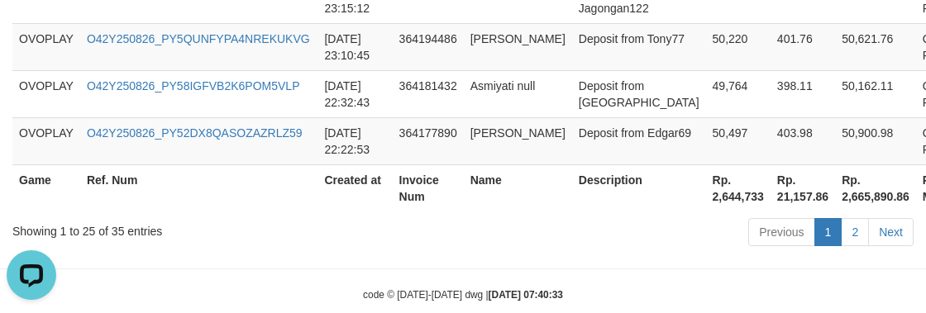
scroll to position [1686, 0]
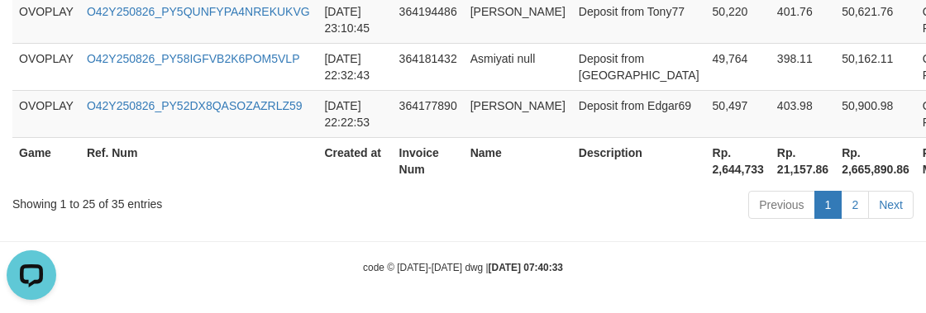
click at [706, 173] on th "Rp. 2,644,733" at bounding box center [738, 160] width 65 height 47
click at [706, 174] on th "Rp. 2,644,733" at bounding box center [738, 160] width 65 height 47
drag, startPoint x: 439, startPoint y: 209, endPoint x: 438, endPoint y: 199, distance: 10.0
click at [439, 209] on div "Previous 1 2 Next" at bounding box center [656, 207] width 515 height 36
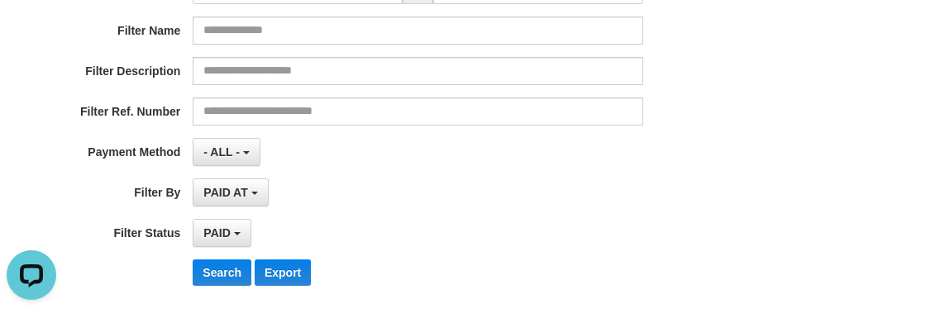
scroll to position [108, 0]
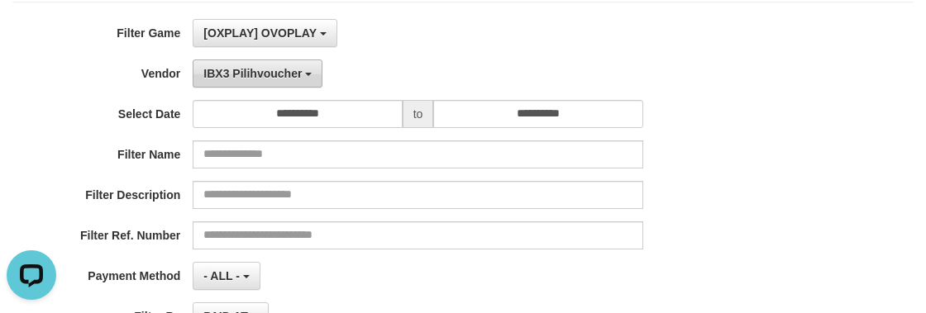
click at [270, 77] on span "IBX3 Pilihvoucher" at bounding box center [252, 73] width 98 height 13
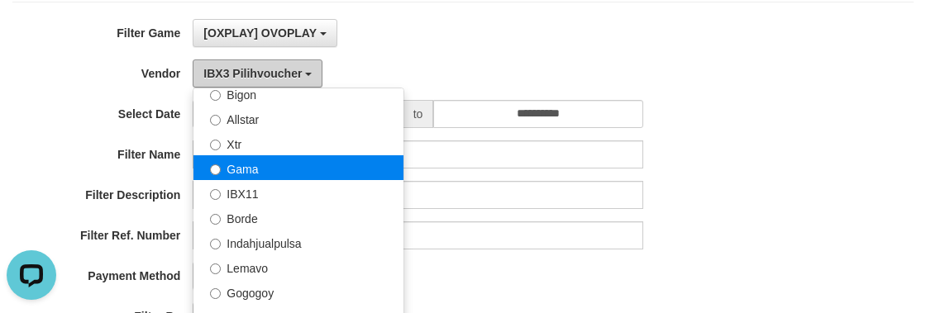
scroll to position [316, 0]
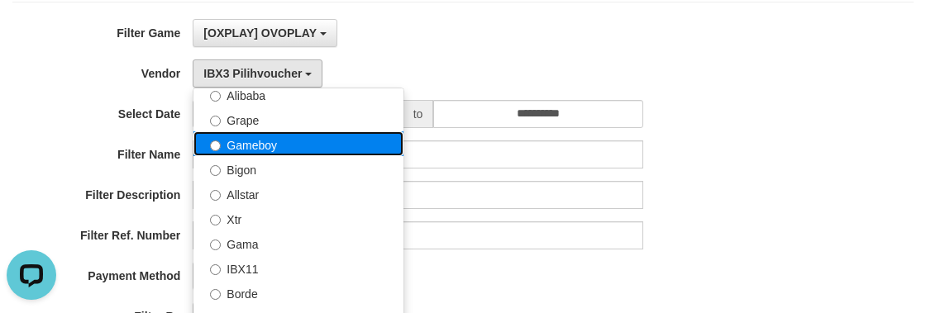
click at [283, 149] on label "Gameboy" at bounding box center [299, 144] width 210 height 25
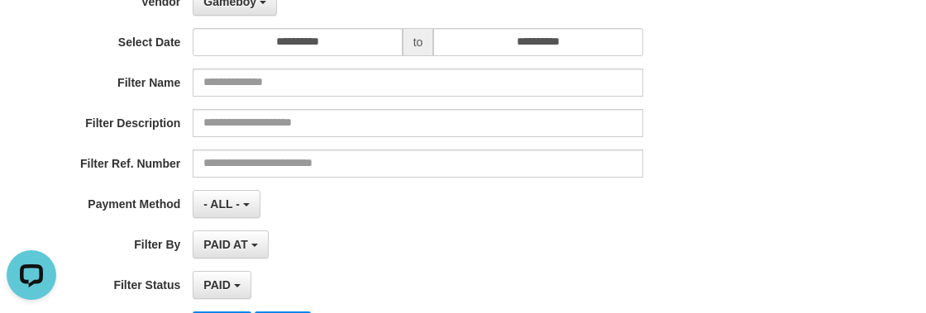
scroll to position [332, 0]
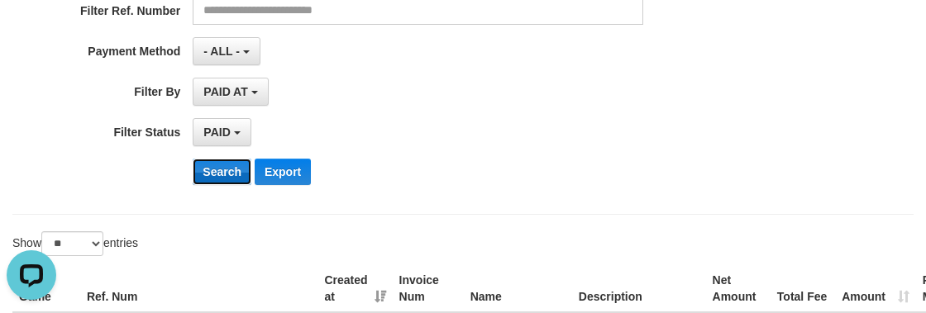
click at [222, 174] on button "Search" at bounding box center [222, 172] width 59 height 26
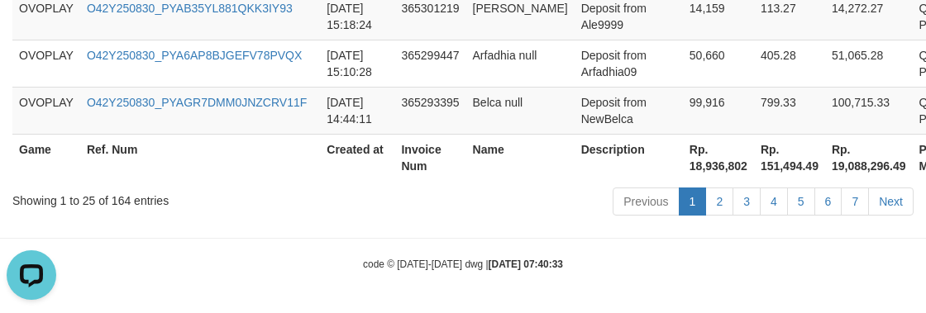
scroll to position [2050, 0]
click at [683, 169] on th "Rp. 18,936,802" at bounding box center [718, 157] width 71 height 47
click at [235, 213] on div "Showing 1 to 25 of 164 entries Previous 1 2 3 4 5 6 7 Next" at bounding box center [463, 204] width 926 height 36
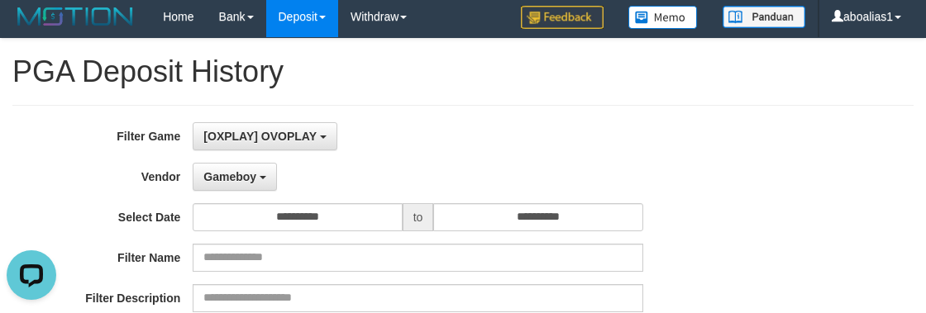
scroll to position [0, 0]
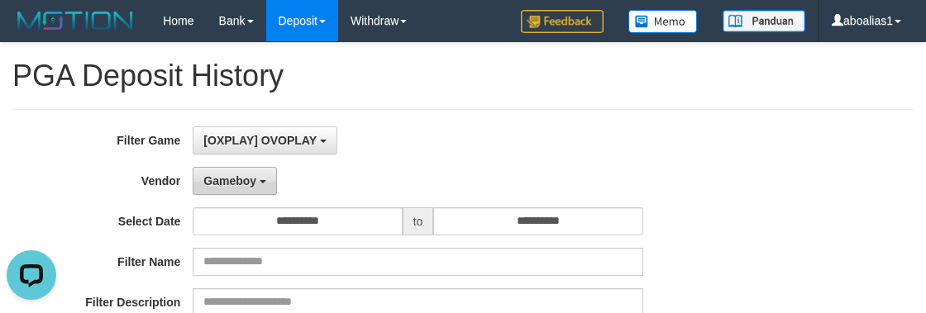
click at [235, 186] on span "Gameboy" at bounding box center [229, 181] width 53 height 13
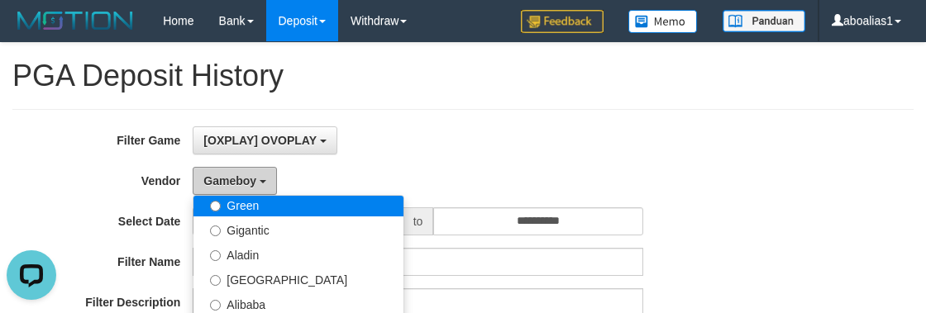
scroll to position [241, 0]
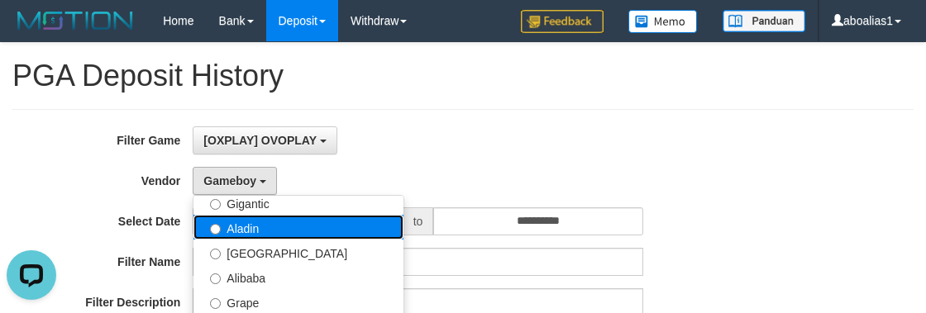
click at [281, 235] on label "Aladin" at bounding box center [299, 227] width 210 height 25
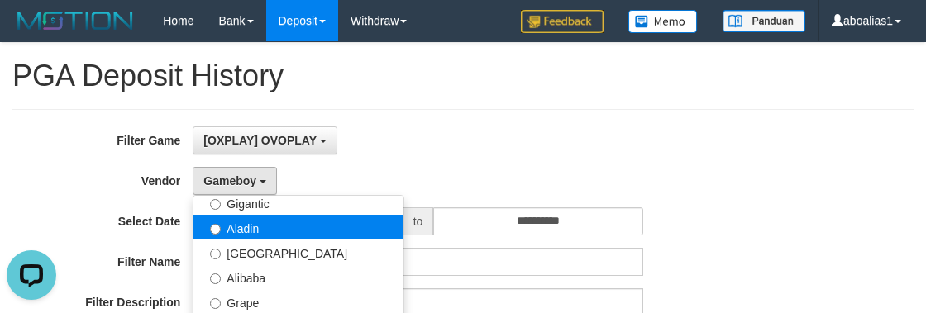
select select "**********"
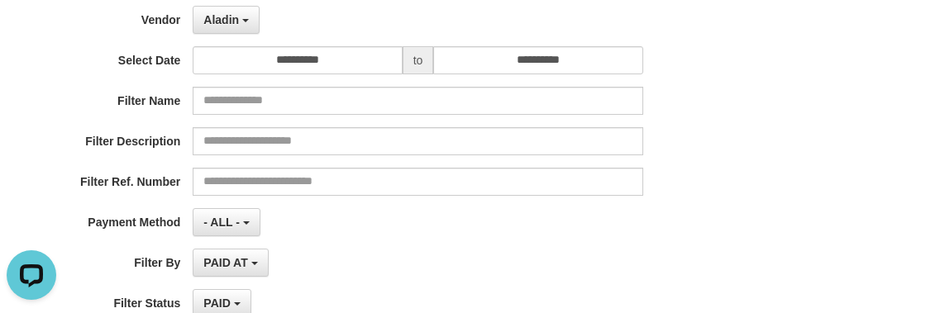
scroll to position [300, 0]
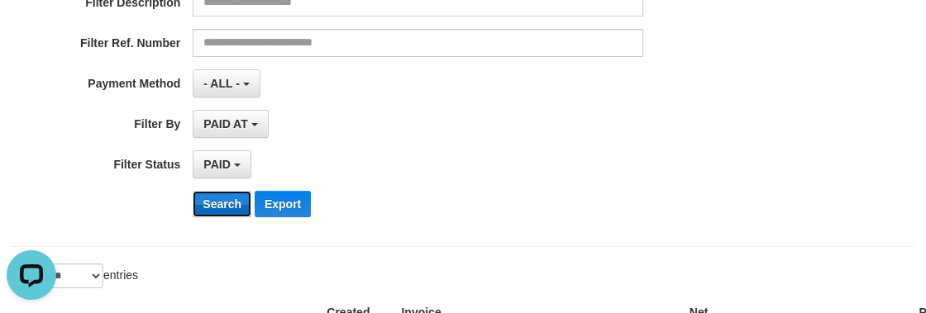
click at [206, 203] on button "Search" at bounding box center [222, 204] width 59 height 26
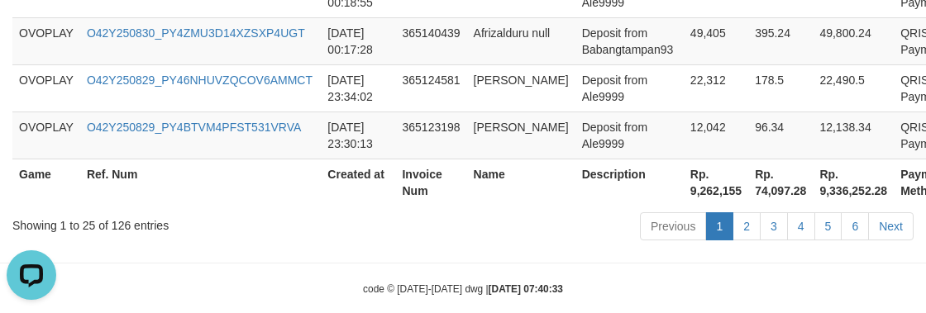
scroll to position [1686, 0]
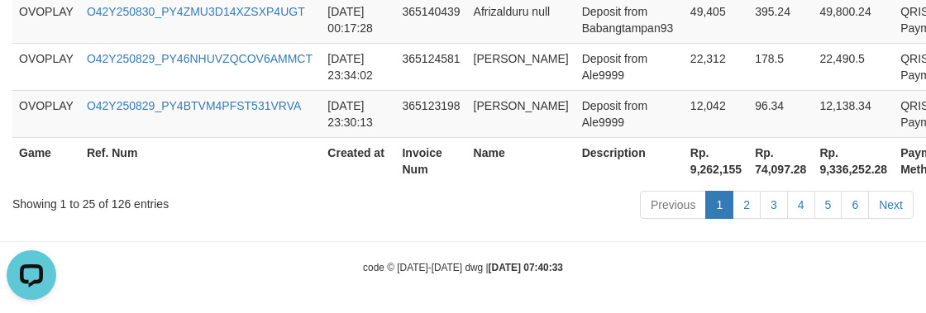
click at [684, 175] on th "Rp. 9,262,155" at bounding box center [716, 160] width 65 height 47
